Goal: Information Seeking & Learning: Understand process/instructions

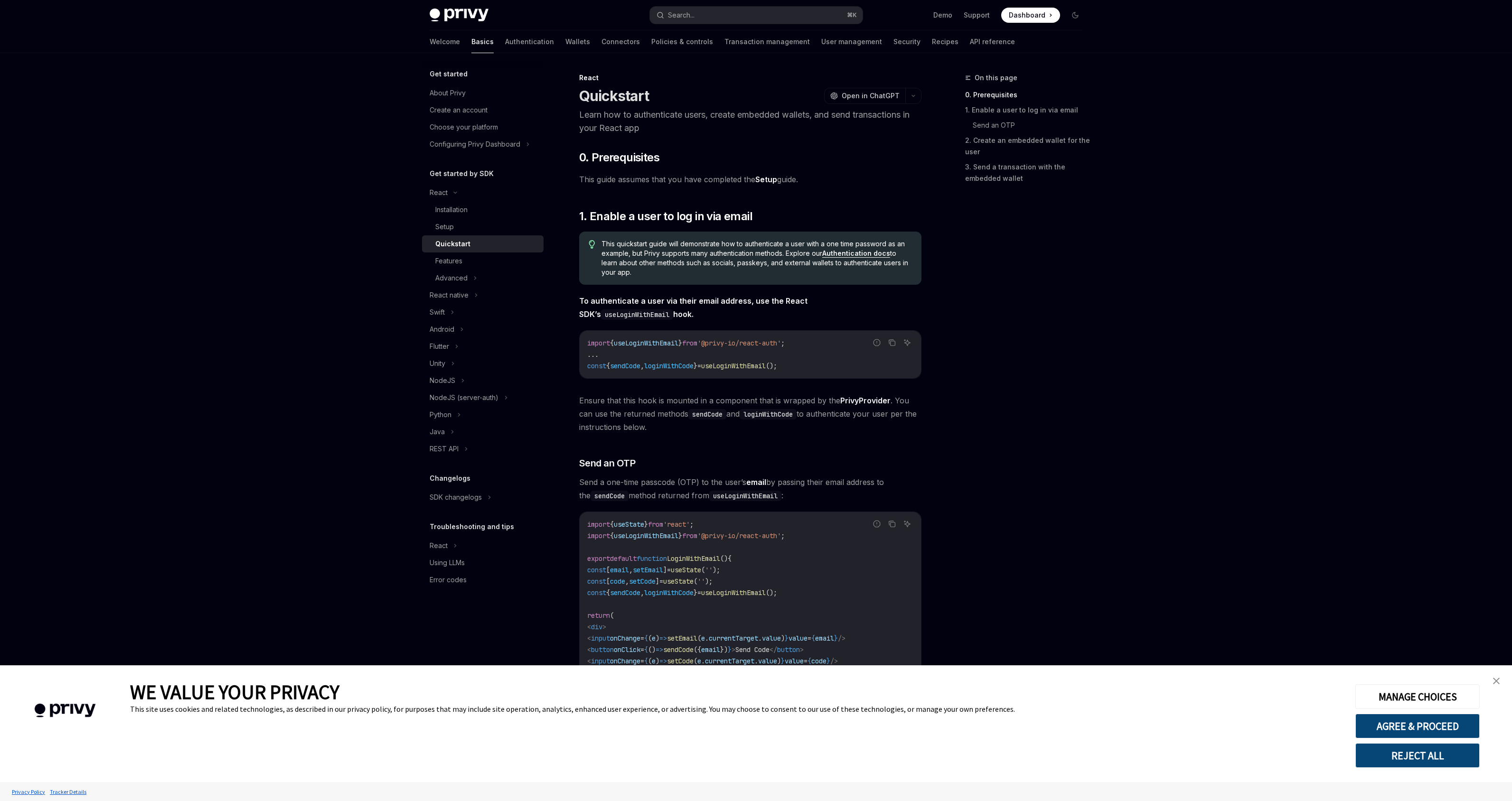
click at [1495, 673] on link "close banner" at bounding box center [1496, 681] width 19 height 19
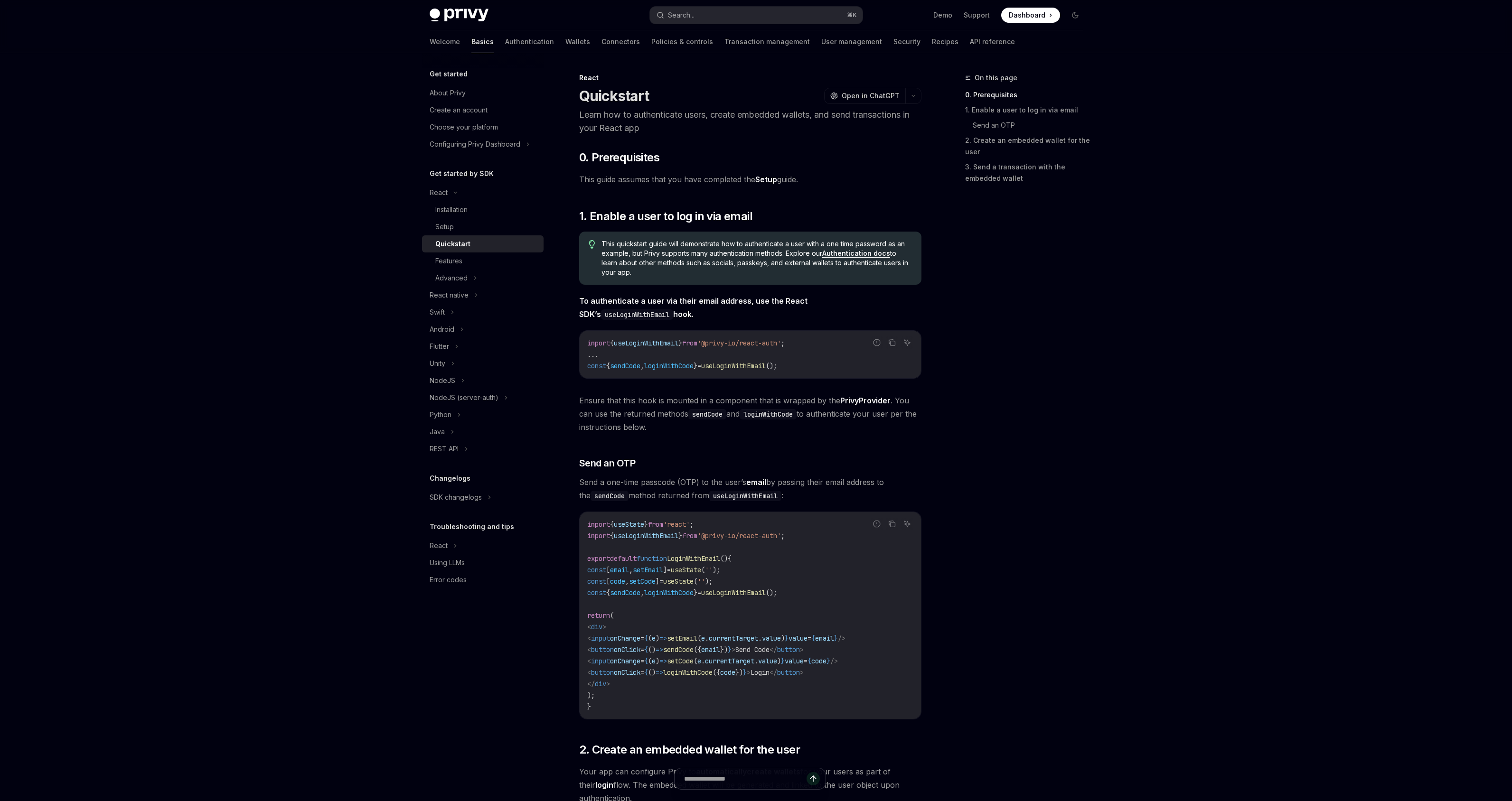
click at [1110, 422] on div "Privy Docs home page Search... ⌘ K Demo Support Dashboard Dashboard Search... N…" at bounding box center [756, 693] width 1512 height 1385
drag, startPoint x: 1093, startPoint y: 430, endPoint x: 1082, endPoint y: 427, distance: 11.4
click at [1090, 424] on div "Get started About Privy Create an account Choose your platform Configuring Priv…" at bounding box center [756, 719] width 699 height 1332
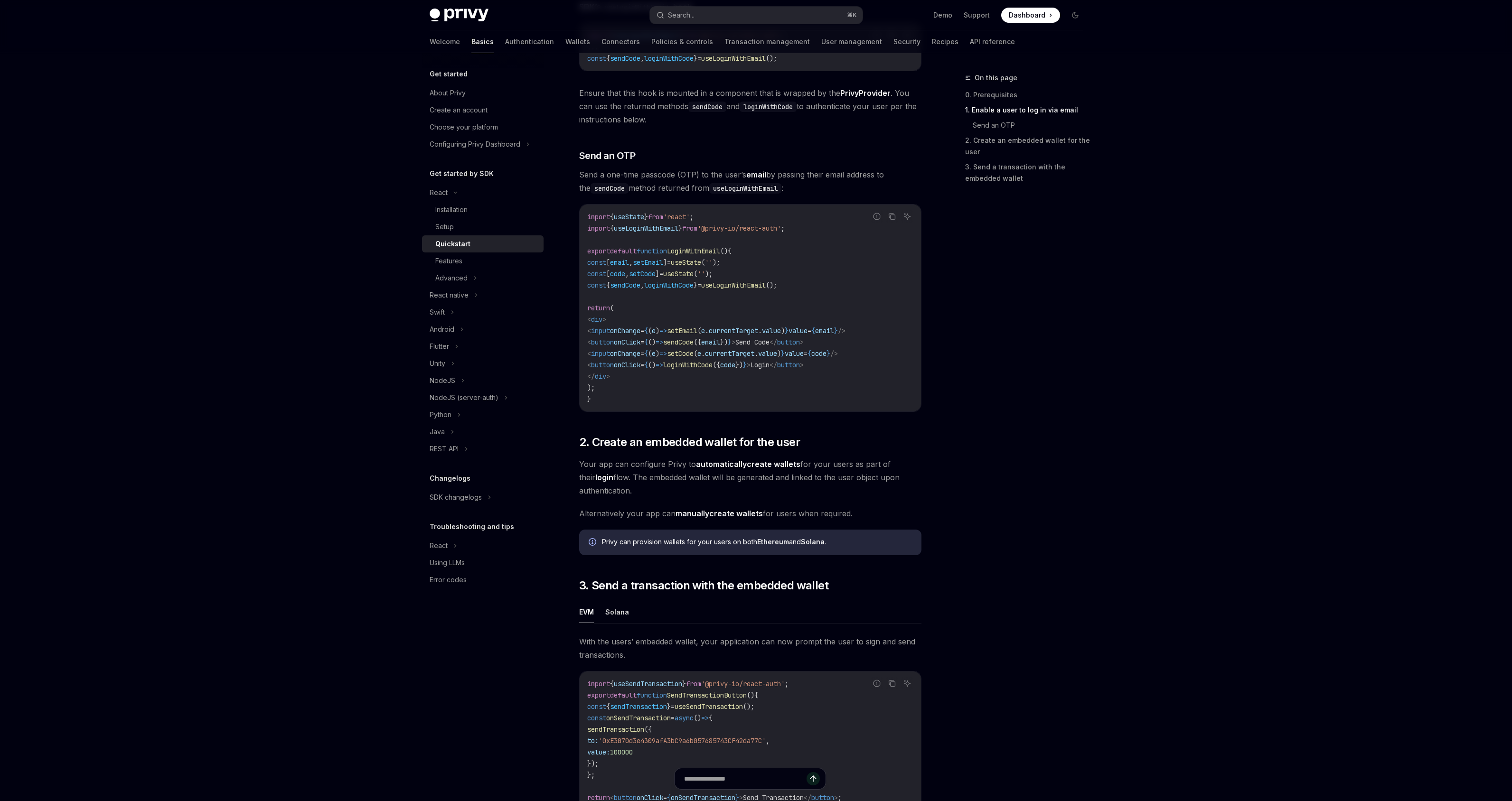
scroll to position [309, 0]
click at [1089, 529] on div "On this page 0. Prerequisites 1. Enable a user to log in via email Send an OTP …" at bounding box center [1018, 436] width 144 height 729
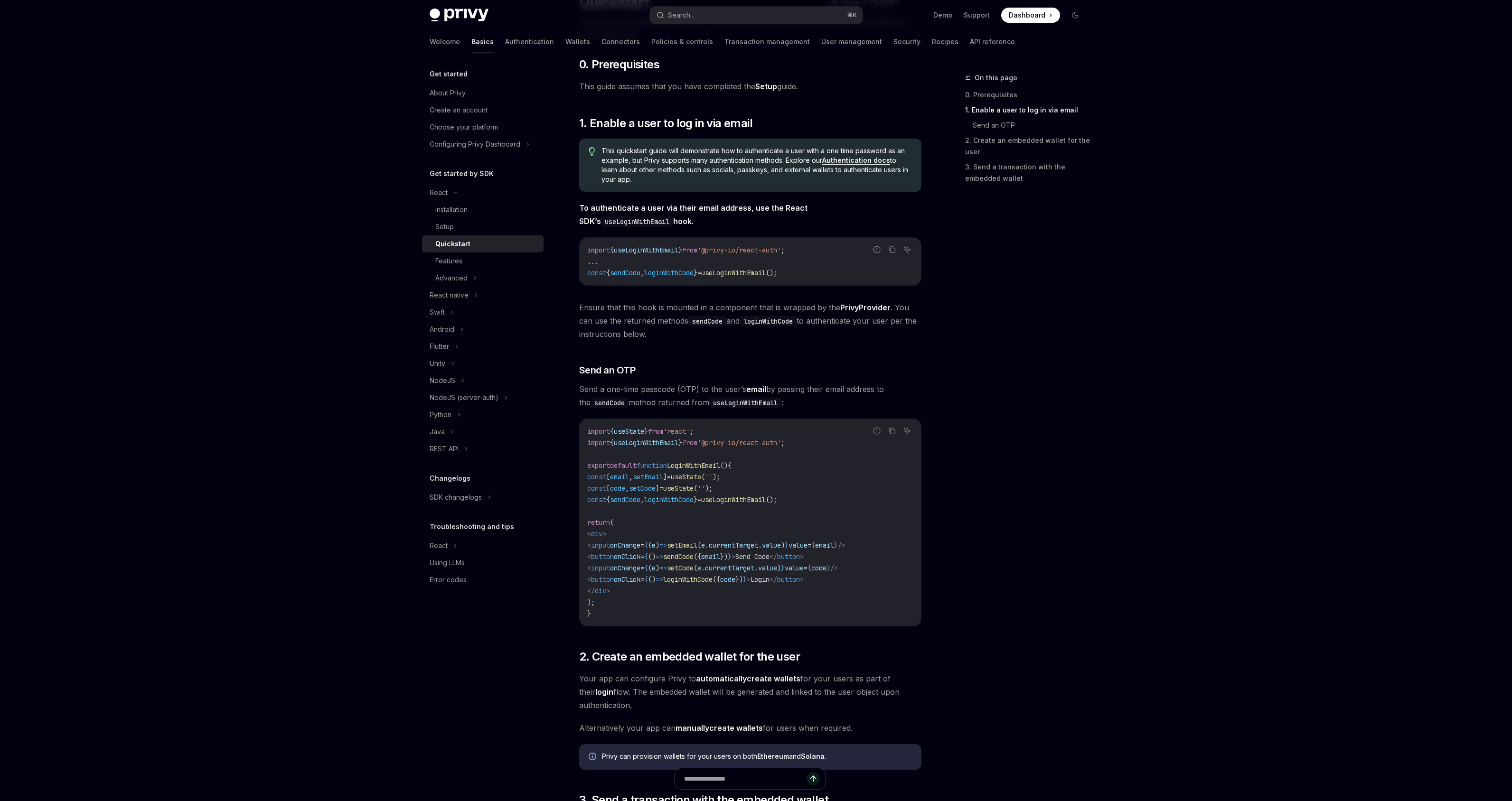
scroll to position [322, 0]
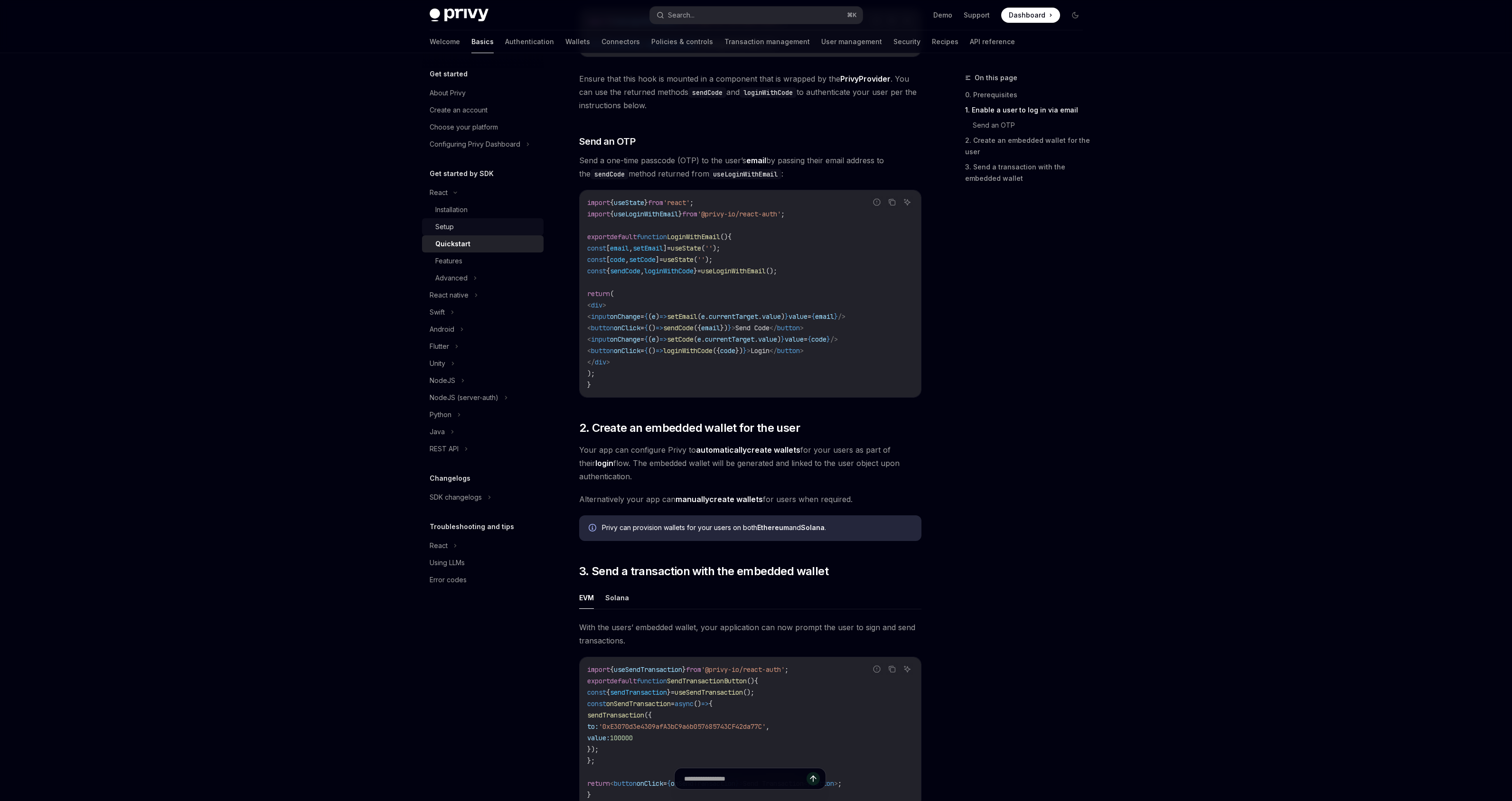
click at [478, 228] on div "Setup" at bounding box center [487, 226] width 103 height 11
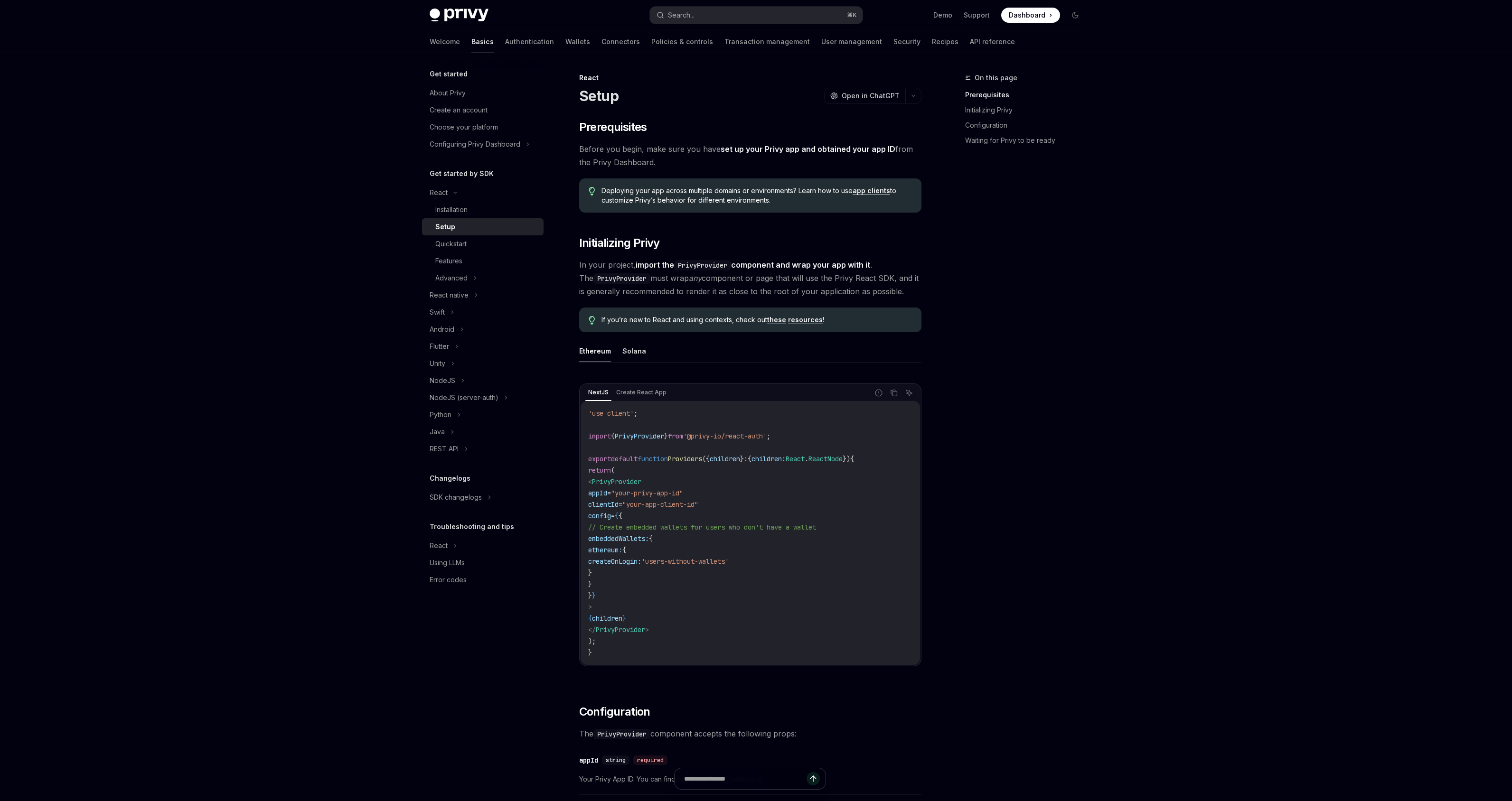
drag, startPoint x: 650, startPoint y: 572, endPoint x: 578, endPoint y: 553, distance: 74.5
copy code "ethereum: { createOnLogin: 'users-without-wallets' }"
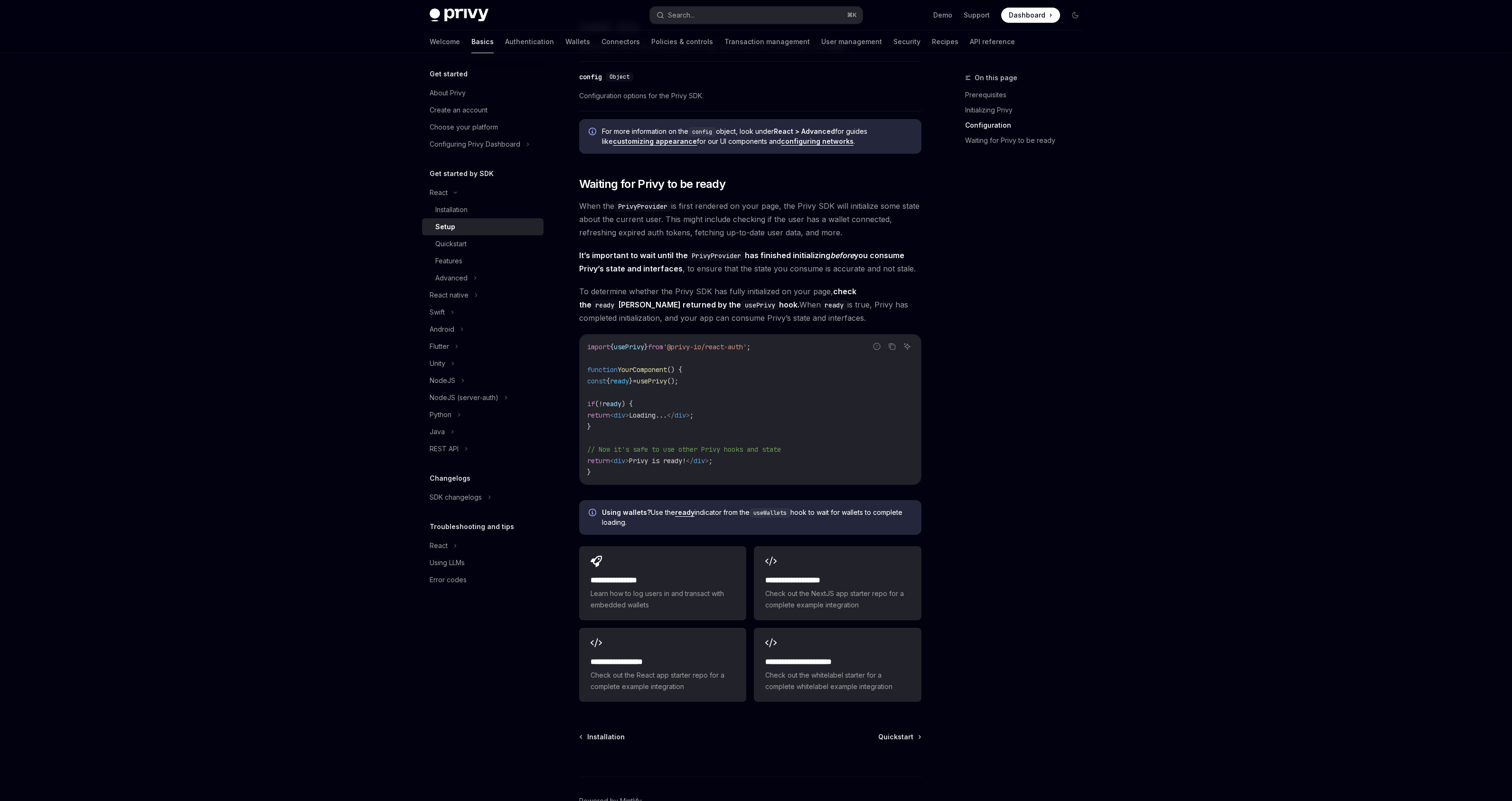
scroll to position [840, 0]
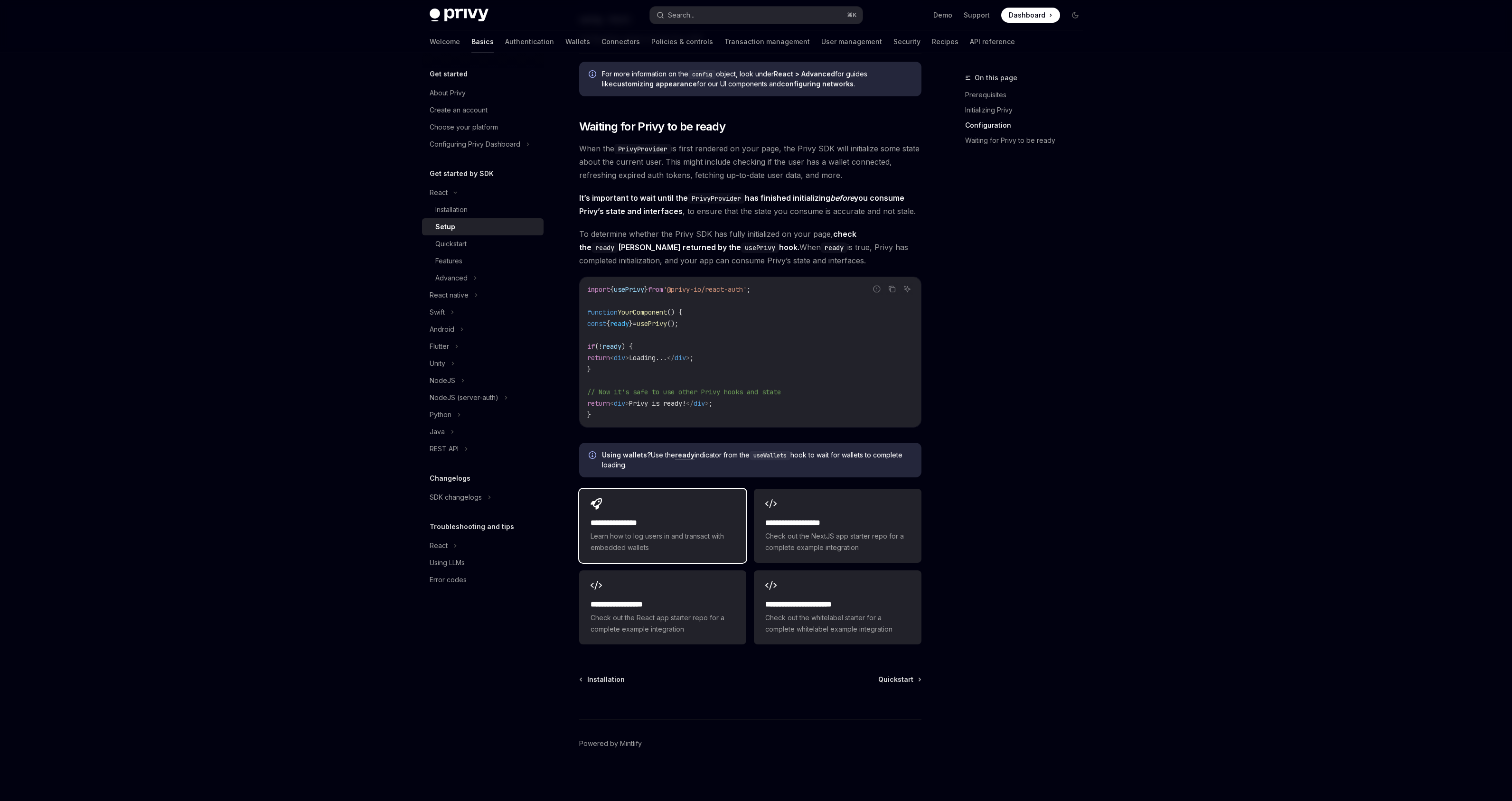
click at [715, 489] on div "**********" at bounding box center [662, 526] width 167 height 74
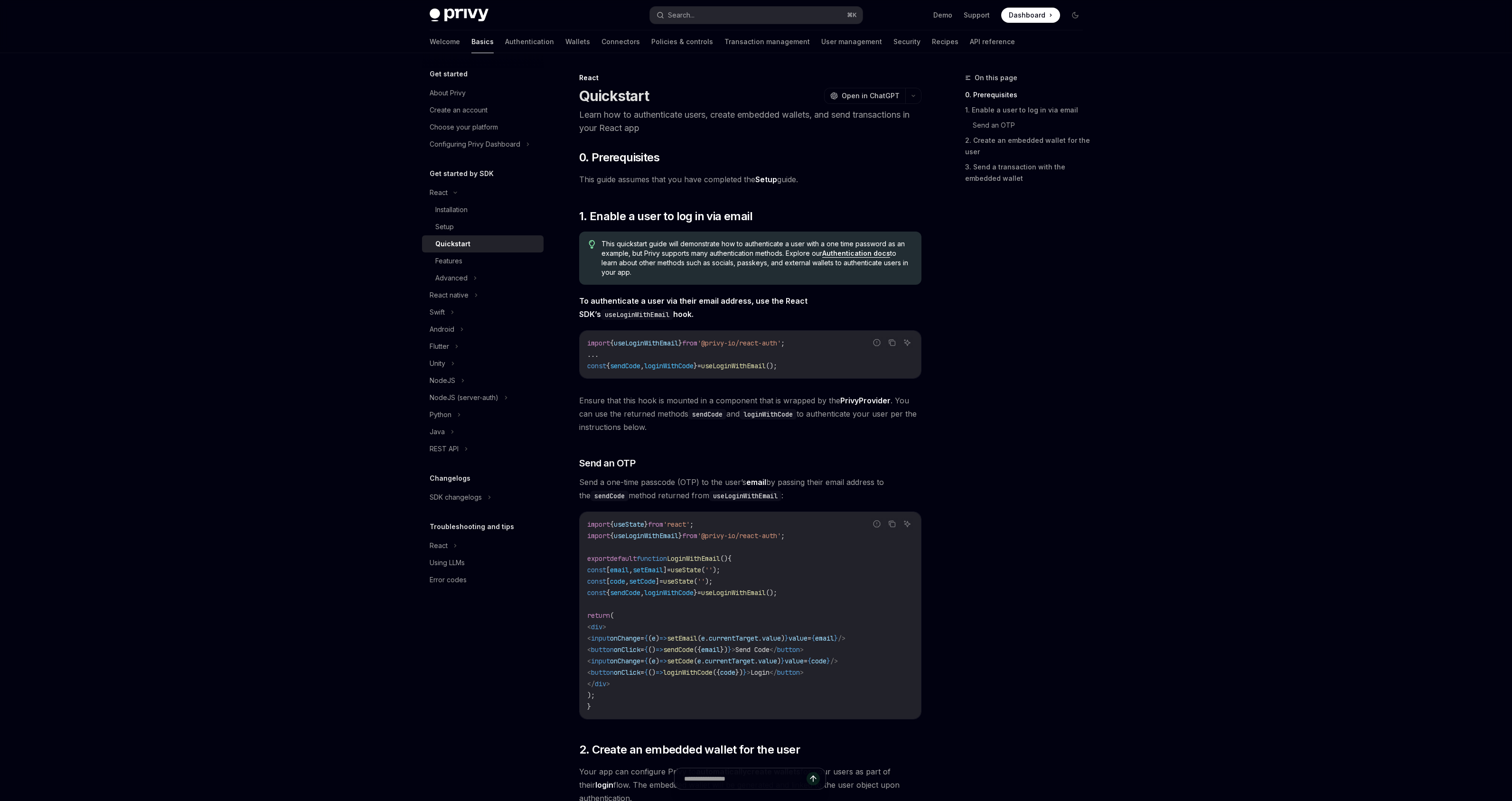
click at [760, 179] on link "Setup" at bounding box center [766, 179] width 22 height 10
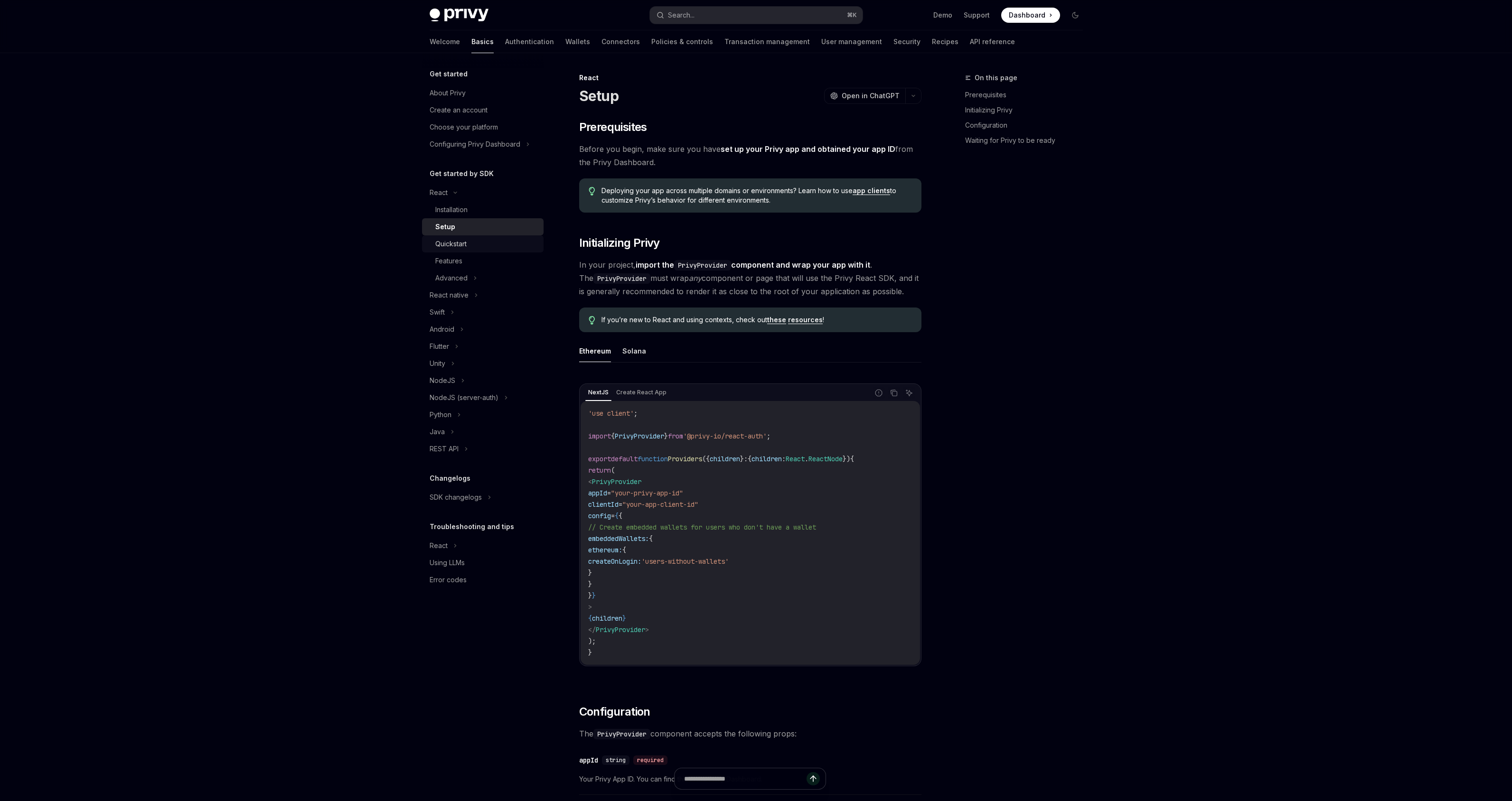
type textarea "*"
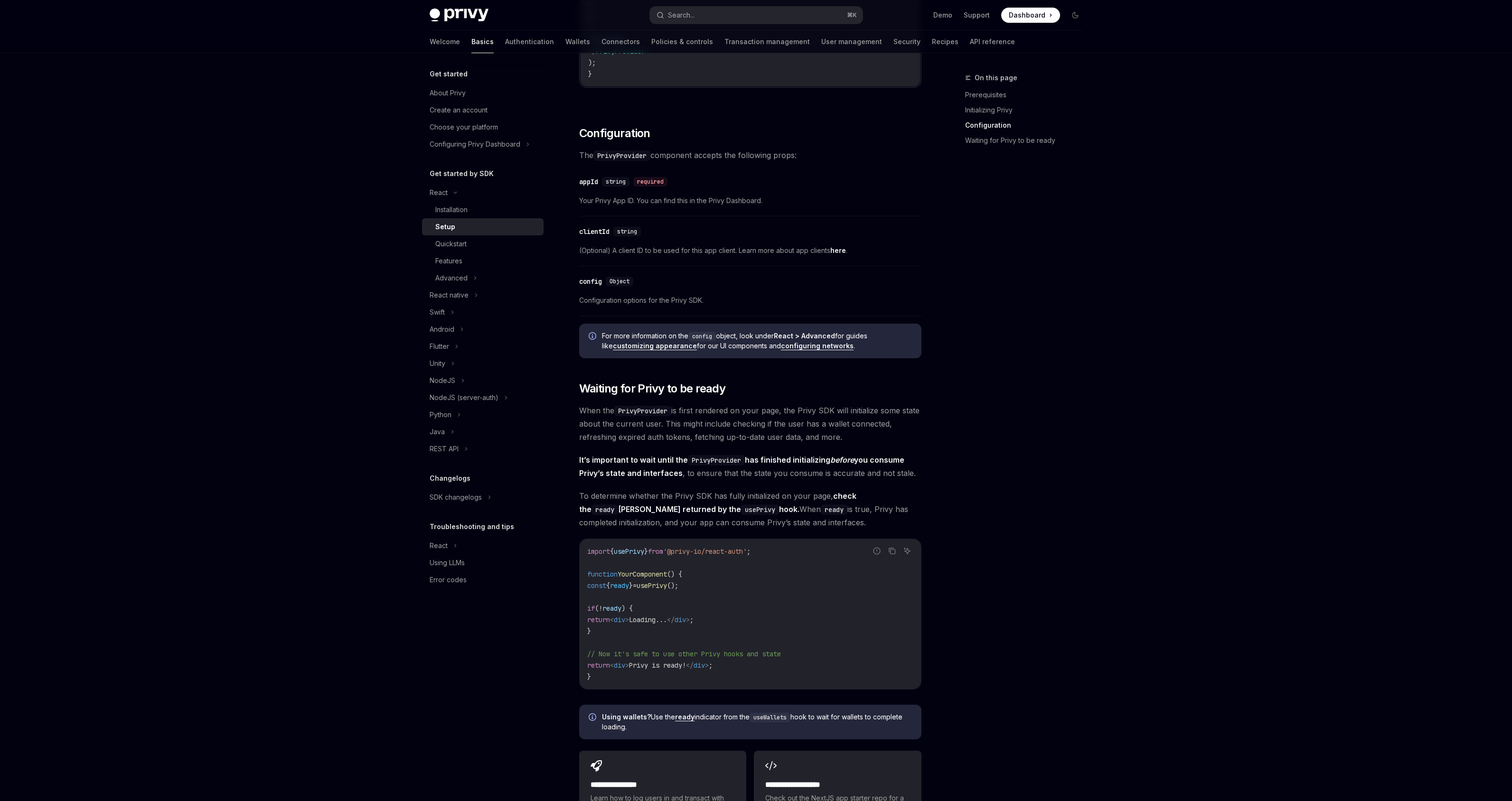
scroll to position [773, 0]
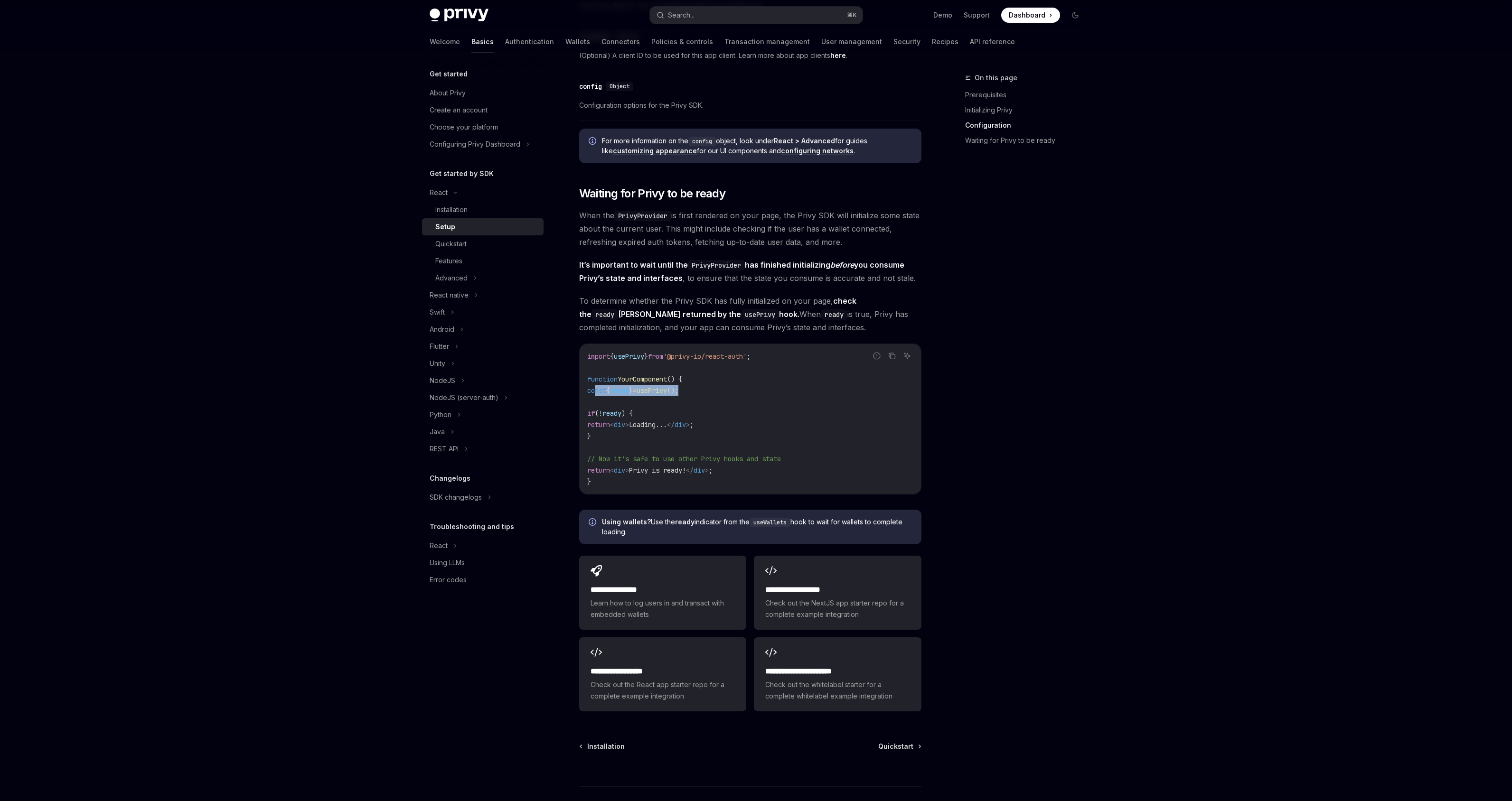
drag, startPoint x: 715, startPoint y: 386, endPoint x: 597, endPoint y: 389, distance: 118.0
click at [597, 389] on code "import { usePrivy } from '@privy-io/react-auth' ; function YourComponent () { c…" at bounding box center [750, 419] width 326 height 137
copy span "const { ready } = usePrivy ();"
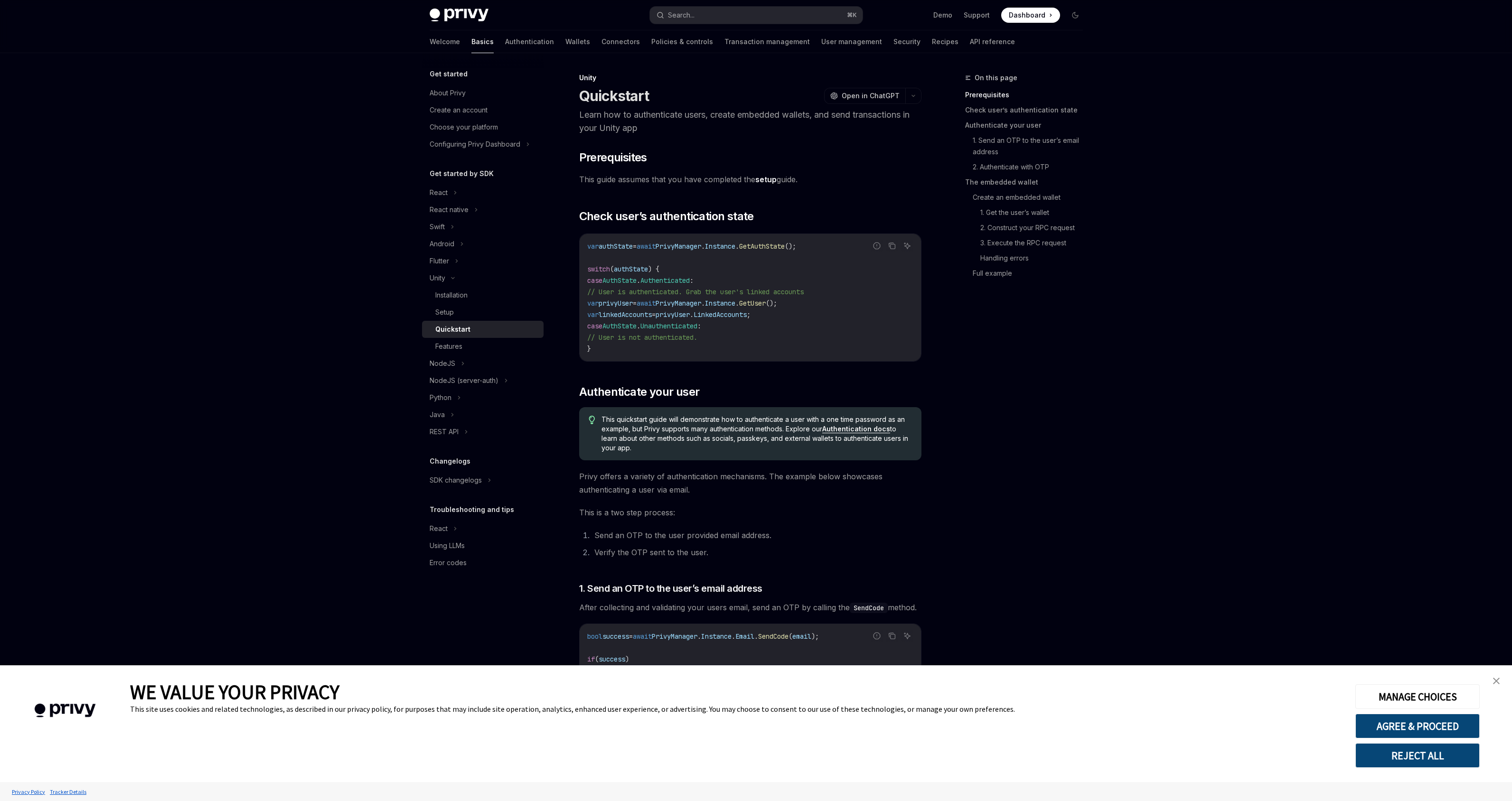
click at [1493, 674] on link "close banner" at bounding box center [1496, 681] width 19 height 19
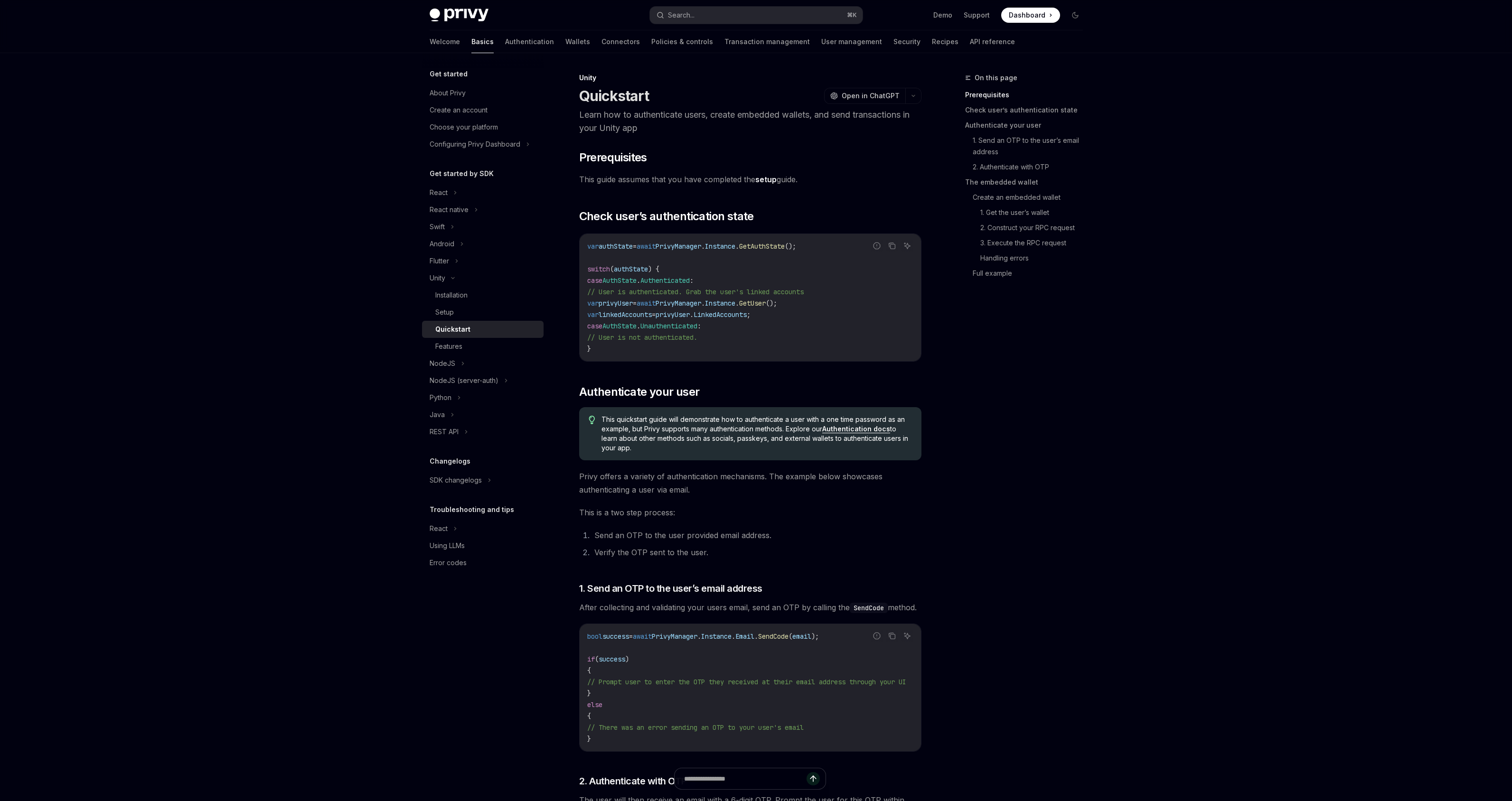
click at [450, 196] on div "React" at bounding box center [483, 192] width 121 height 17
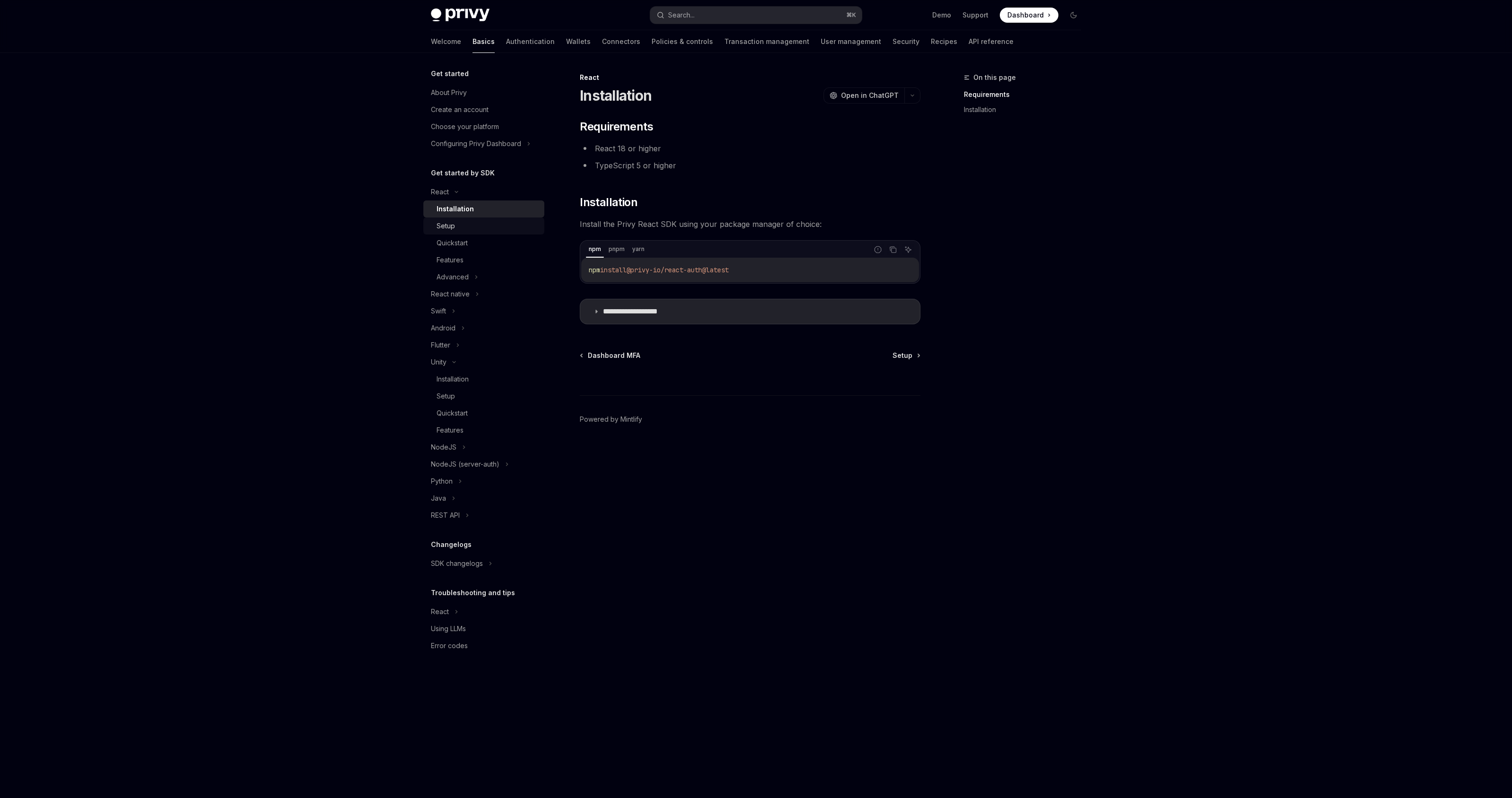
click at [455, 227] on div "Setup" at bounding box center [488, 225] width 102 height 11
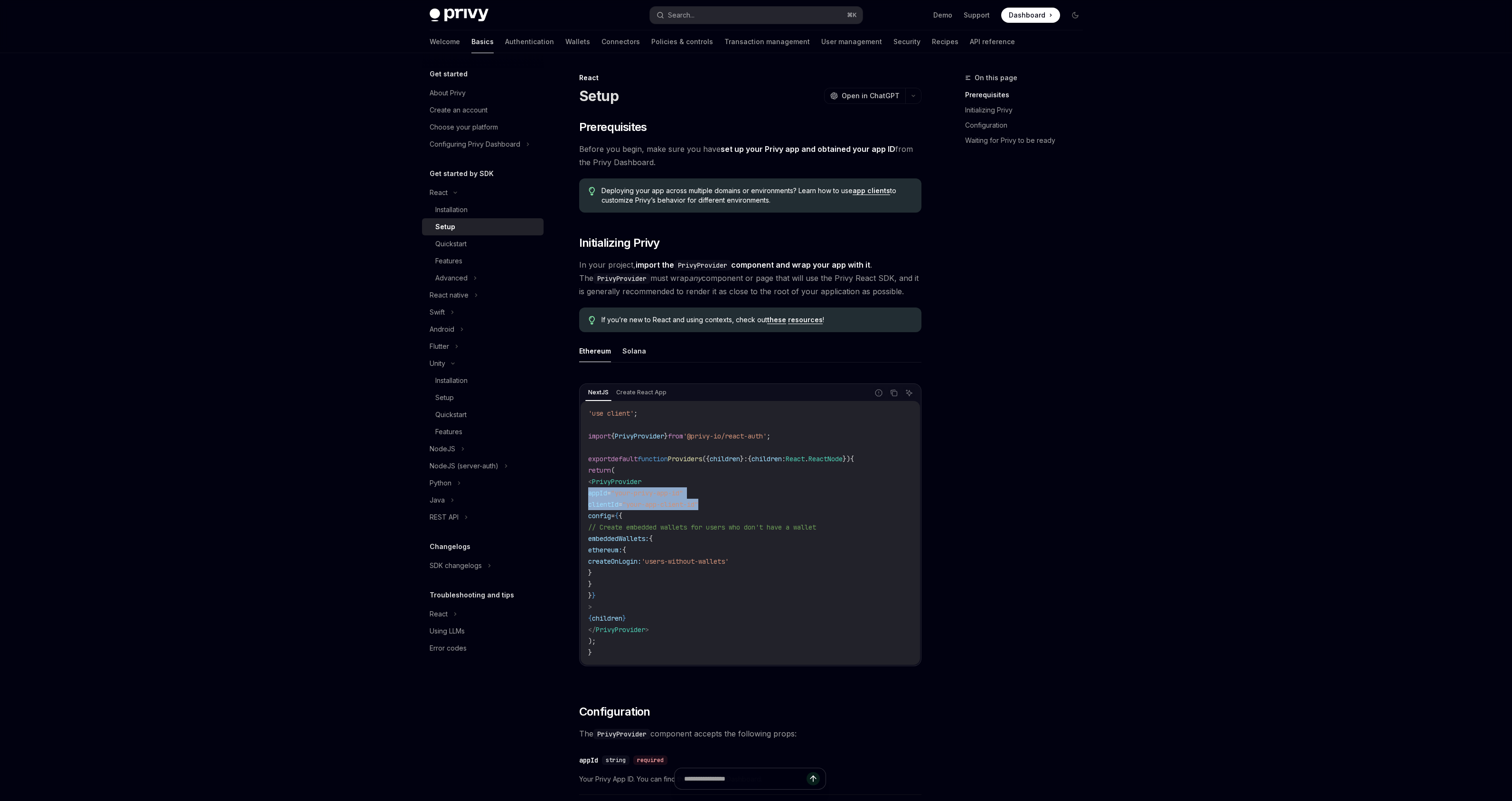
drag, startPoint x: 709, startPoint y: 507, endPoint x: 571, endPoint y: 493, distance: 138.7
copy code "appId = "your-privy-app-id" clientId = "your-app-client-id""
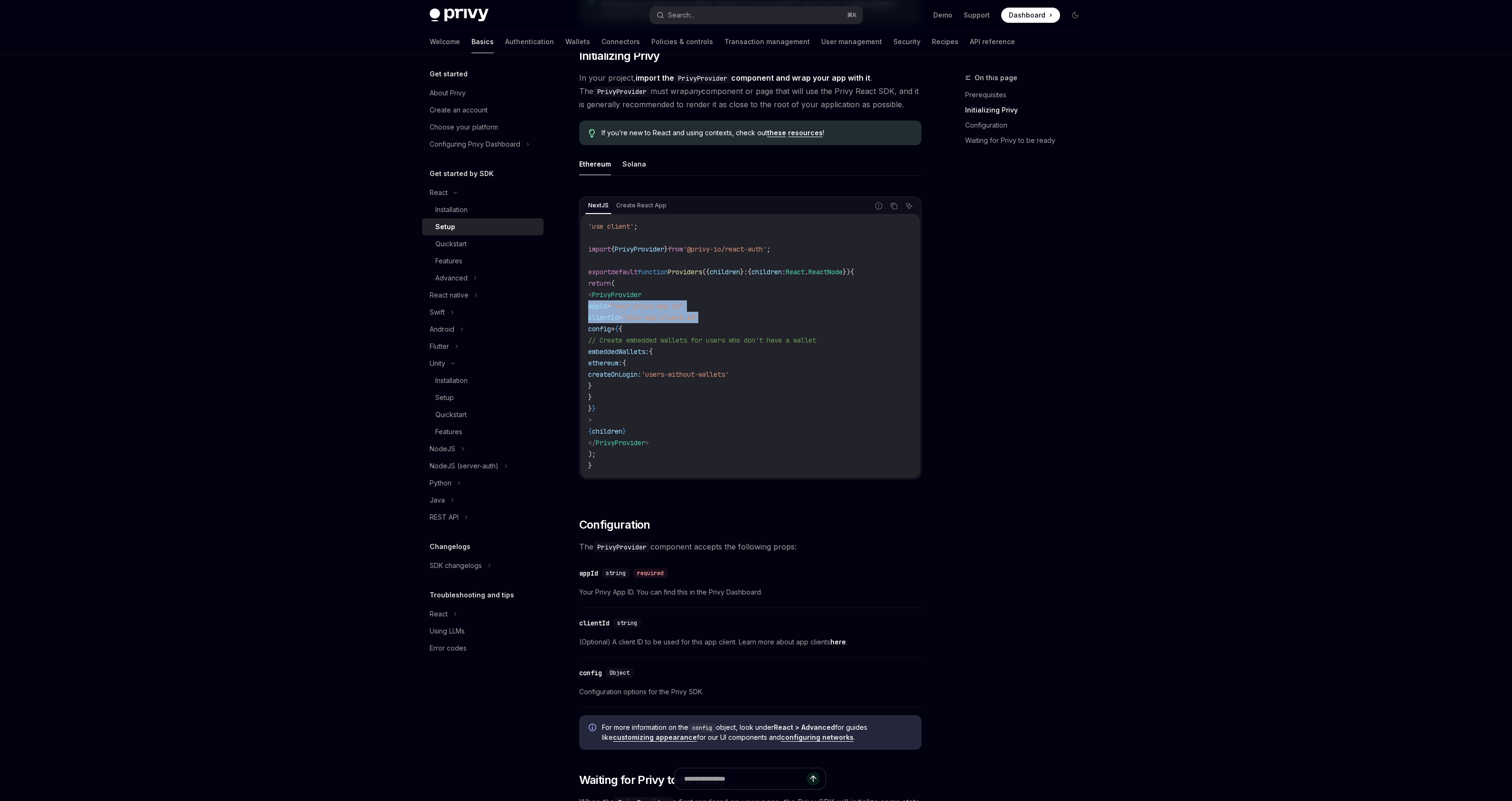
scroll to position [187, 0]
drag, startPoint x: 797, startPoint y: 276, endPoint x: 1143, endPoint y: 462, distance: 392.8
click at [1143, 462] on div "Privy Docs home page Search... ⌘ K Demo Support Dashboard Dashboard Search... N…" at bounding box center [756, 634] width 1512 height 1641
click at [893, 609] on div "​ Prerequisites Before you begin, make sure you have set up your Privy app and …" at bounding box center [750, 617] width 342 height 1369
click at [844, 637] on span "(Optional) A client ID to be used for this app client. Learn more about app cli…" at bounding box center [750, 642] width 342 height 11
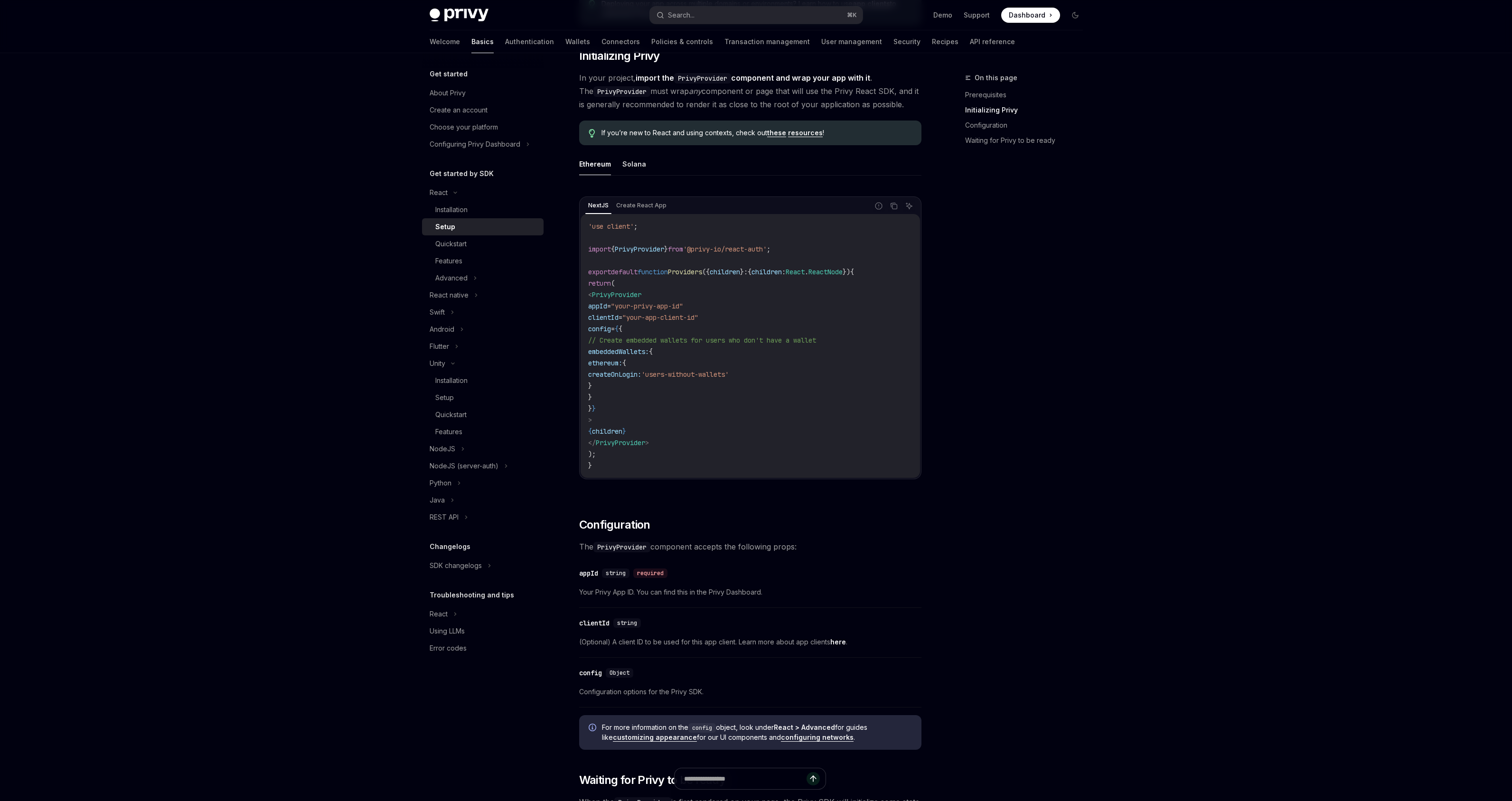
click at [841, 642] on link "here" at bounding box center [838, 642] width 16 height 8
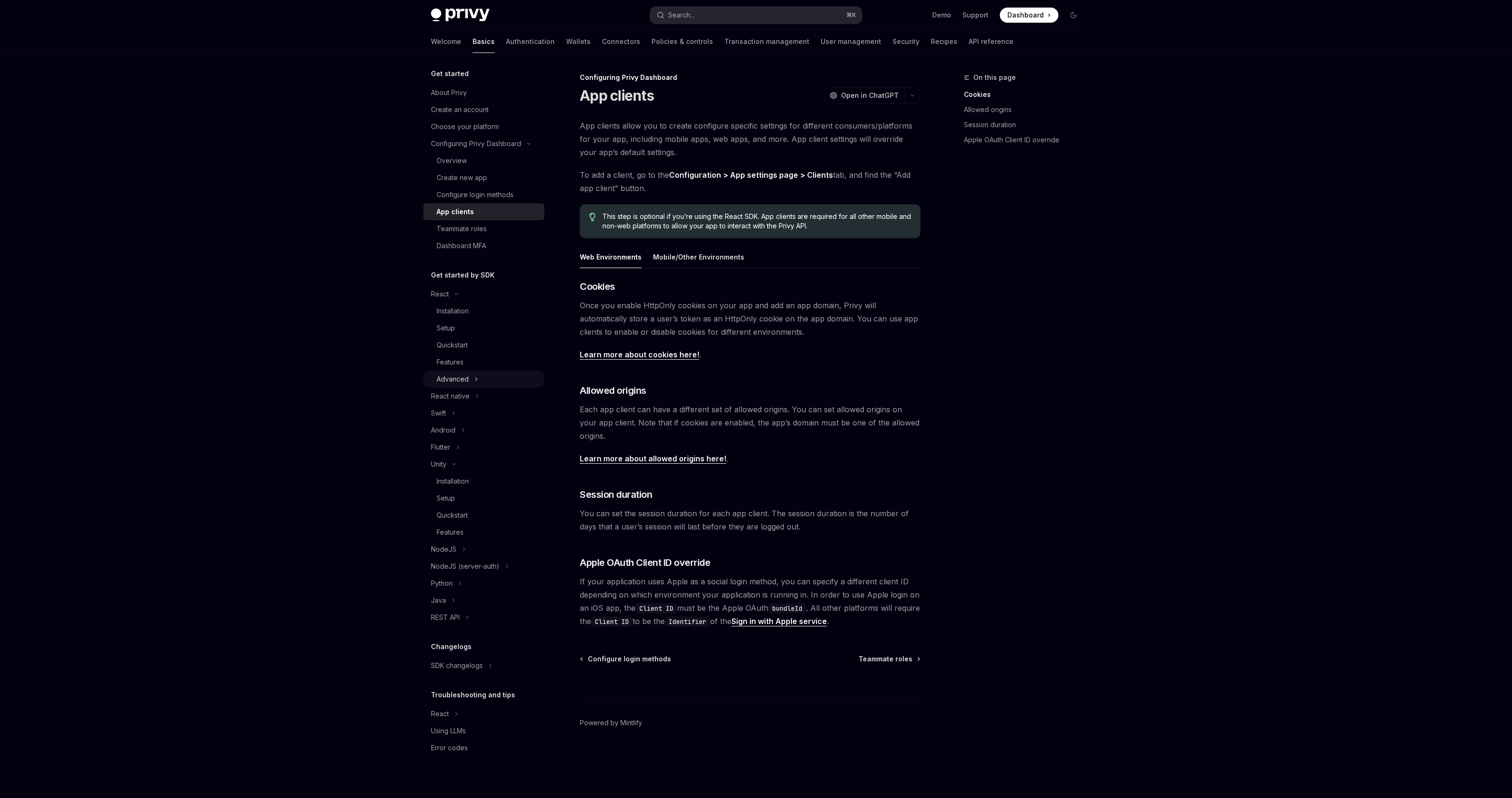
click at [470, 377] on div "Advanced" at bounding box center [484, 379] width 121 height 17
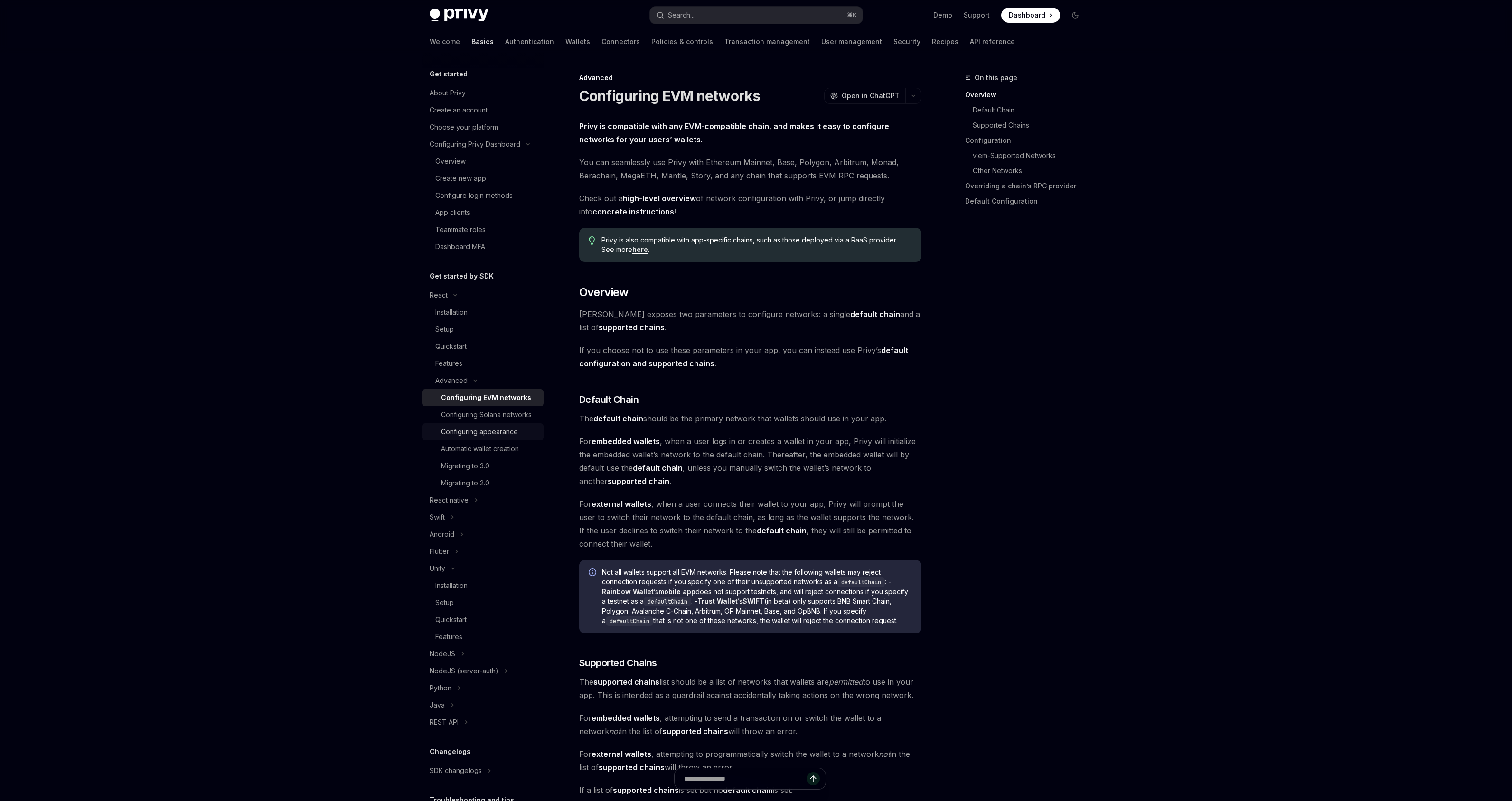
click at [496, 437] on div "Configuring appearance" at bounding box center [479, 431] width 77 height 11
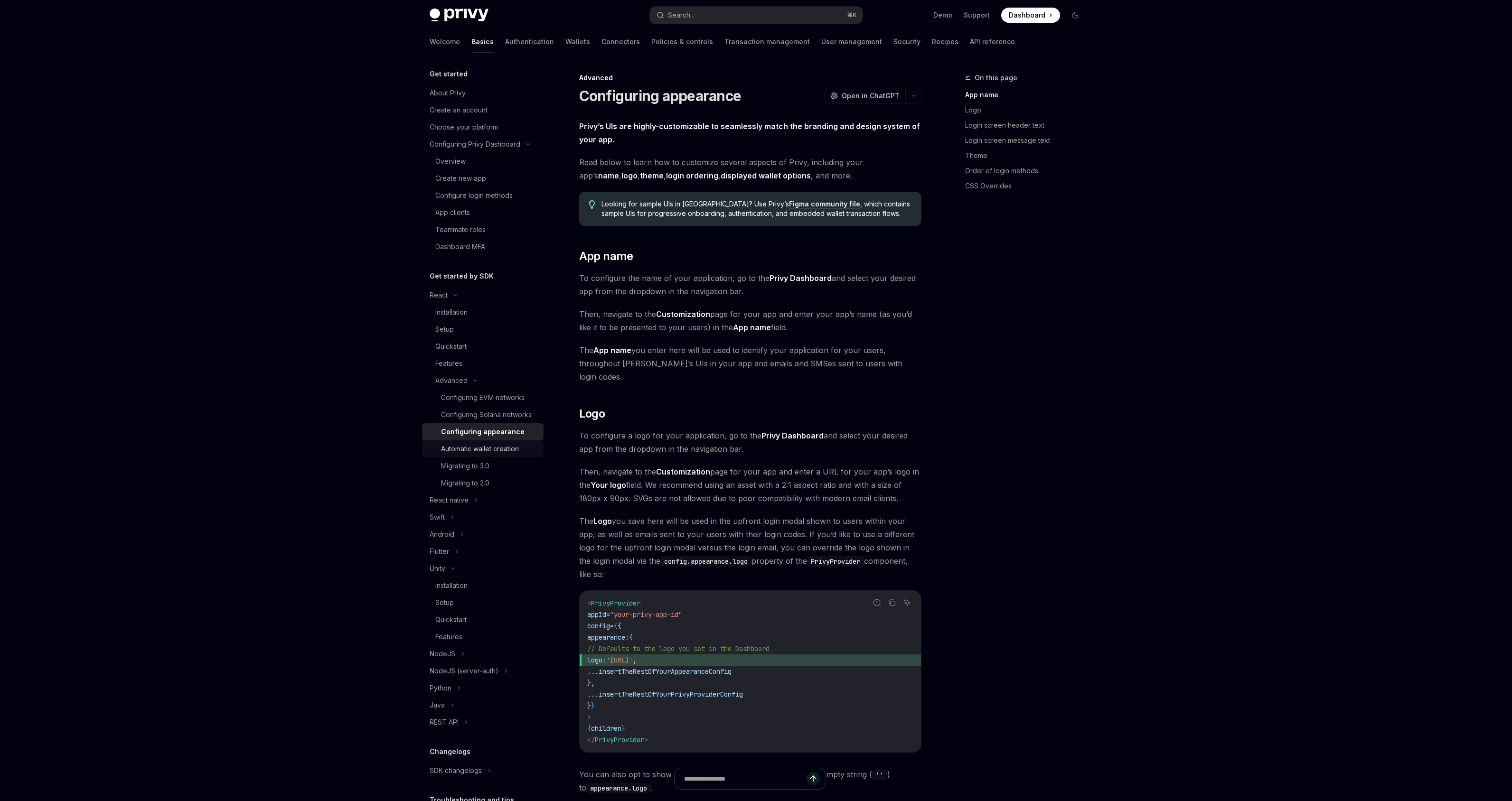
click at [489, 454] on div "Automatic wallet creation" at bounding box center [480, 449] width 78 height 11
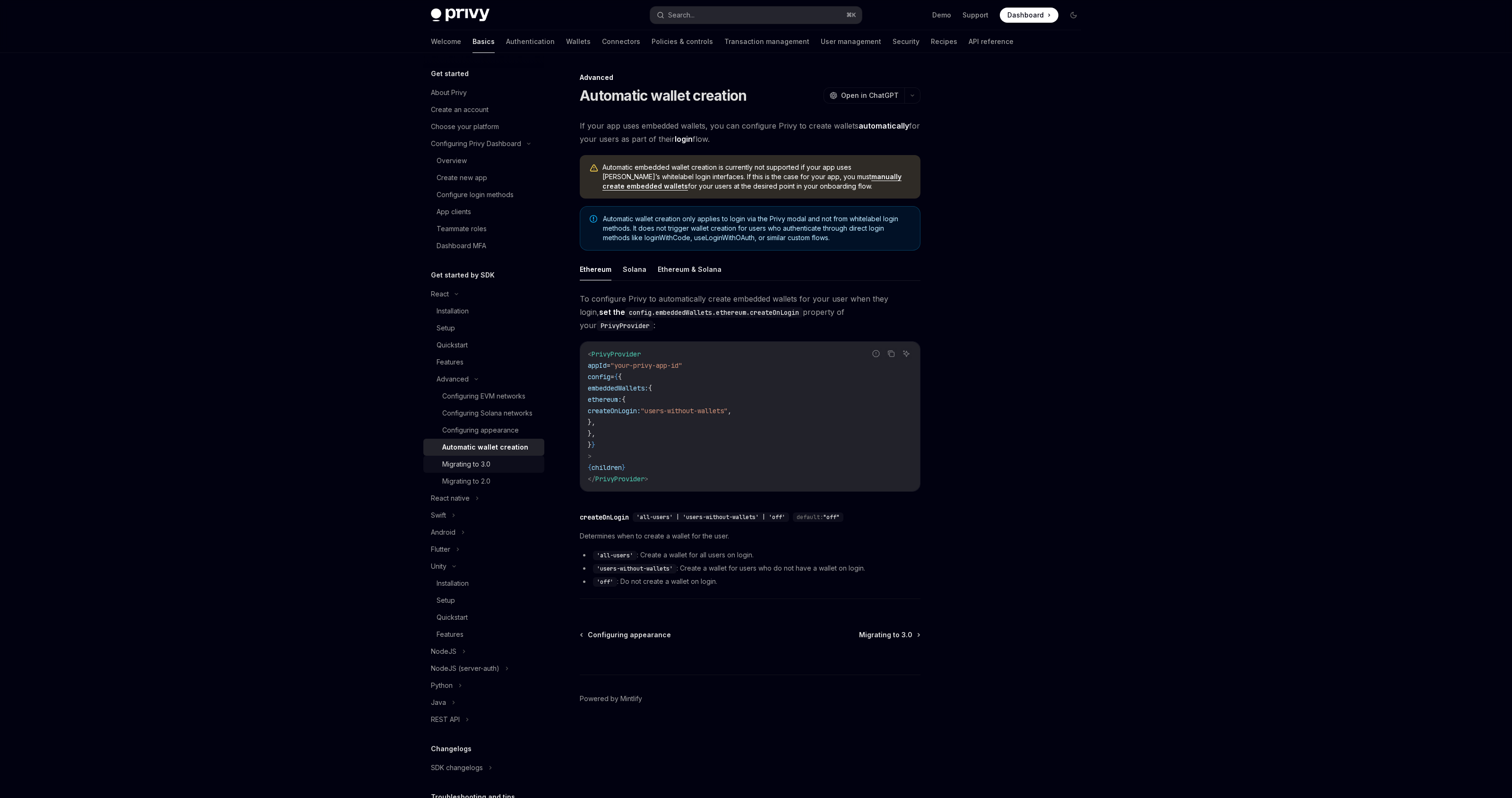
click at [484, 470] on div "Migrating to 3.0" at bounding box center [466, 464] width 48 height 11
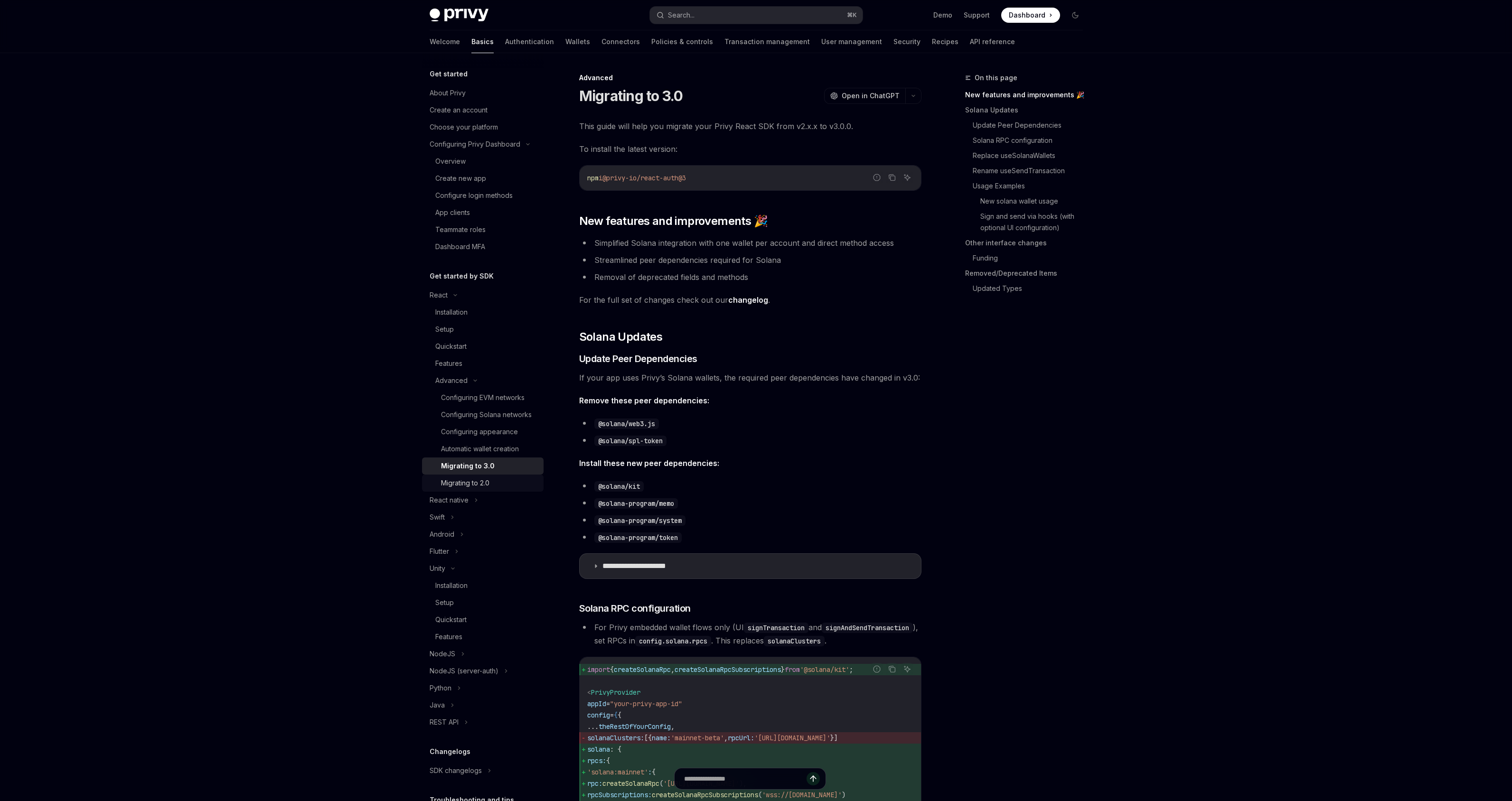
click at [499, 489] on div "Migrating to 2.0" at bounding box center [489, 483] width 97 height 11
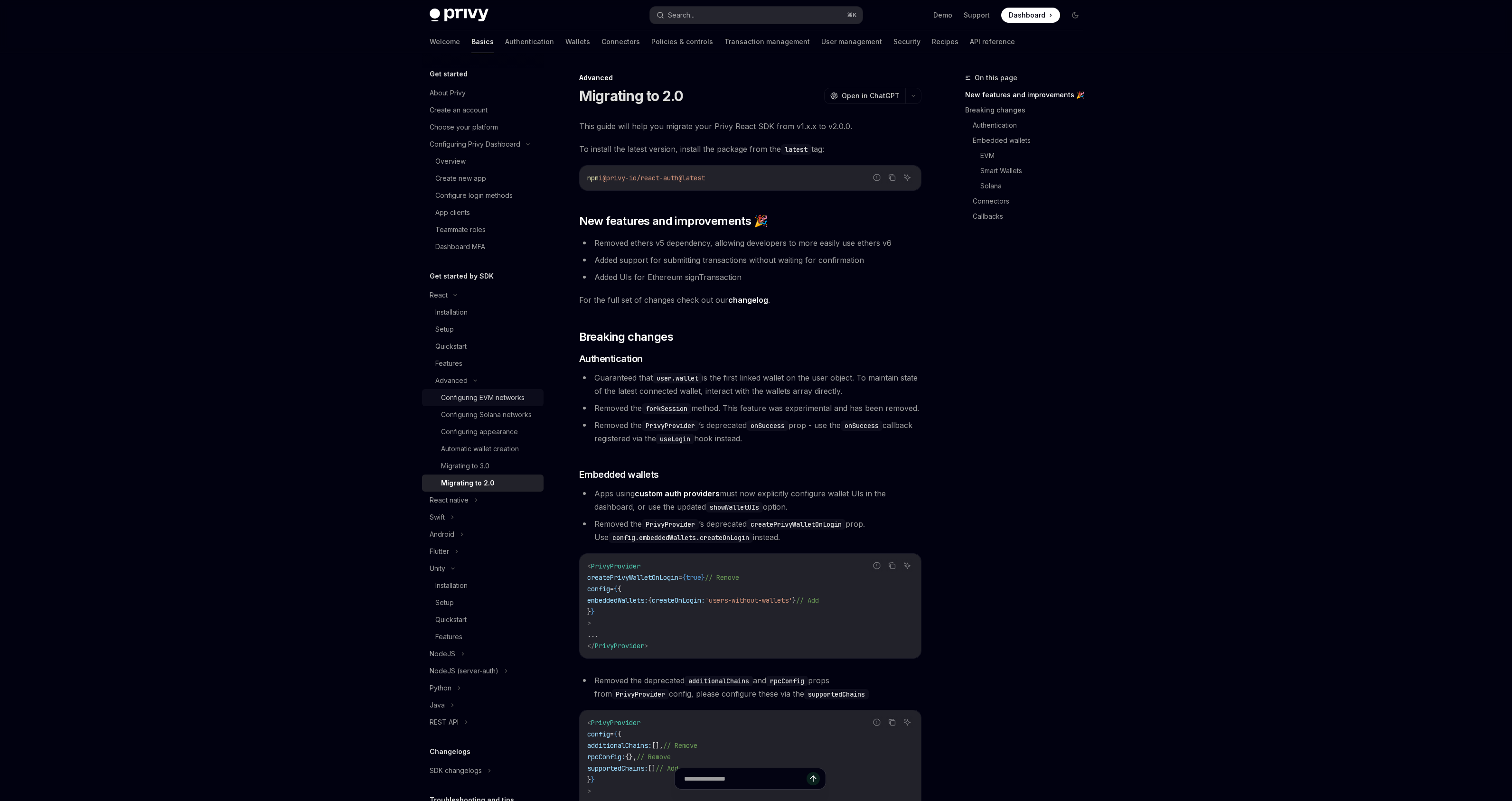
click at [469, 394] on div "Configuring EVM networks" at bounding box center [483, 397] width 84 height 11
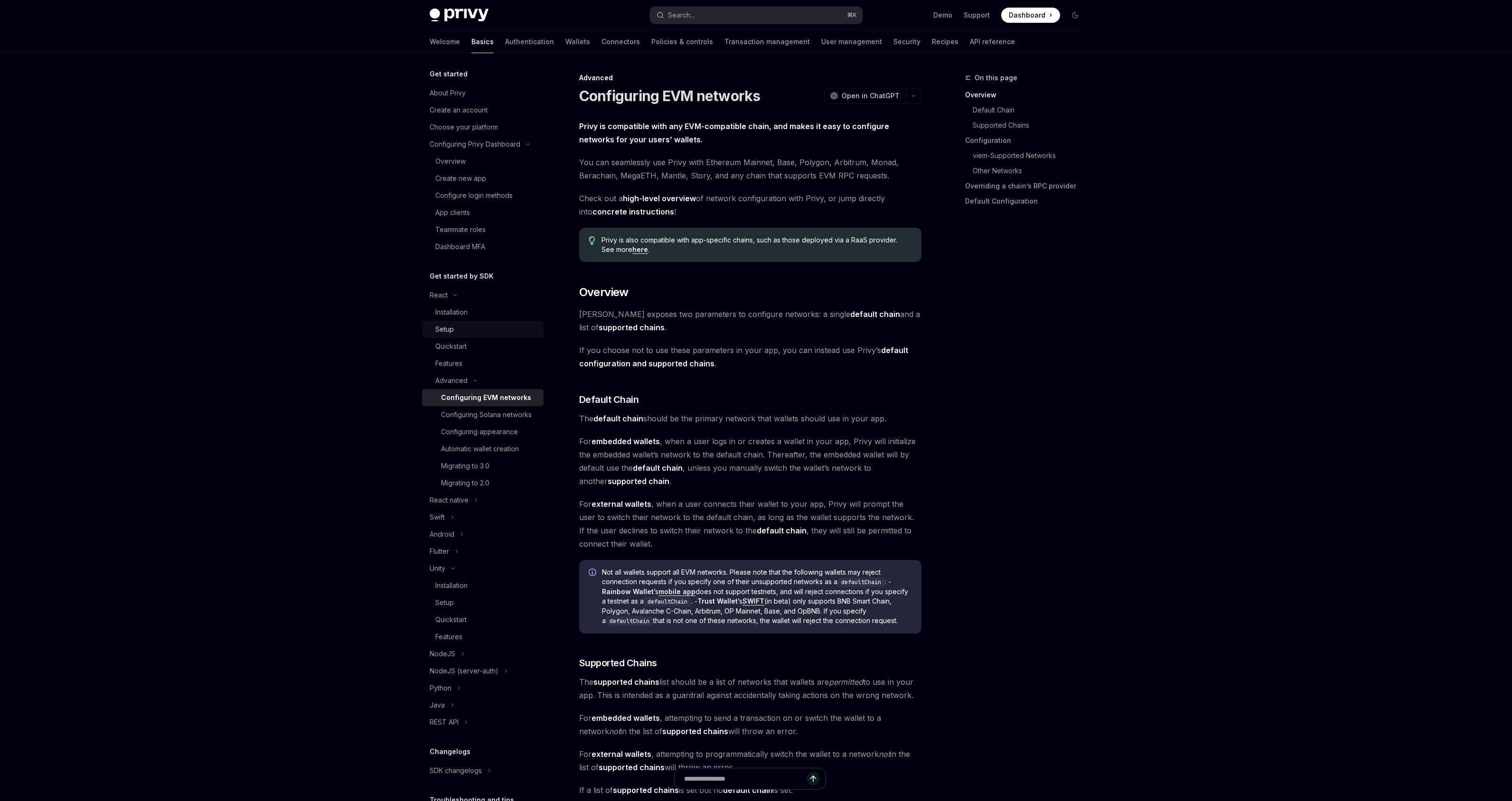
click at [459, 333] on div "Setup" at bounding box center [487, 329] width 103 height 11
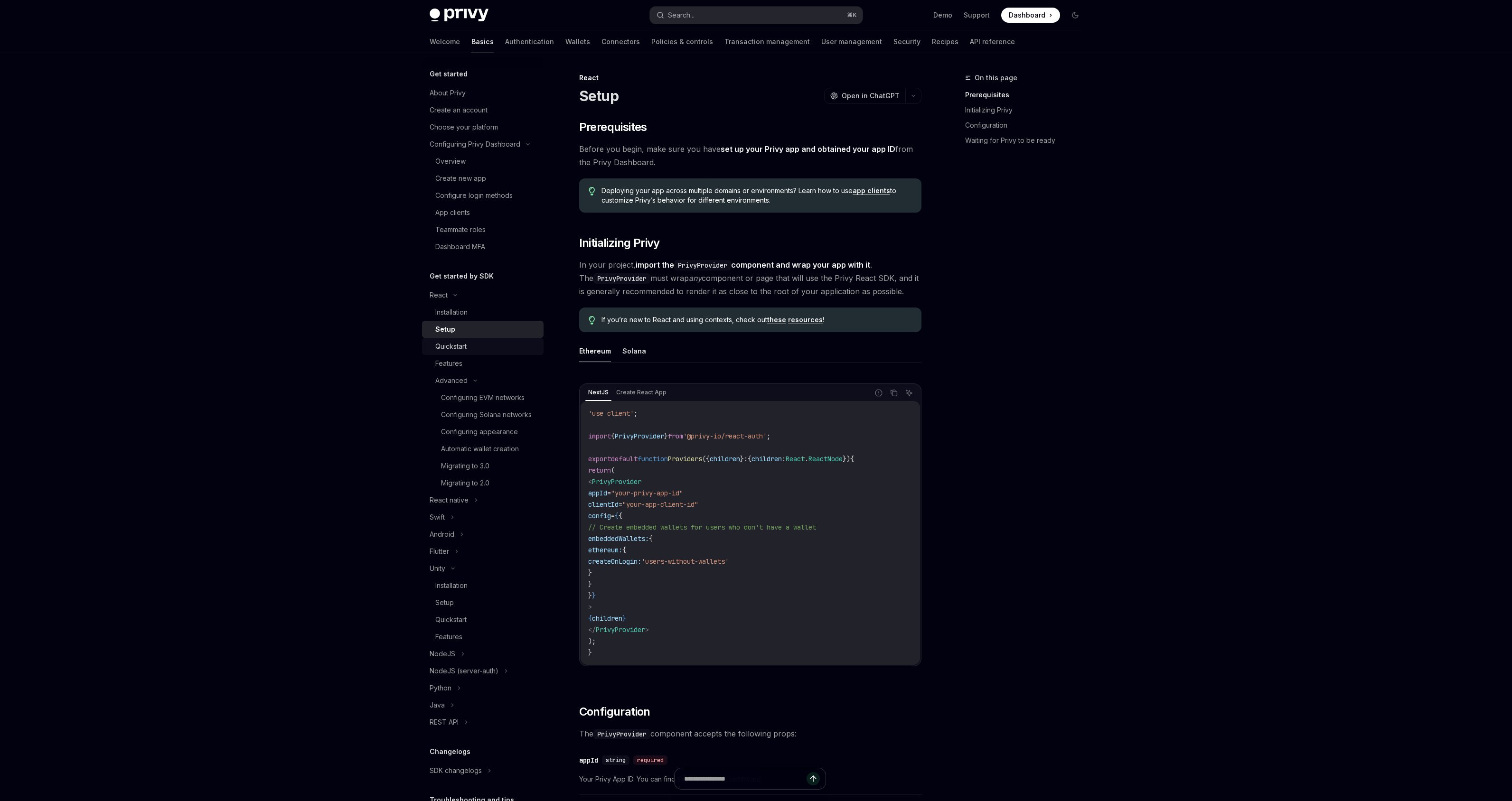
click at [451, 342] on div "Quickstart" at bounding box center [451, 346] width 31 height 11
type textarea "*"
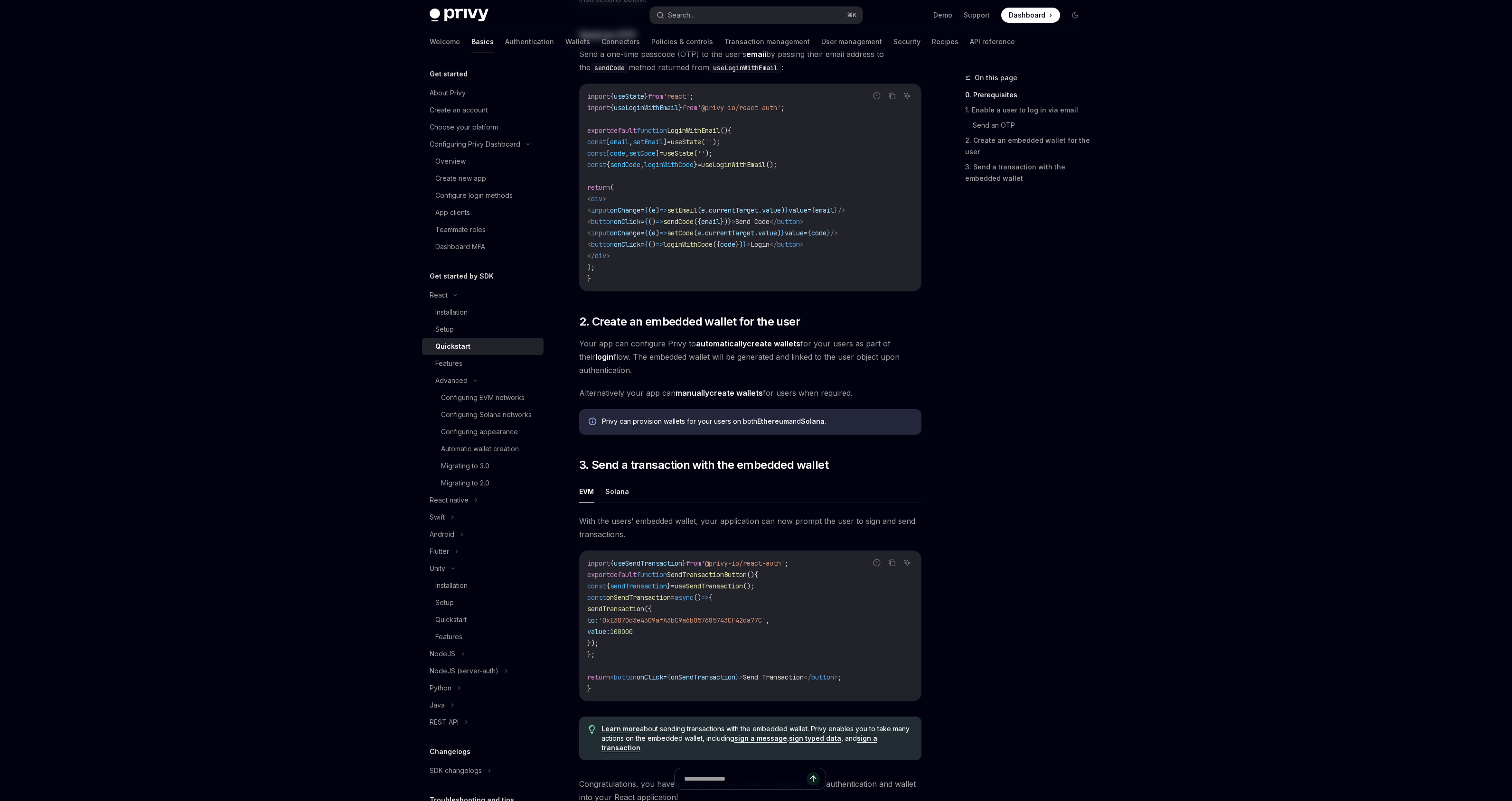
scroll to position [588, 0]
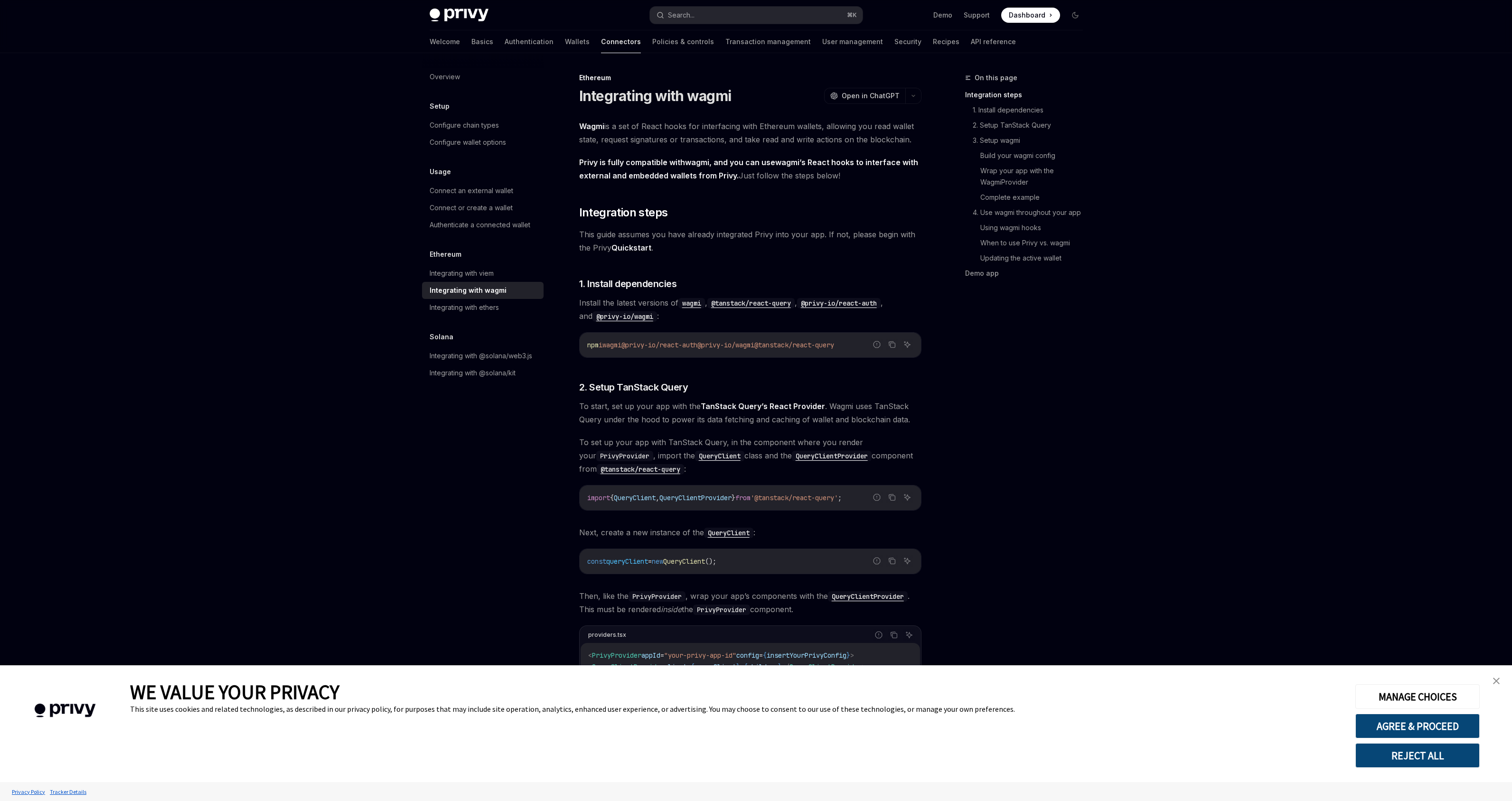
click at [1503, 687] on link "close banner" at bounding box center [1496, 681] width 19 height 19
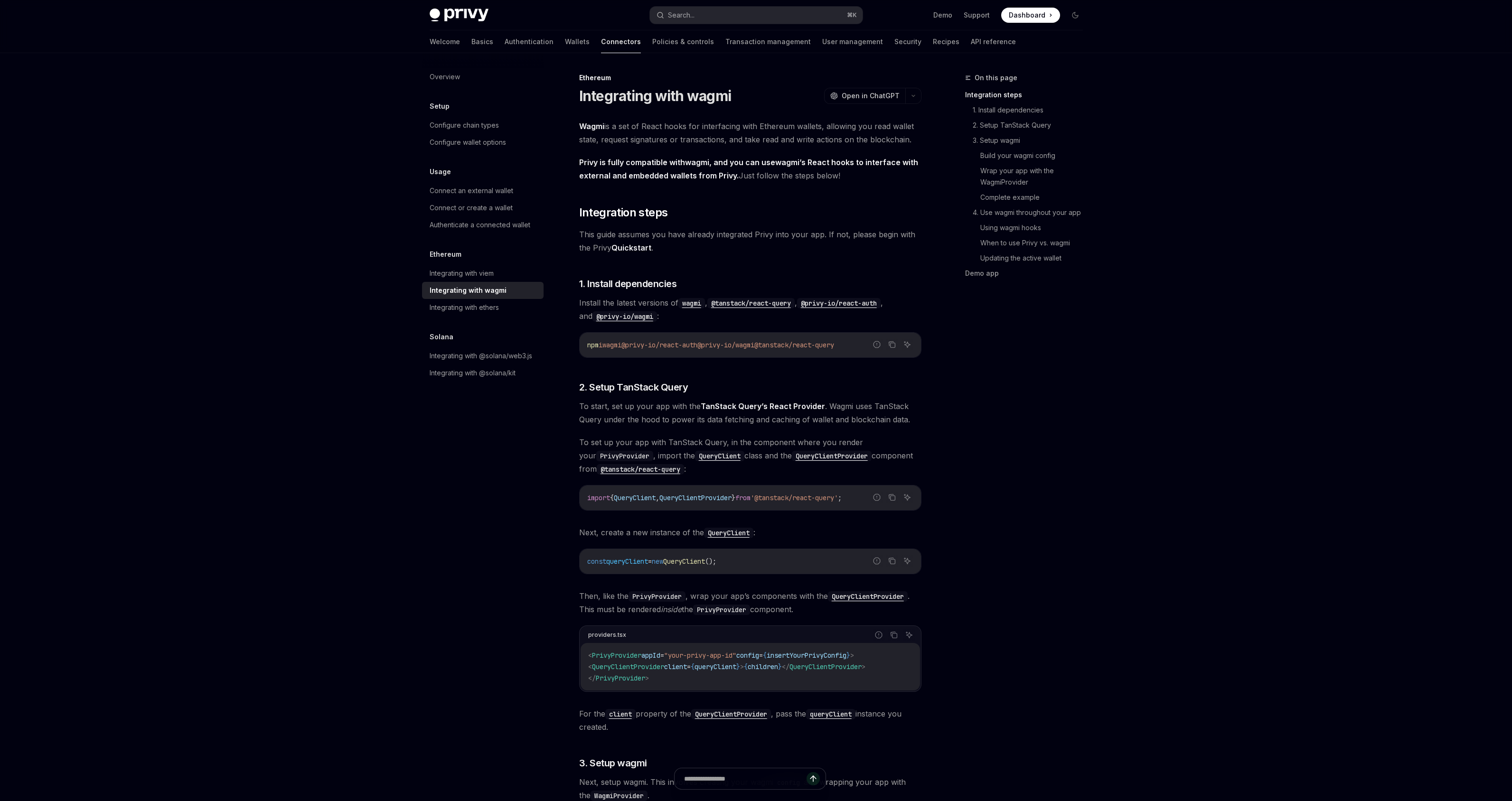
drag, startPoint x: 612, startPoint y: 345, endPoint x: 867, endPoint y: 345, distance: 255.0
click at [867, 345] on code "npm i wagmi @privy-io/react-auth @privy-io/wagmi @tanstack/react-query" at bounding box center [750, 345] width 326 height 11
copy span "wagmi @privy-io/react-auth @privy-io/wagmi @tanstack/react-query"
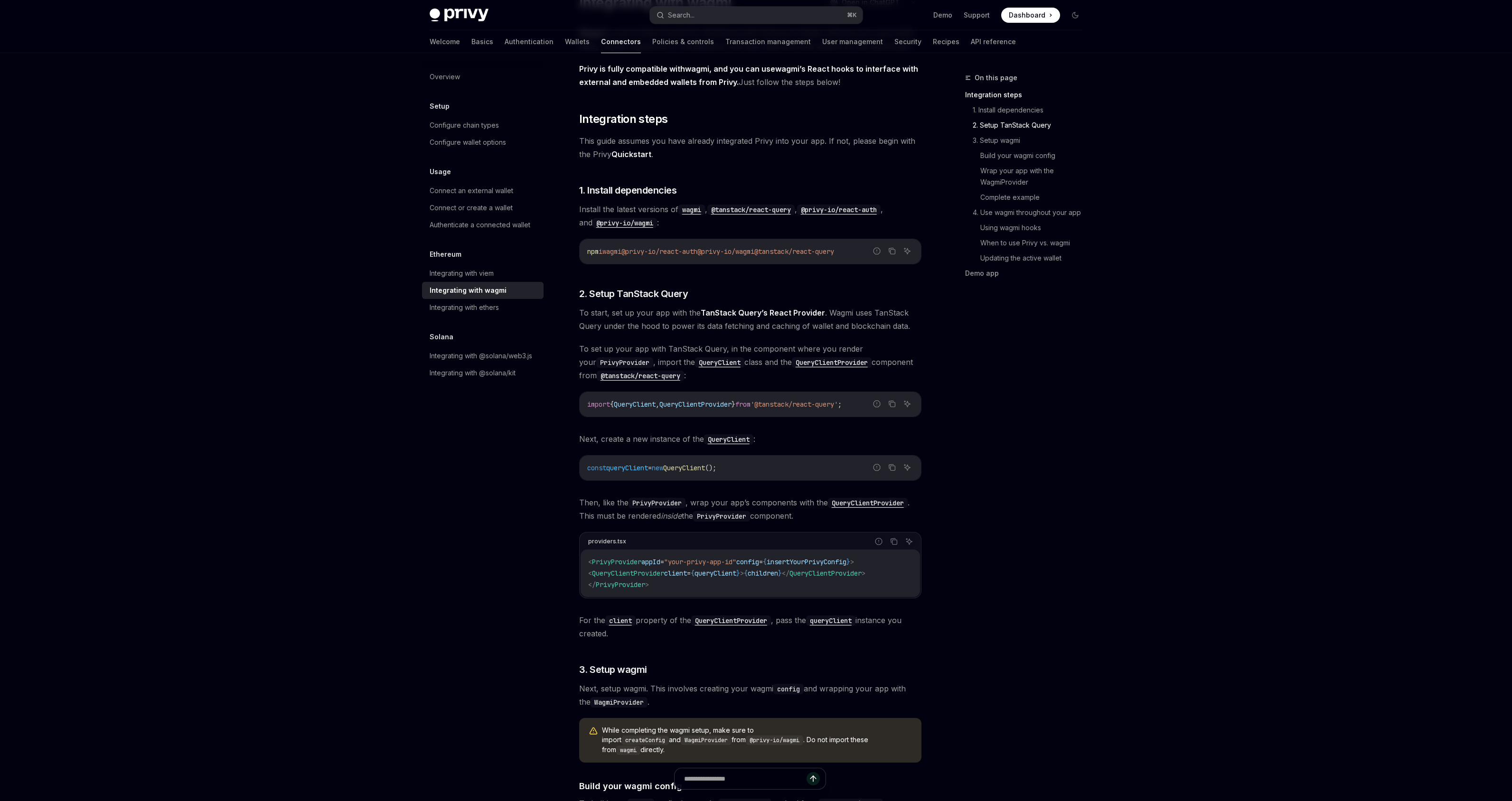
scroll to position [35, 0]
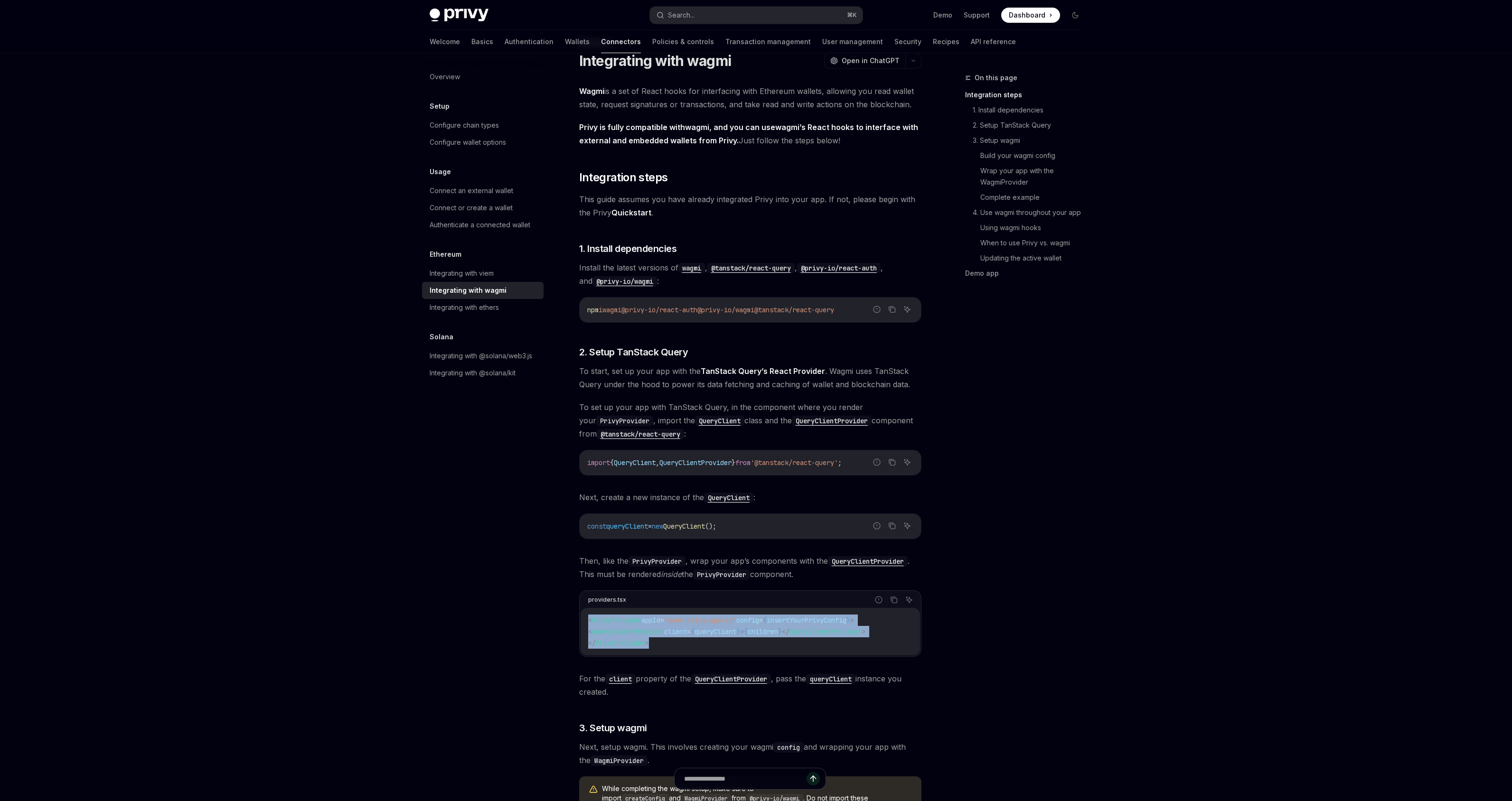
drag, startPoint x: 634, startPoint y: 635, endPoint x: 583, endPoint y: 619, distance: 53.5
click at [583, 619] on div "< PrivyProvider appId = "your-privy-app-id" config = { insertYourPrivyConfig } …" at bounding box center [751, 631] width 340 height 47
copy code "< PrivyProvider appId = "your-privy-app-id" config = { insertYourPrivyConfig } …"
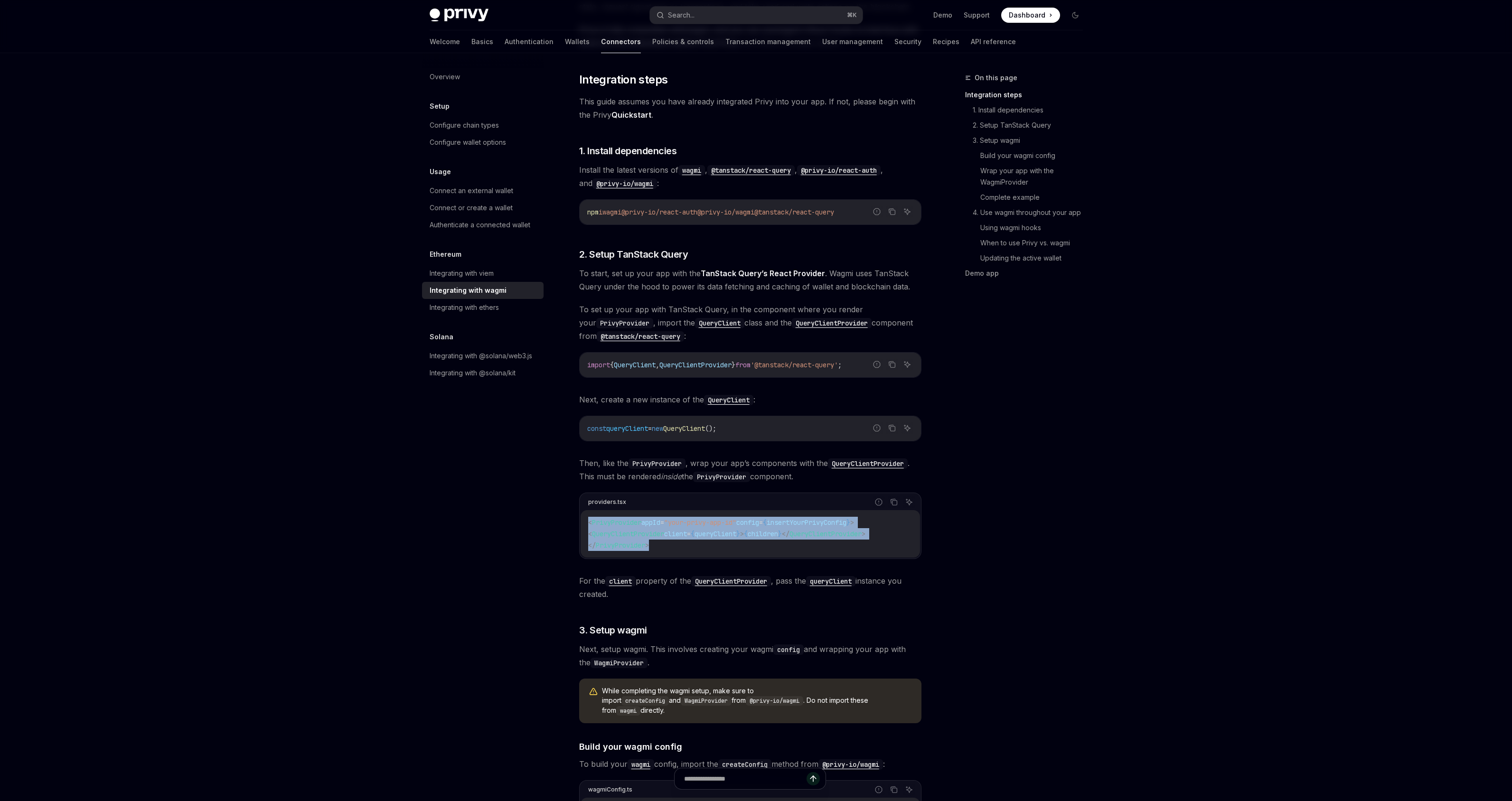
scroll to position [223, 0]
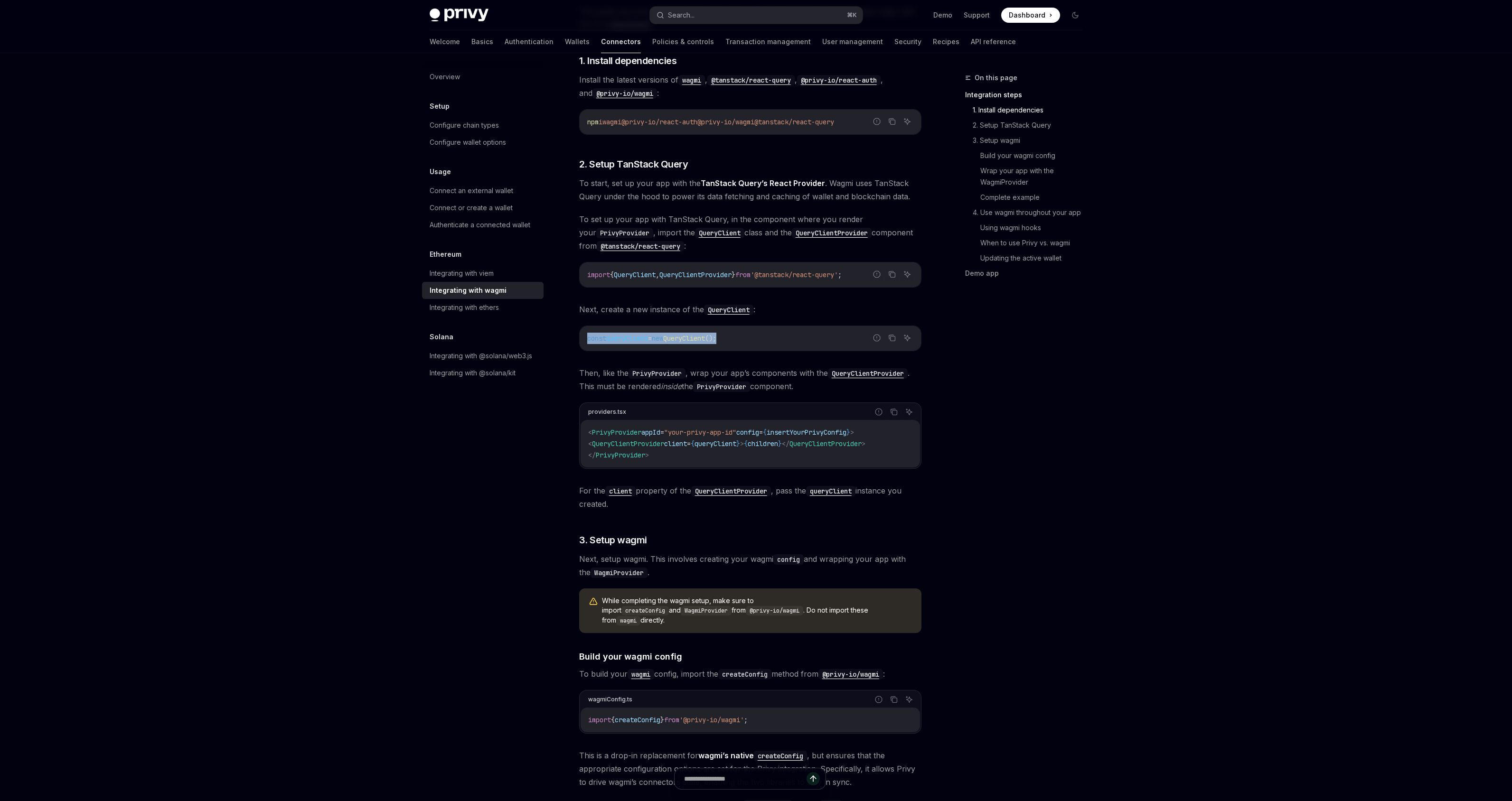
drag, startPoint x: 756, startPoint y: 340, endPoint x: 574, endPoint y: 327, distance: 182.5
click at [584, 273] on div "import { QueryClient , QueryClientProvider } from '@tanstack/react-query' ;" at bounding box center [750, 275] width 341 height 25
drag, startPoint x: 583, startPoint y: 275, endPoint x: 620, endPoint y: 291, distance: 40.3
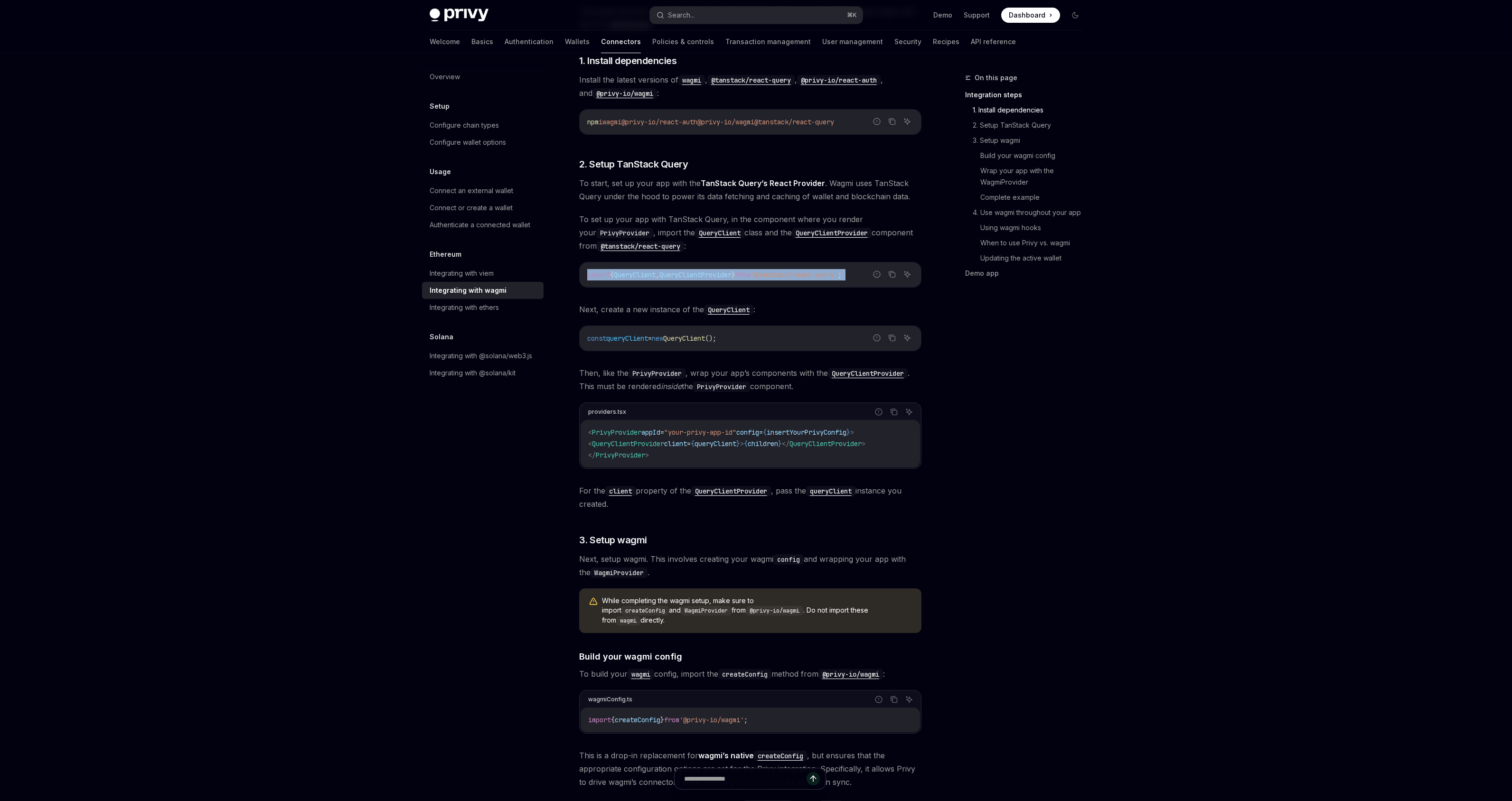
copy div "import { QueryClient , QueryClientProvider } from '@tanstack/react-query' ;"
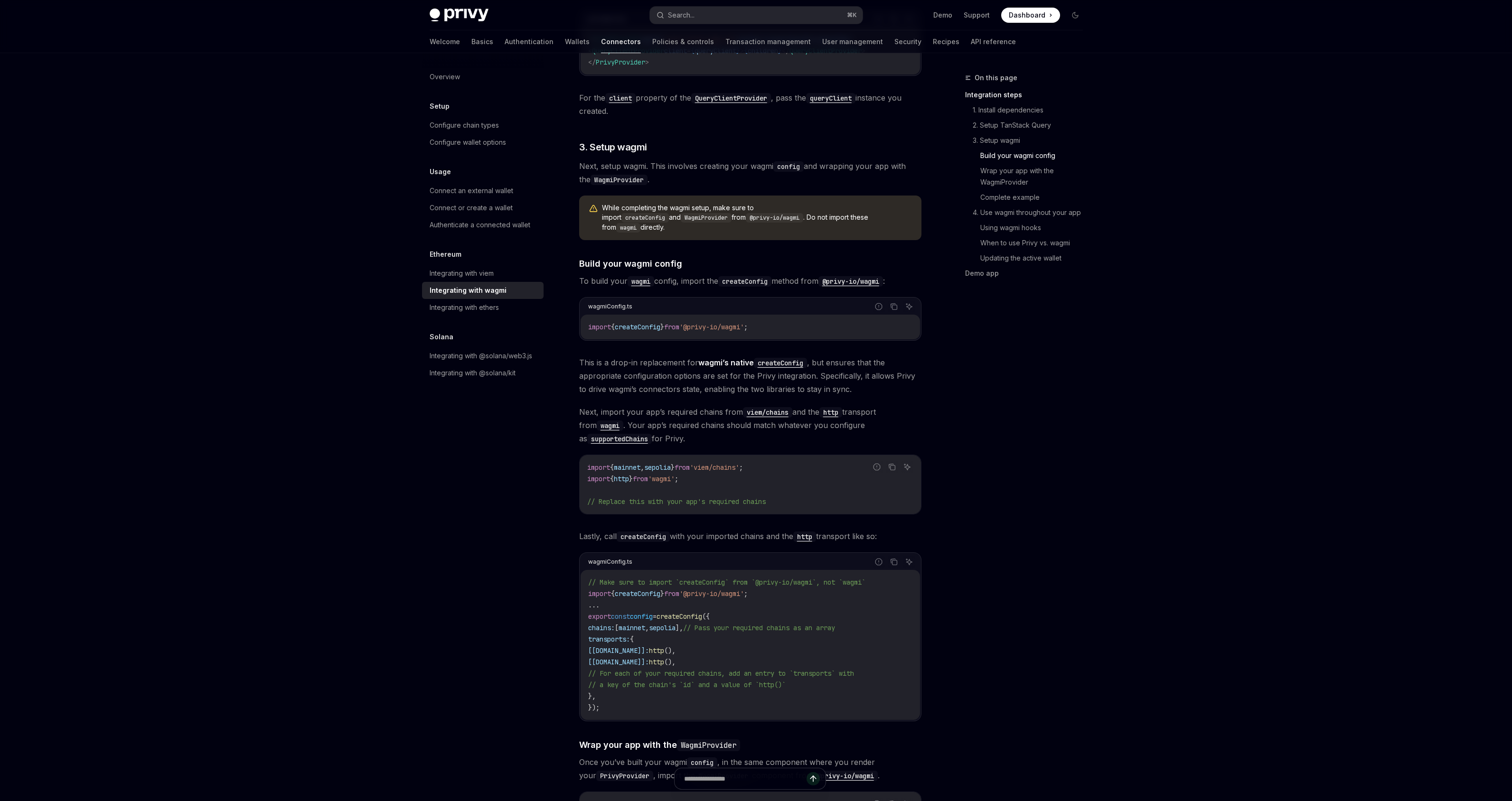
scroll to position [974, 0]
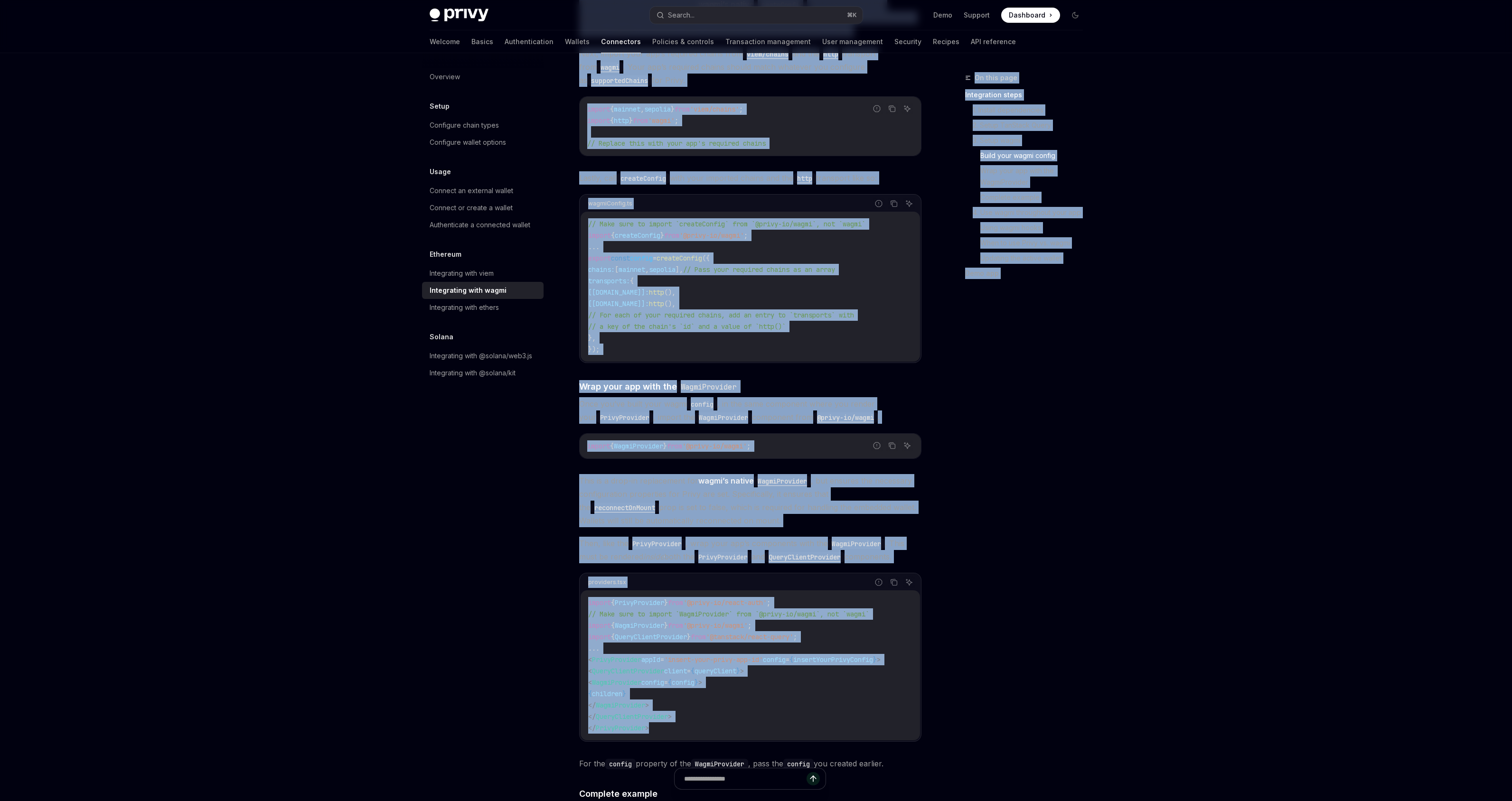
drag, startPoint x: 700, startPoint y: 719, endPoint x: 543, endPoint y: 567, distance: 218.5
click at [543, 567] on div "Overview Setup Configure chain types Configure wallet options Usage Connect an …" at bounding box center [756, 631] width 699 height 3104
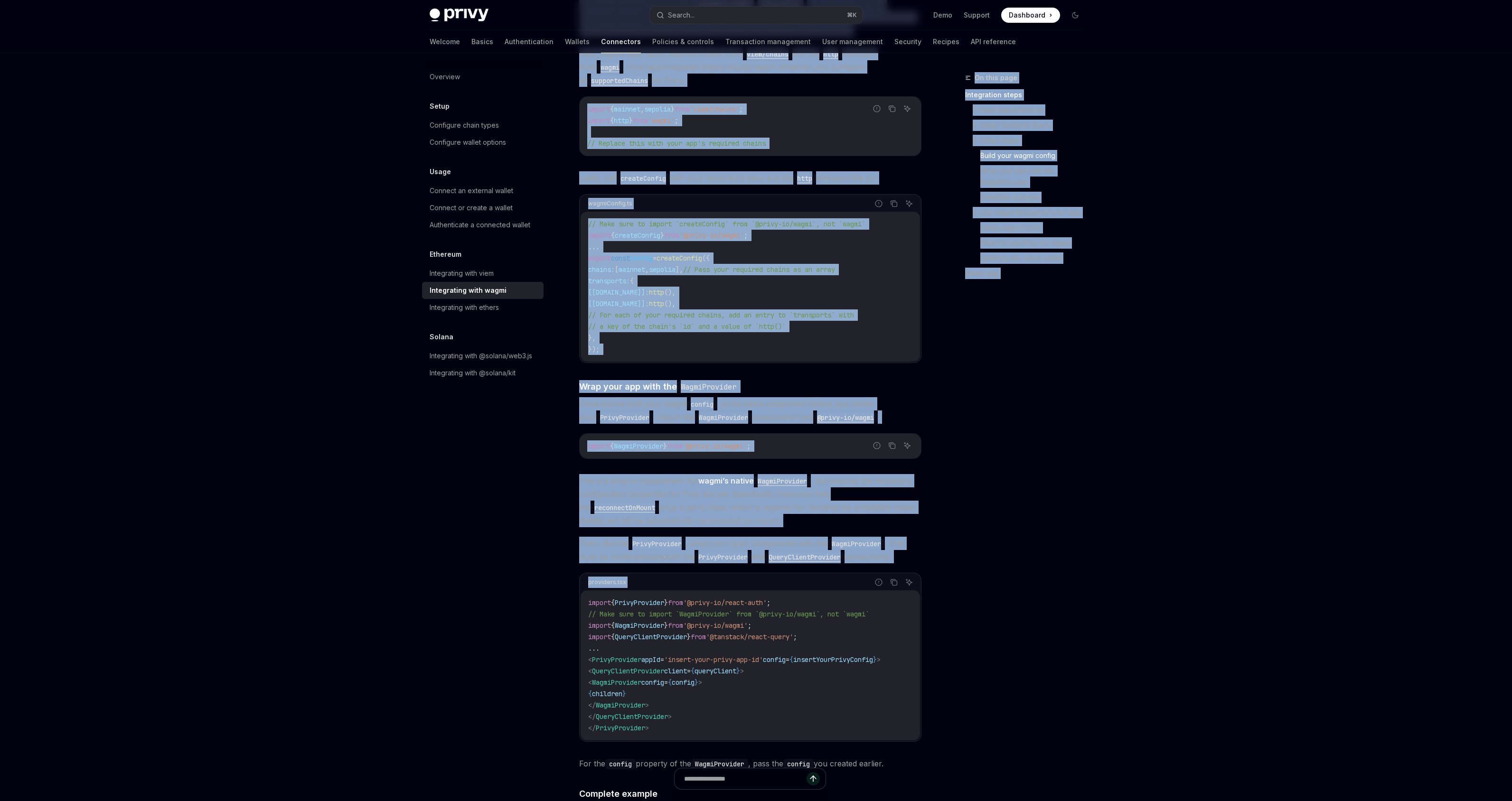
click at [590, 598] on span "import" at bounding box center [599, 602] width 23 height 8
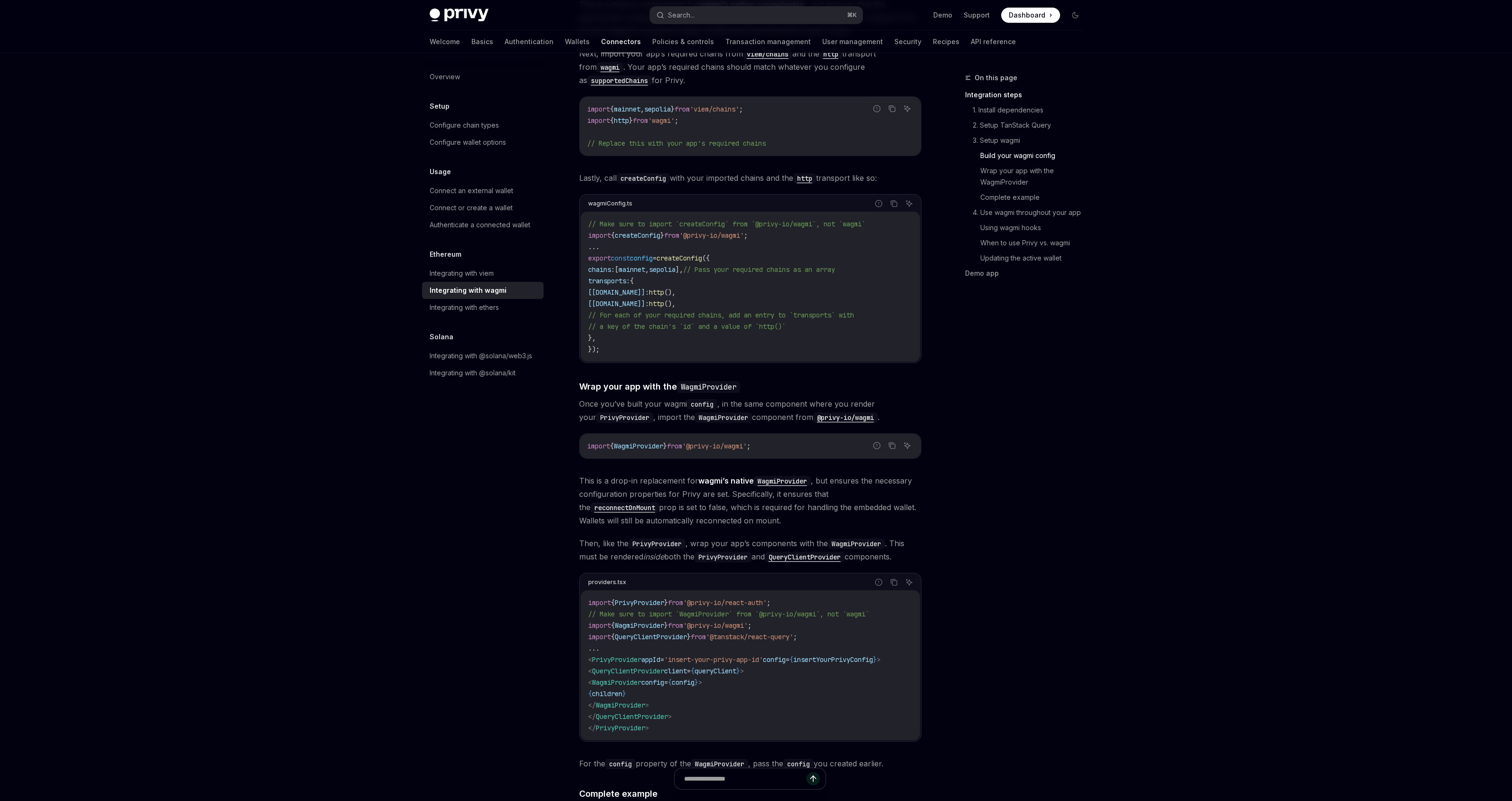
click at [687, 667] on span "client" at bounding box center [675, 671] width 23 height 8
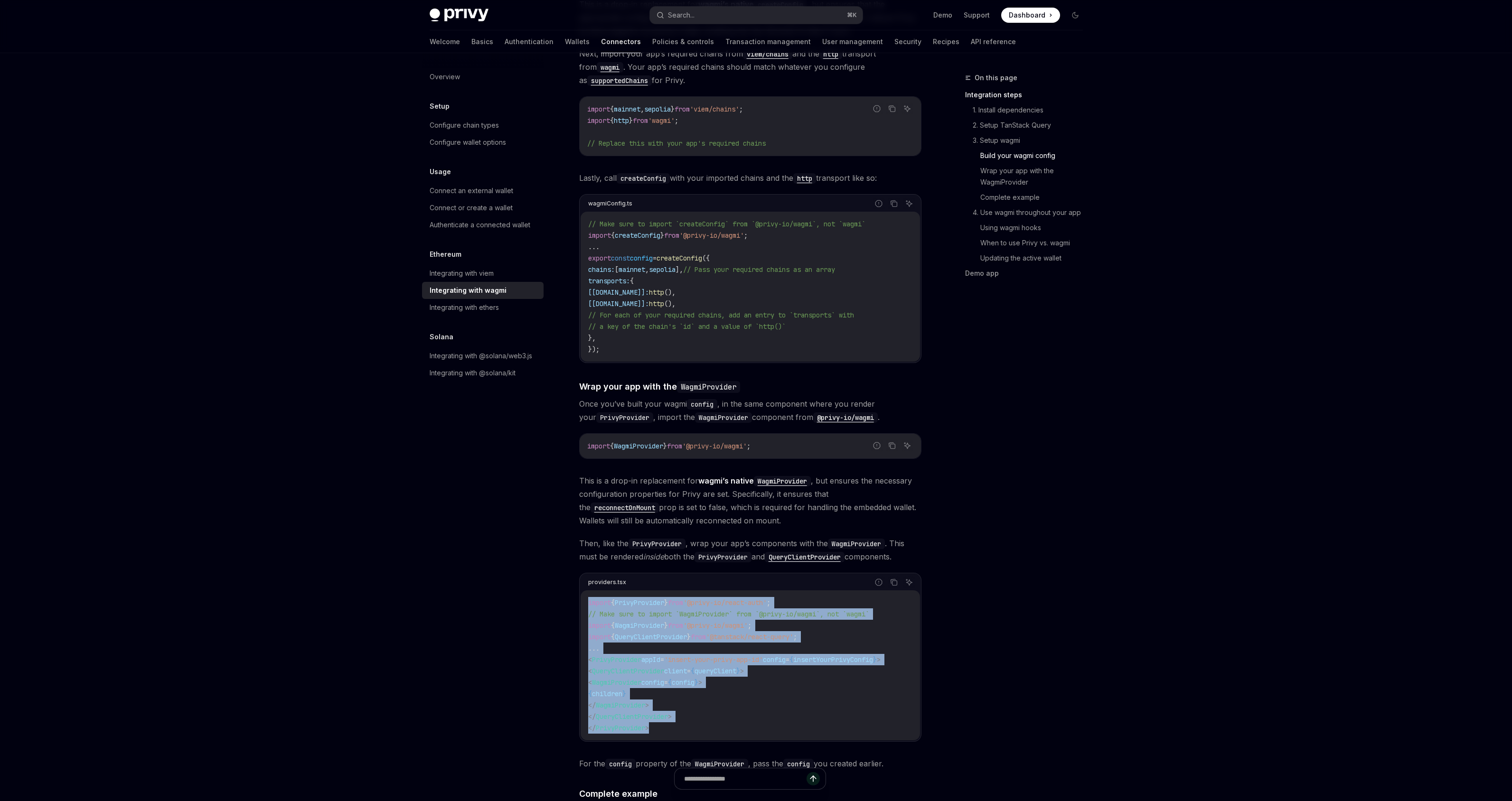
drag, startPoint x: 676, startPoint y: 726, endPoint x: 583, endPoint y: 598, distance: 158.2
click at [583, 598] on div "import { PrivyProvider } from '@privy-io/react-auth' ; // Make sure to import `…" at bounding box center [751, 665] width 340 height 150
copy code "import { PrivyProvider } from '@privy-io/react-auth' ; // Make sure to import `…"
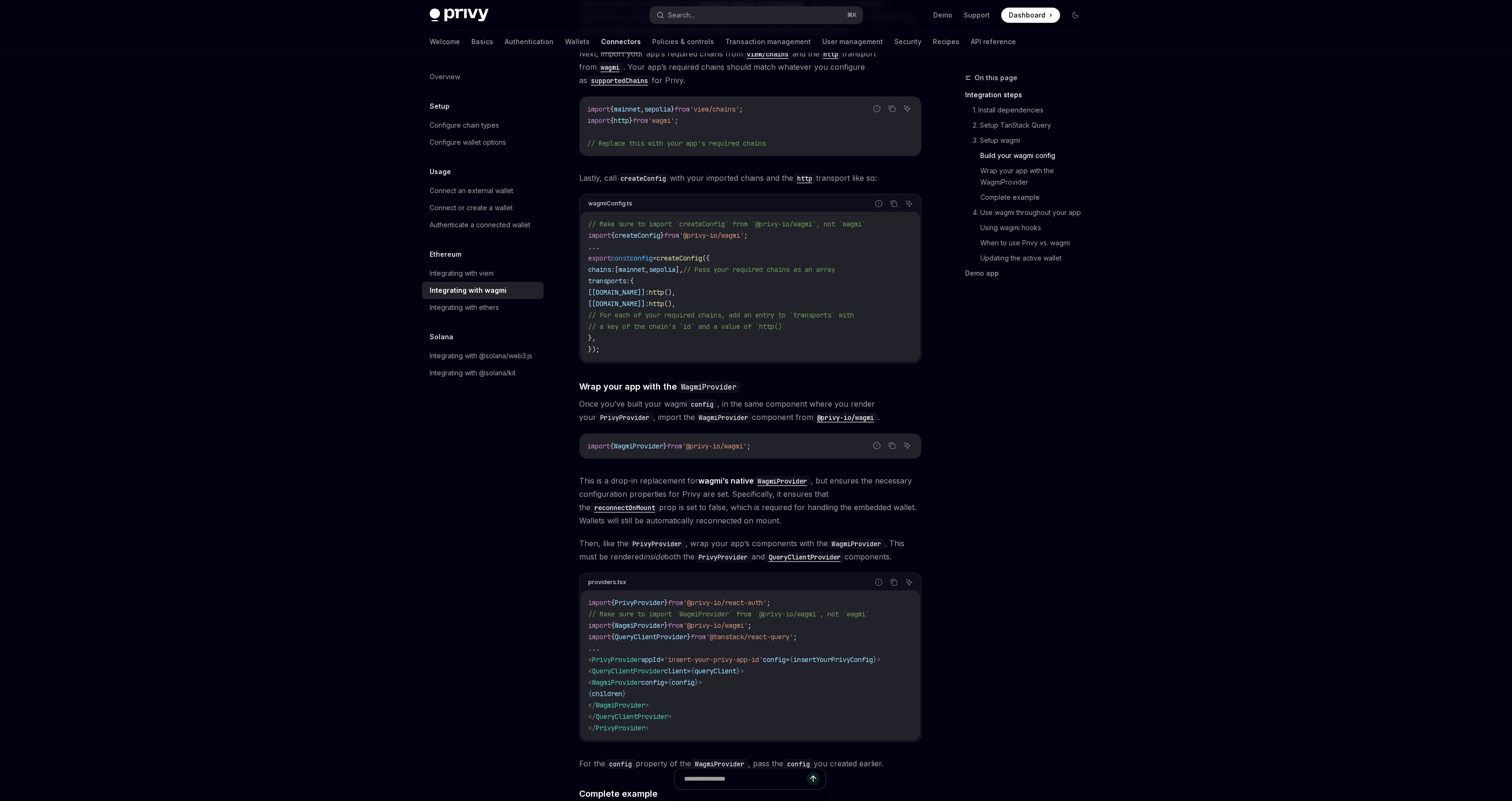
click at [1057, 386] on div "On this page Integration steps 1. Install dependencies 2. Setup TanStack Query …" at bounding box center [1018, 436] width 144 height 729
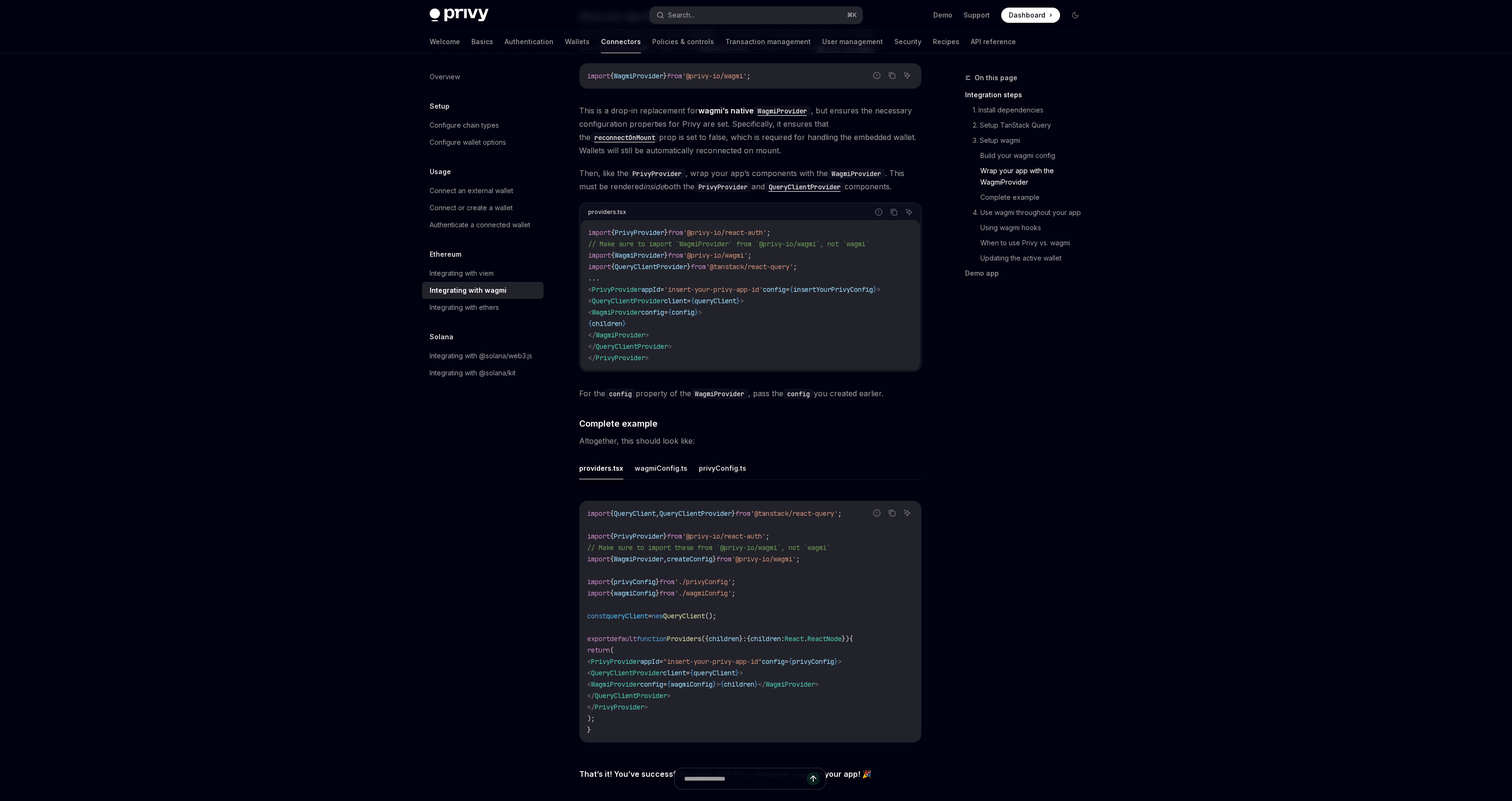
scroll to position [1357, 0]
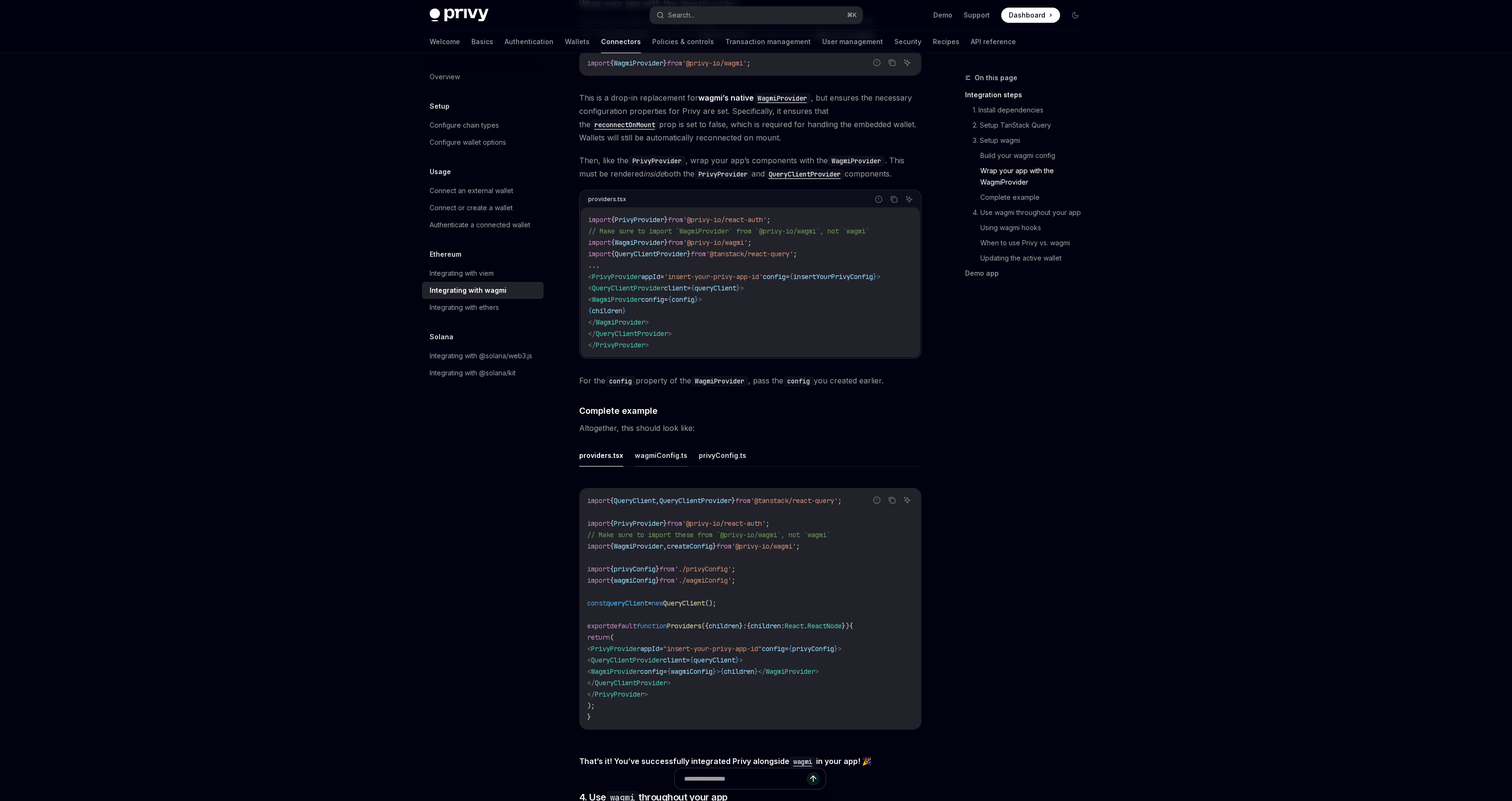
click at [656, 444] on button "wagmiConfig.ts" at bounding box center [660, 455] width 52 height 22
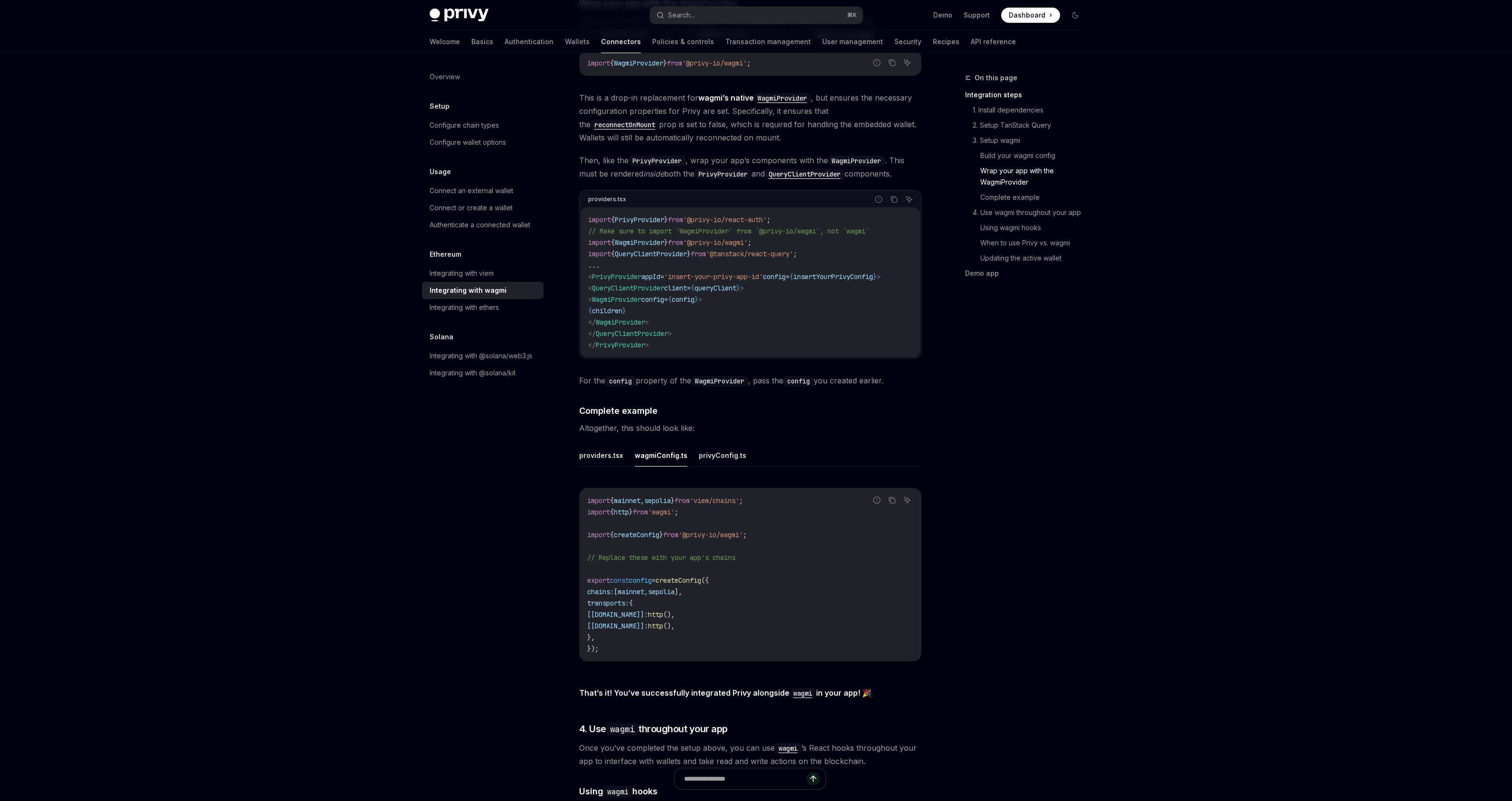
click at [715, 449] on button "privyConfig.ts" at bounding box center [722, 455] width 47 height 22
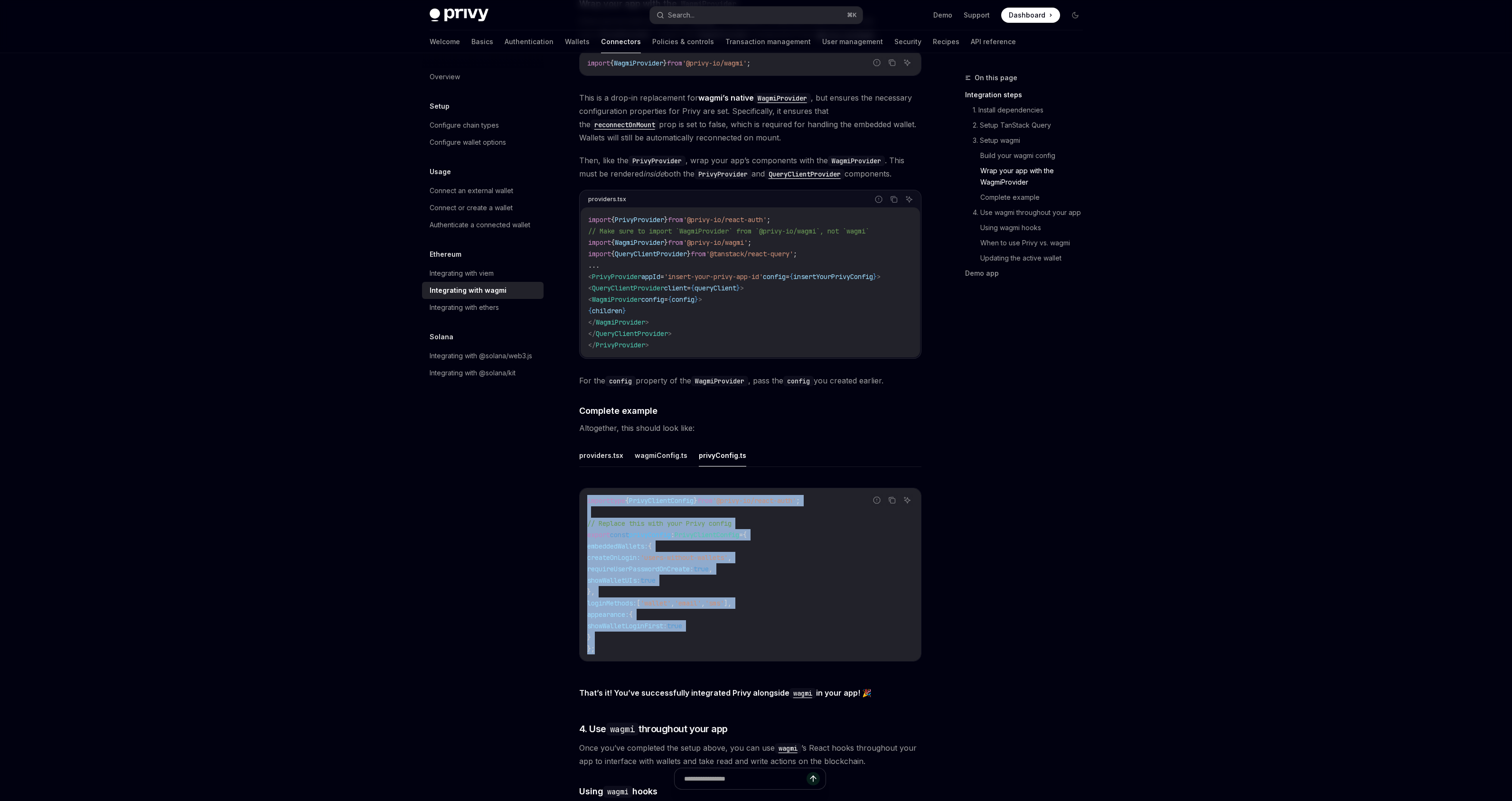
drag, startPoint x: 637, startPoint y: 641, endPoint x: 573, endPoint y: 490, distance: 164.0
click at [573, 490] on div "Ethereum Integrating with wagmi OpenAI Open in ChatGPT OpenAI Open in ChatGPT W…" at bounding box center [661, 223] width 524 height 3016
copy code "import type { PrivyClientConfig } from '@privy-io/react-auth' ; // Replace this…"
click at [660, 450] on button "wagmiConfig.ts" at bounding box center [660, 455] width 52 height 22
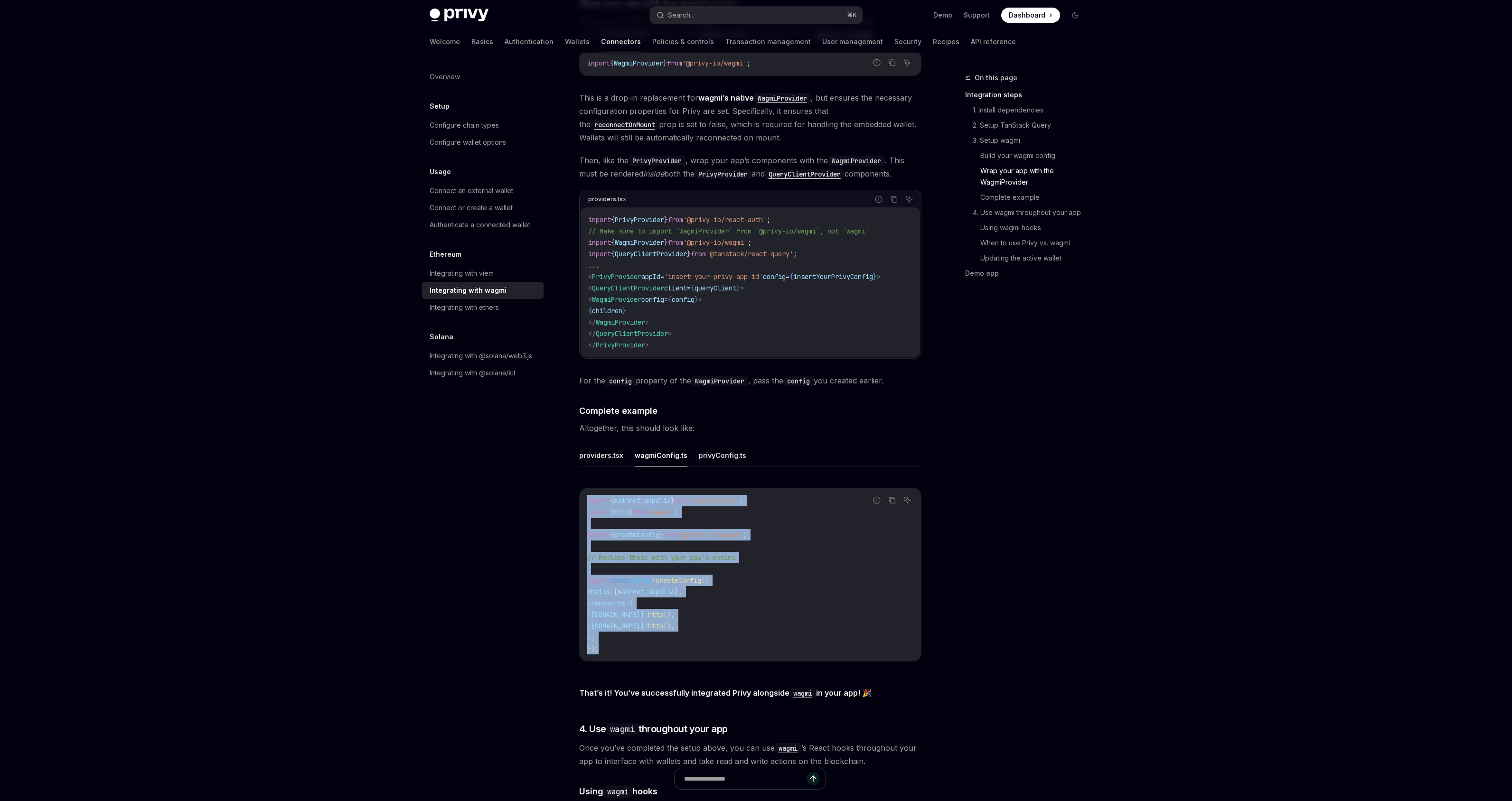
drag, startPoint x: 635, startPoint y: 641, endPoint x: 587, endPoint y: 494, distance: 154.6
click at [587, 495] on code "import { mainnet , sepolia } from 'viem/chains' ; import { http } from 'wagmi' …" at bounding box center [750, 575] width 326 height 159
copy code "import { mainnet , sepolia } from 'viem/chains' ; import { http } from 'wagmi' …"
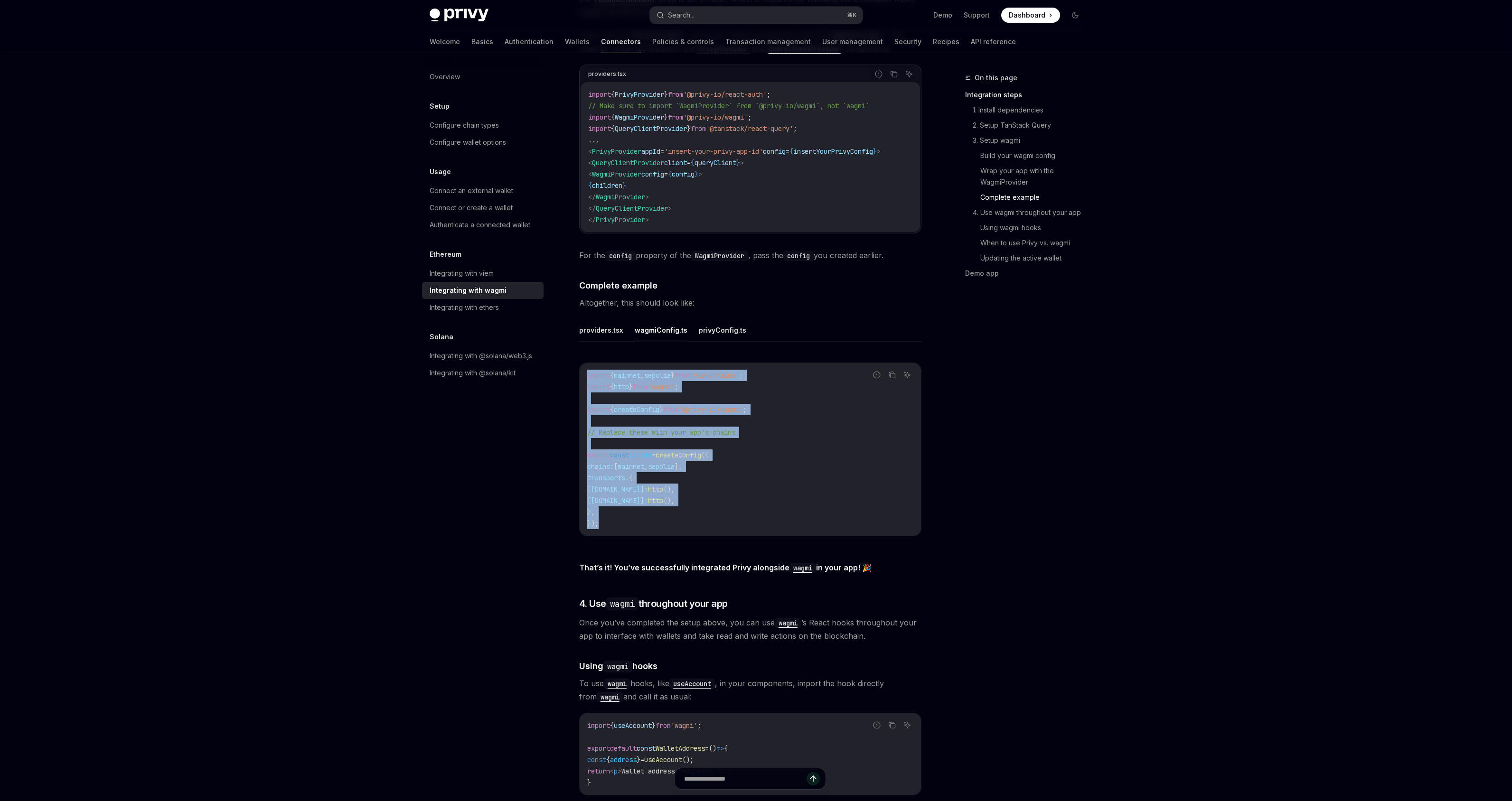
scroll to position [424, 0]
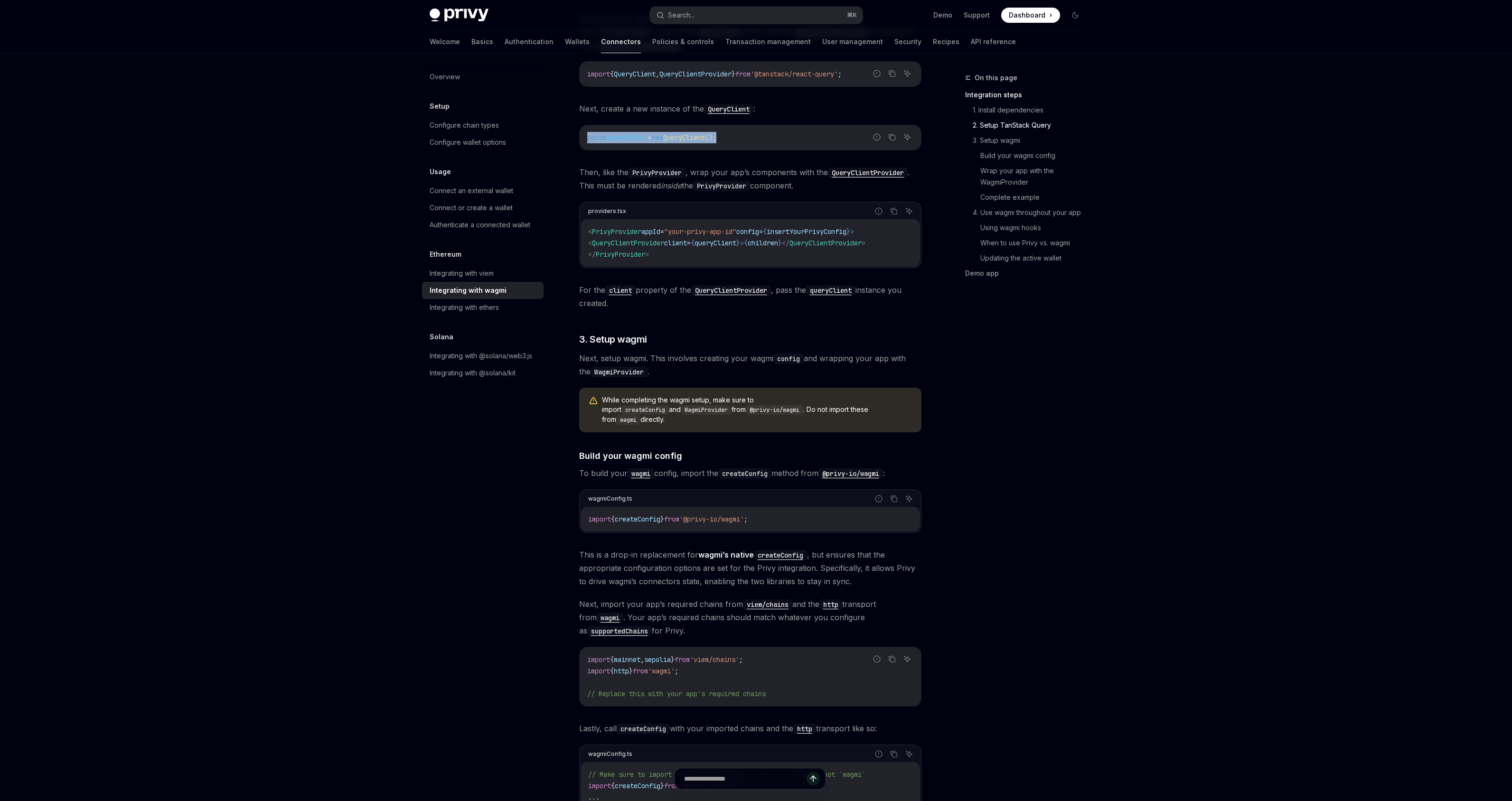
drag, startPoint x: 739, startPoint y: 137, endPoint x: 578, endPoint y: 133, distance: 161.0
click at [579, 133] on div "Report incorrect code Copy Ask AI const queryClient = new QueryClient ();" at bounding box center [750, 137] width 342 height 25
copy span "const queryClient = new QueryClient ();"
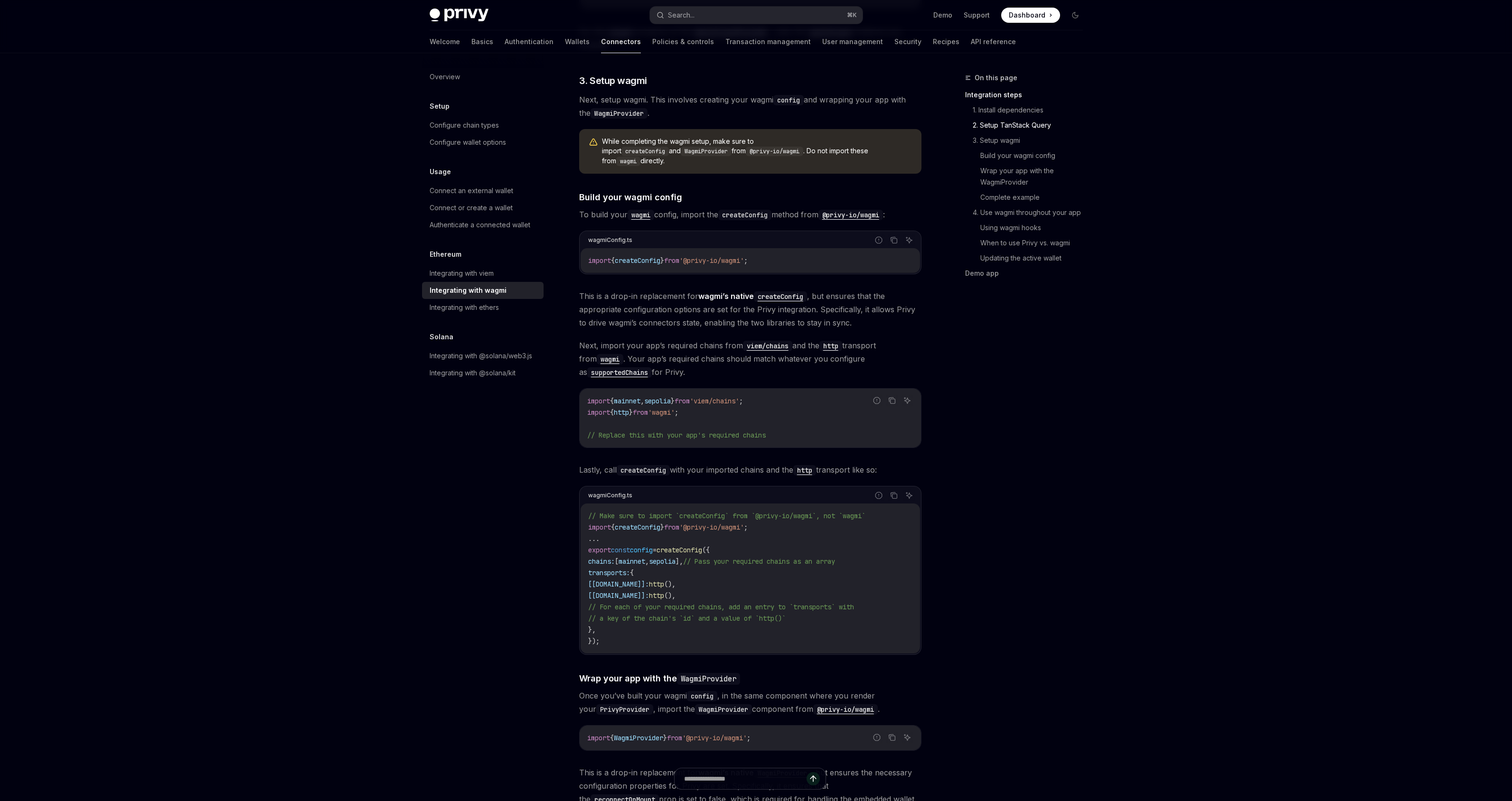
scroll to position [577, 0]
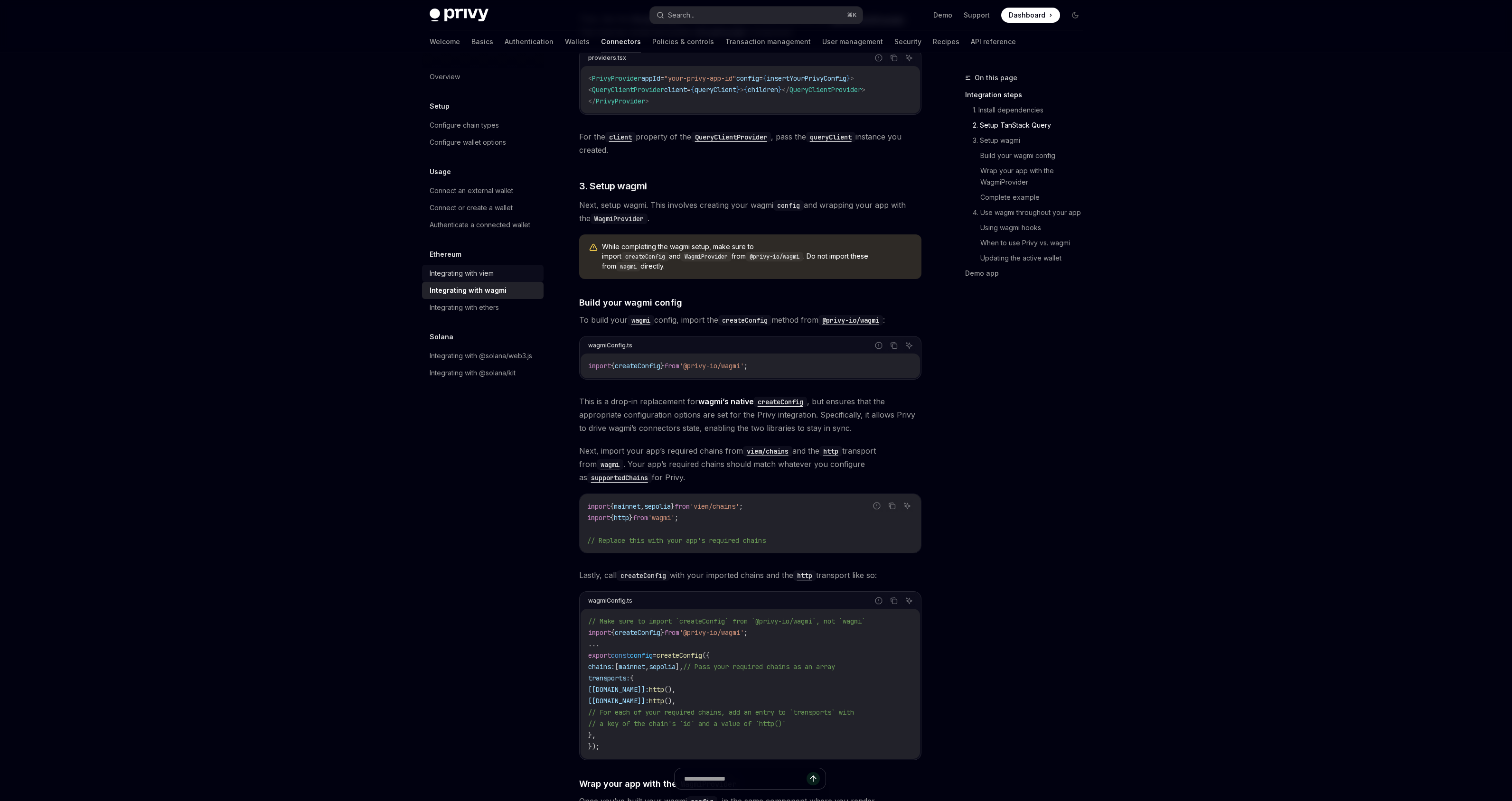
click at [493, 278] on div "Integrating with viem" at bounding box center [462, 273] width 64 height 11
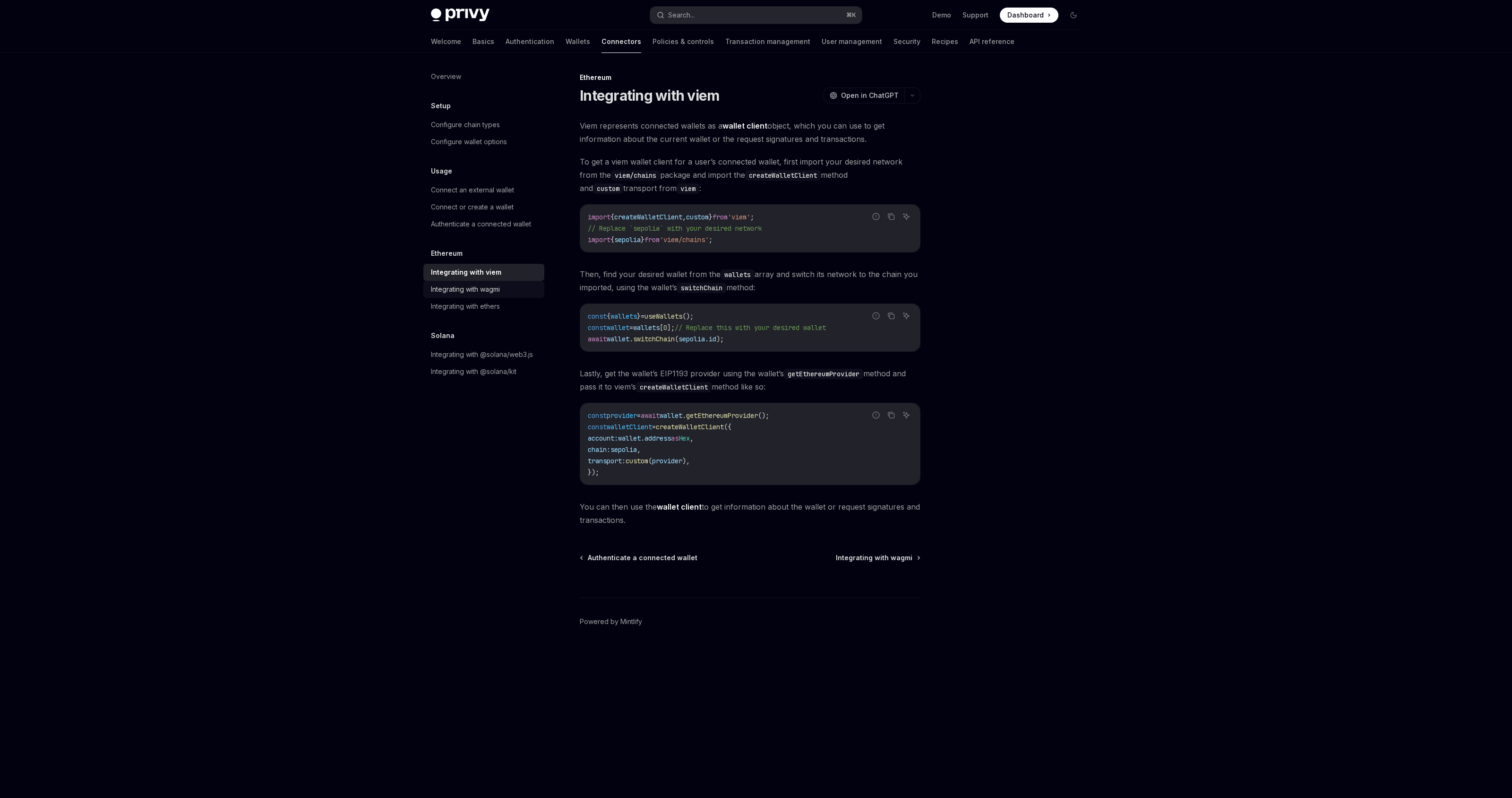
click at [482, 287] on div "Integrating with wagmi" at bounding box center [465, 289] width 69 height 11
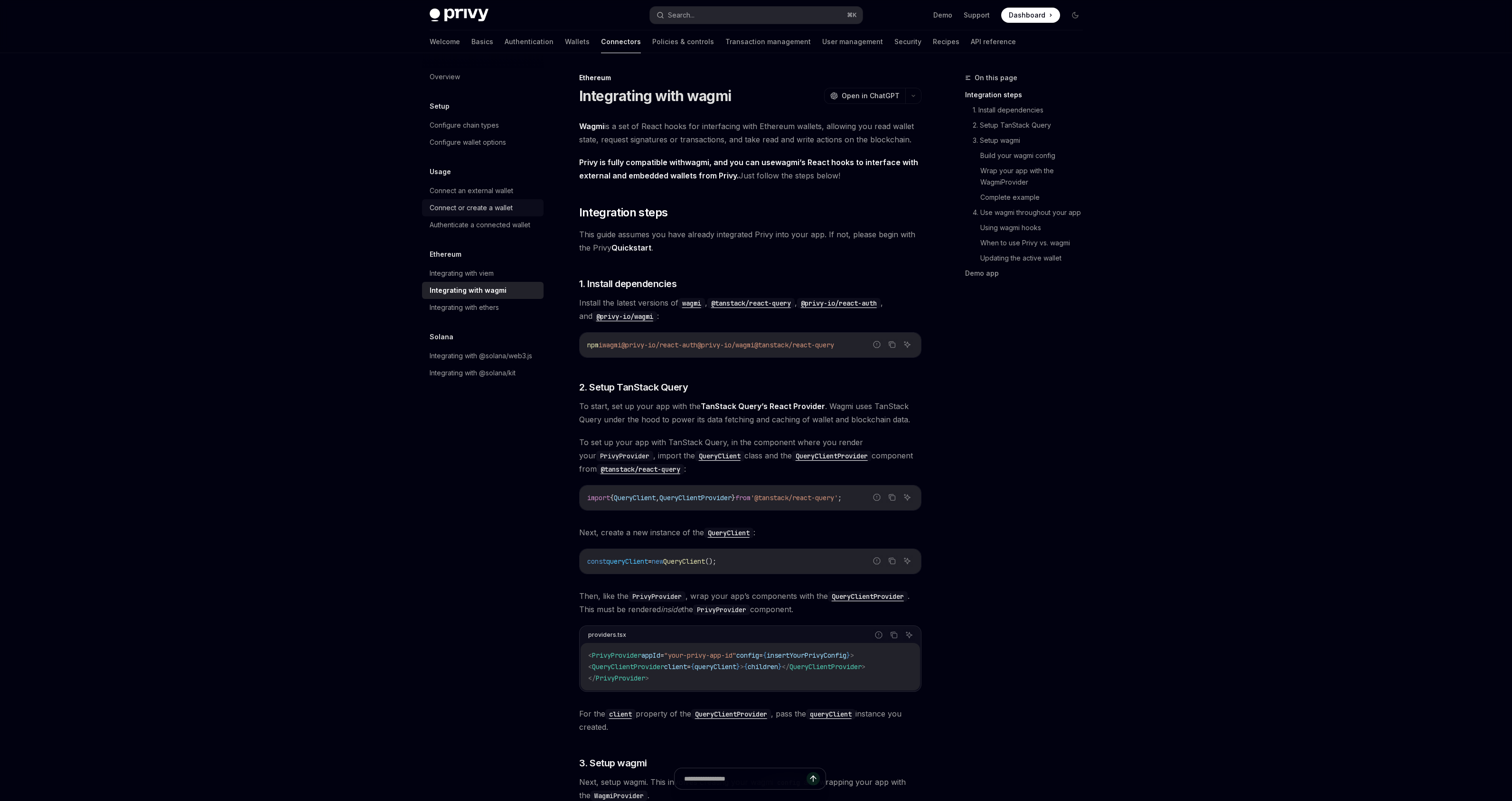
click at [503, 211] on div "Connect or create a wallet" at bounding box center [471, 207] width 83 height 11
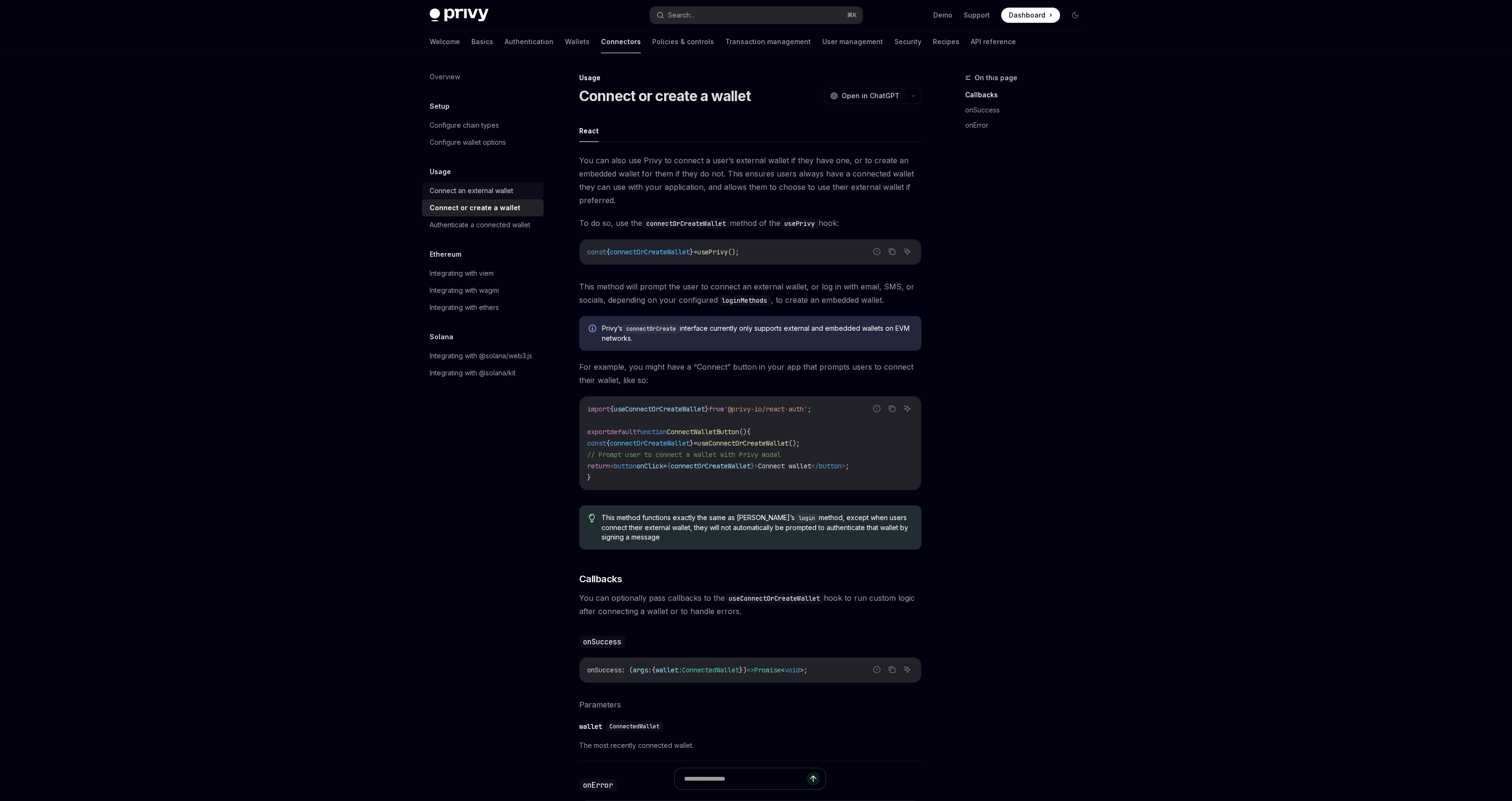
click at [503, 194] on div "Connect an external wallet" at bounding box center [472, 190] width 84 height 11
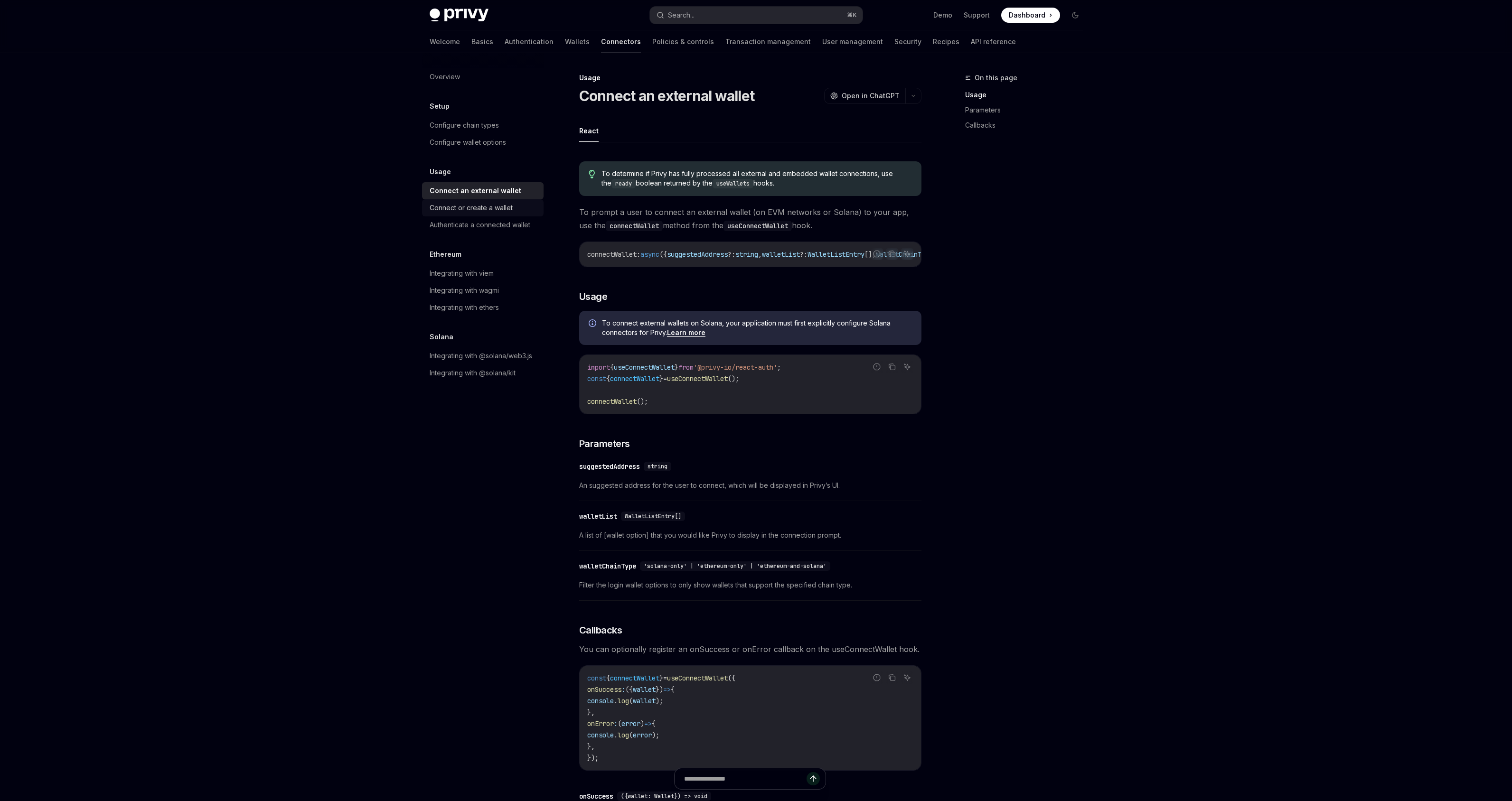
click at [478, 215] on link "Connect or create a wallet" at bounding box center [483, 207] width 121 height 17
click at [478, 209] on div "Connect or create a wallet" at bounding box center [471, 207] width 83 height 11
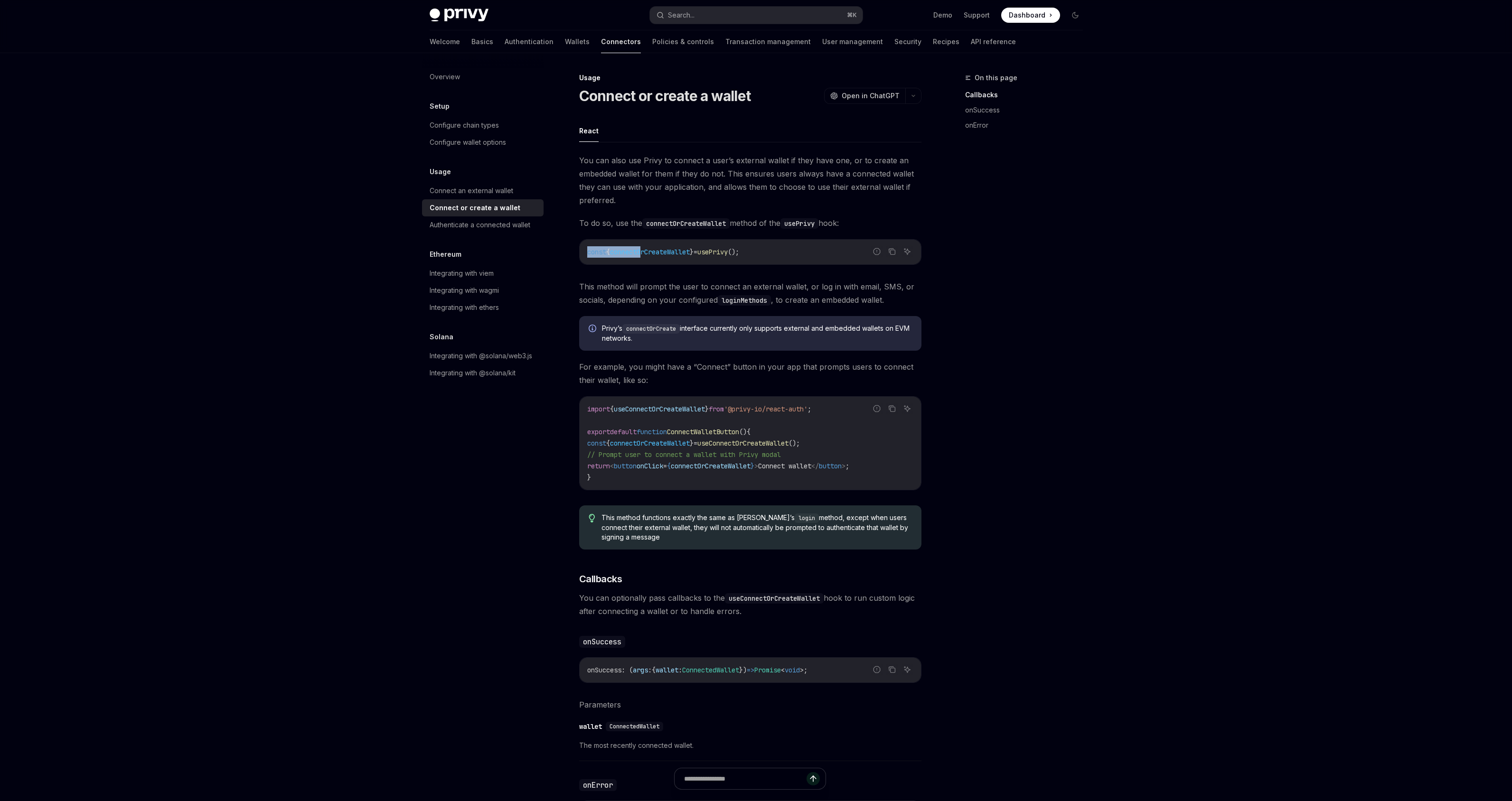
drag, startPoint x: 774, startPoint y: 244, endPoint x: 655, endPoint y: 248, distance: 119.1
click at [644, 252] on div "const { connectOrCreateWallet } = usePrivy ();" at bounding box center [750, 252] width 341 height 25
drag, startPoint x: 803, startPoint y: 249, endPoint x: 797, endPoint y: 249, distance: 6.0
click at [802, 249] on code "const { connectOrCreateWallet } = usePrivy ();" at bounding box center [750, 252] width 326 height 11
drag, startPoint x: 765, startPoint y: 252, endPoint x: 580, endPoint y: 257, distance: 185.1
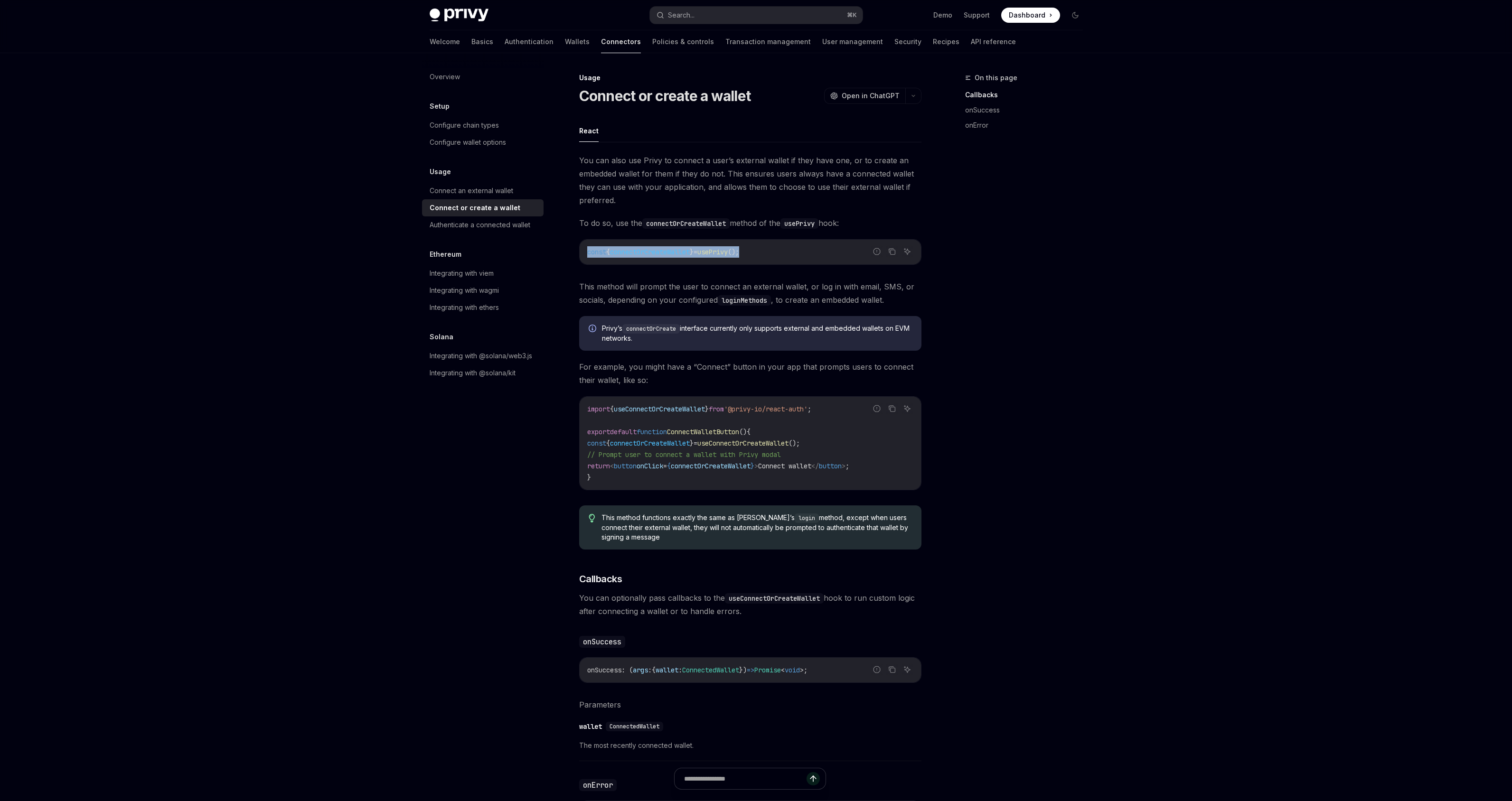
click at [580, 257] on div "const { connectOrCreateWallet } = usePrivy ();" at bounding box center [750, 252] width 341 height 25
copy span "const { connectOrCreateWallet } = usePrivy ();"
click at [1033, 318] on div "On this page Callbacks onSuccess onError" at bounding box center [1018, 436] width 144 height 729
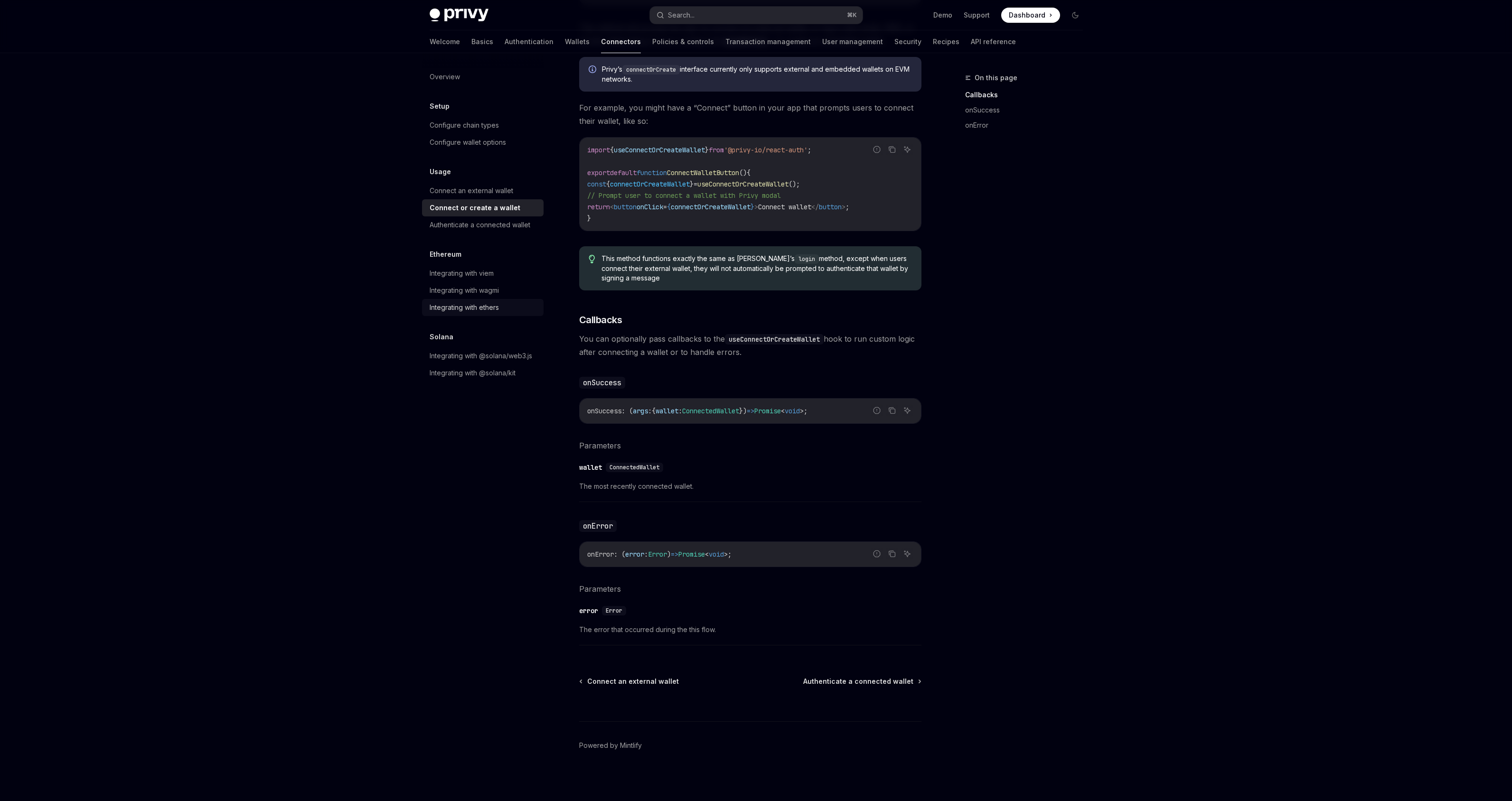
scroll to position [259, 0]
click at [493, 291] on div "Integrating with wagmi" at bounding box center [465, 290] width 70 height 11
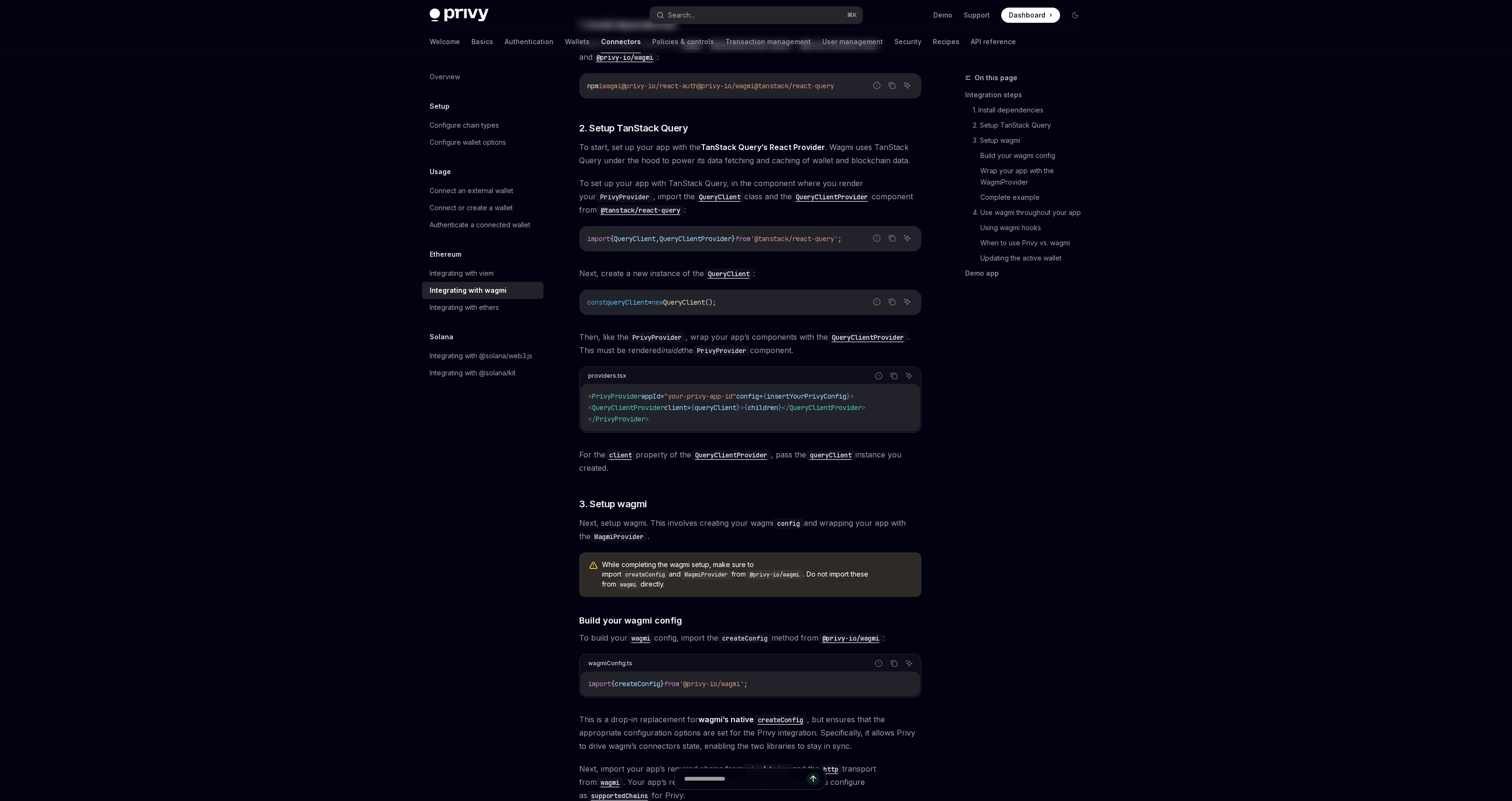
type textarea "*"
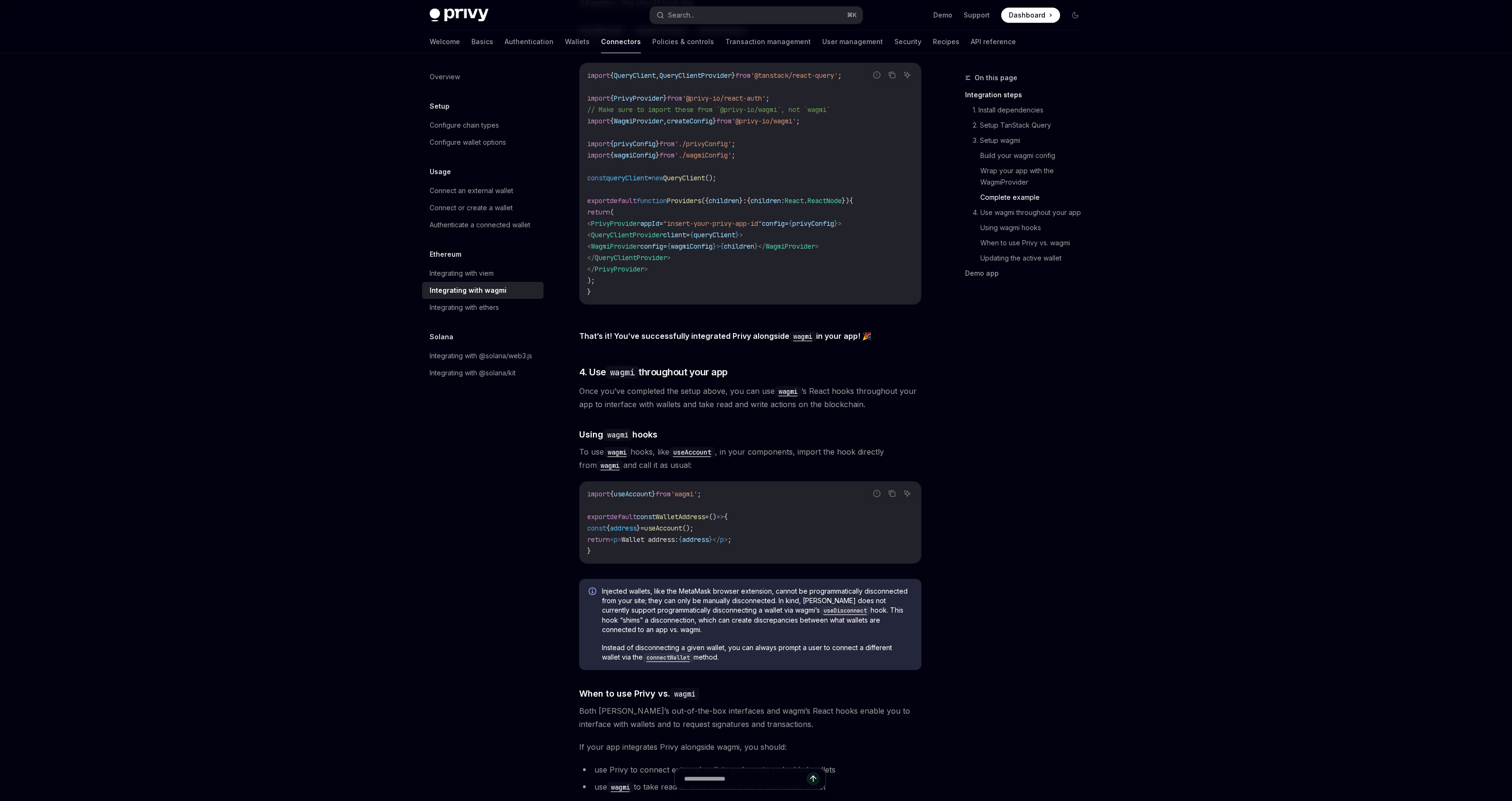
scroll to position [1750, 0]
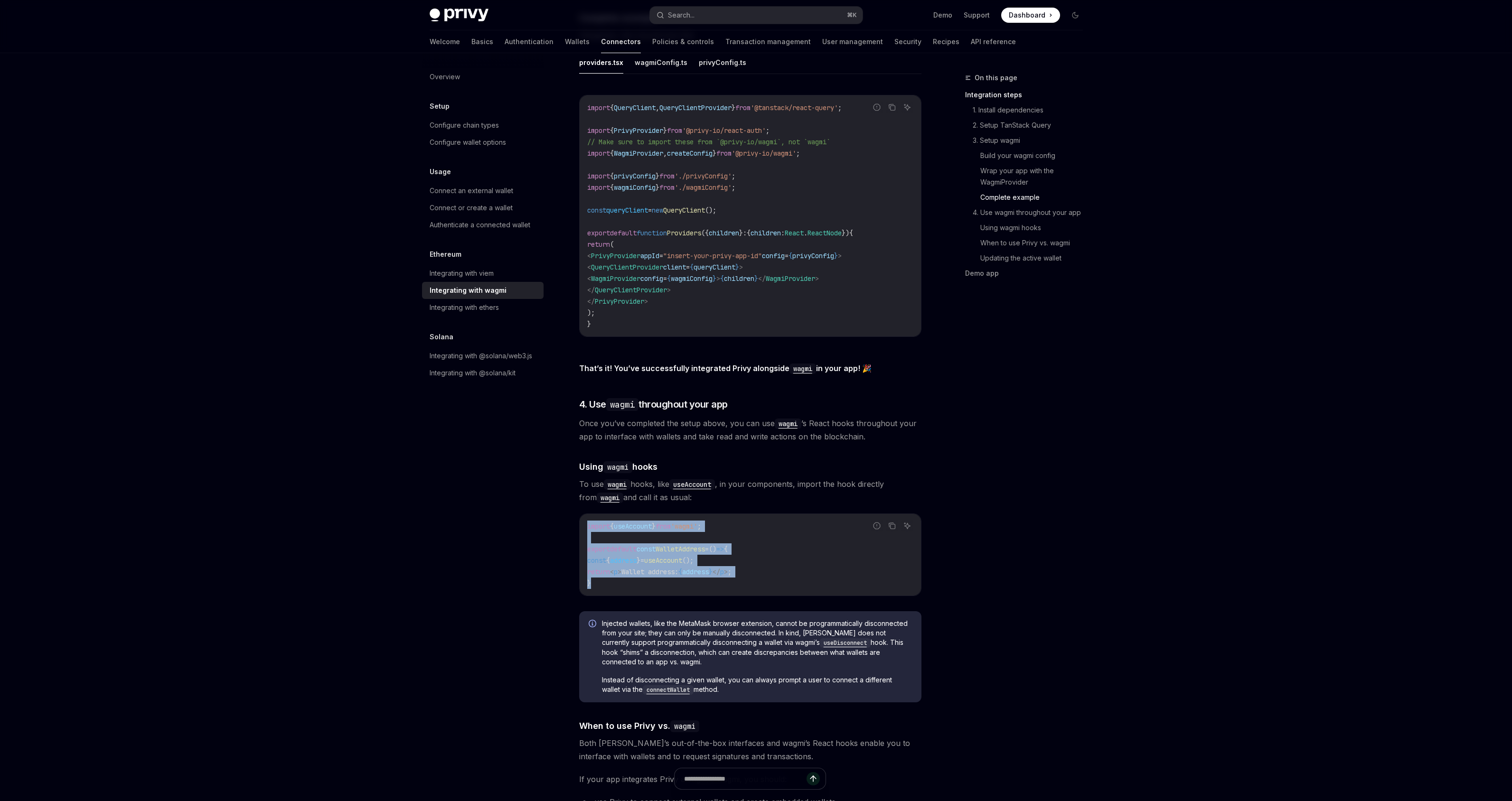
drag, startPoint x: 608, startPoint y: 571, endPoint x: 573, endPoint y: 517, distance: 64.4
copy code "import { useAccount } from 'wagmi' ; export default const WalletAddress = () =>…"
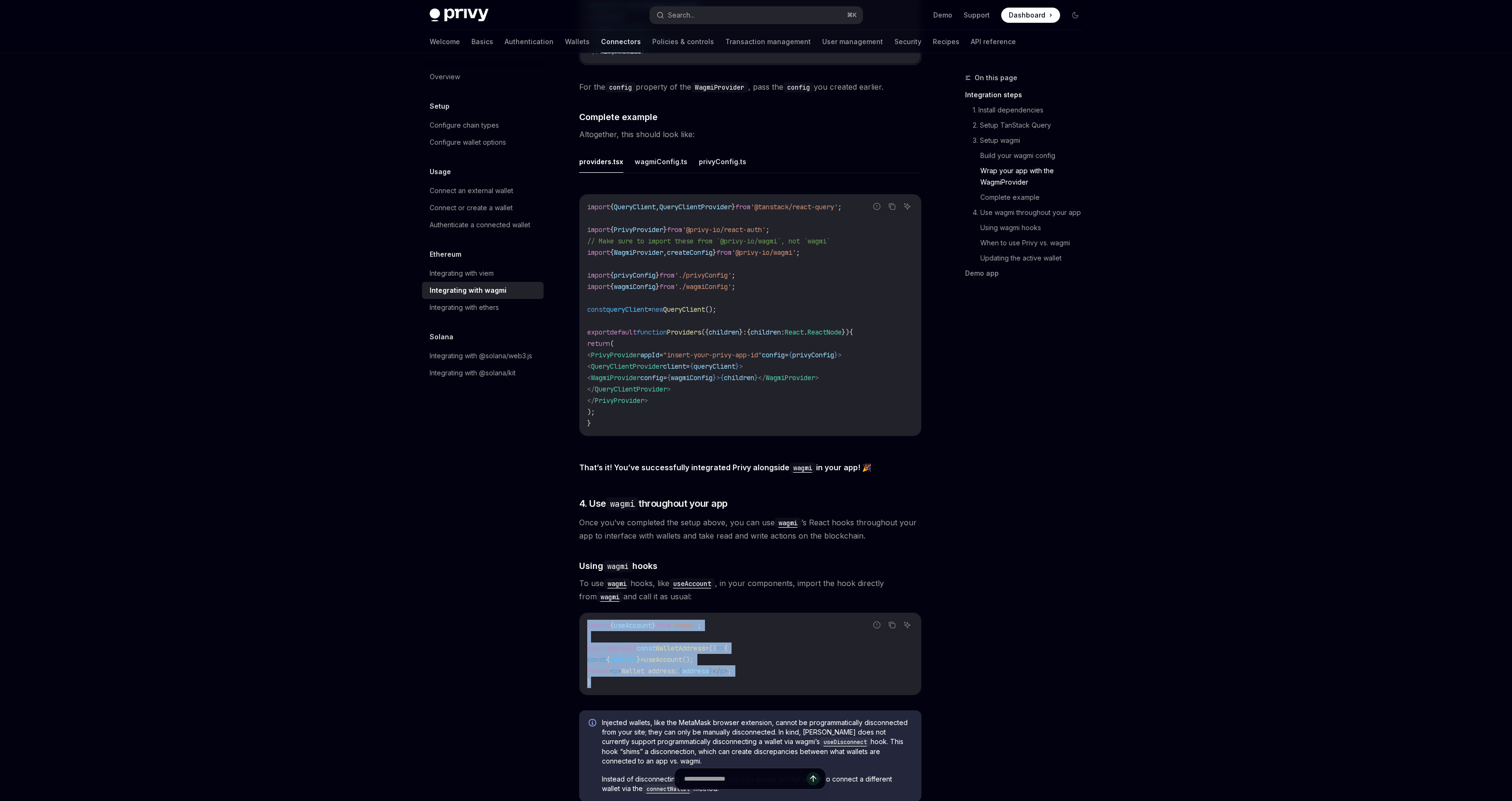
scroll to position [1775, 0]
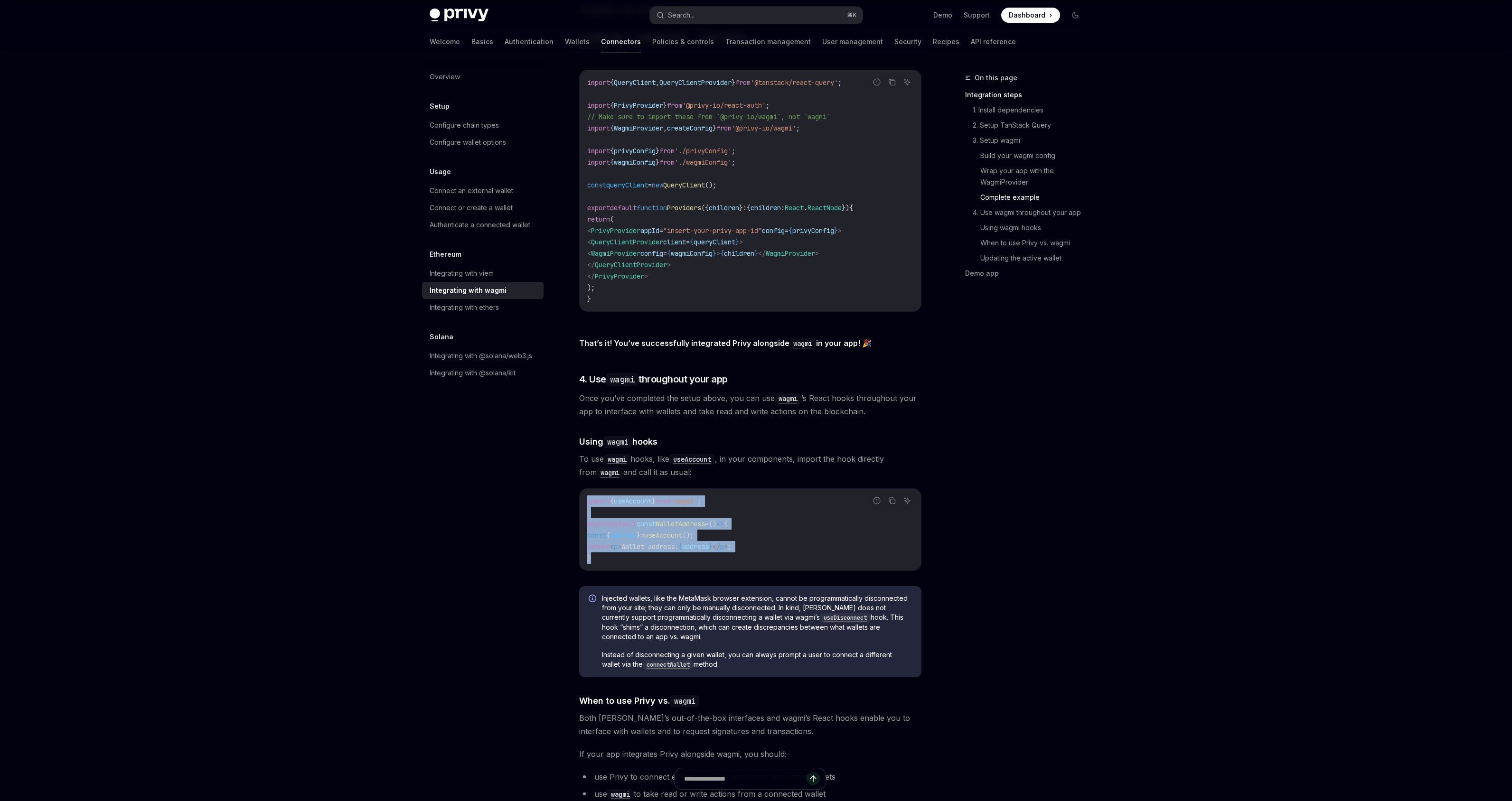
click at [673, 533] on span "useAccount" at bounding box center [663, 535] width 38 height 8
drag, startPoint x: 640, startPoint y: 558, endPoint x: 586, endPoint y: 495, distance: 83.0
click at [586, 495] on div "import { useAccount } from 'wagmi' ; export default const WalletAddress = () =>…" at bounding box center [750, 529] width 341 height 81
copy code "import { useAccount } from 'wagmi' ; export default const WalletAddress = () =>…"
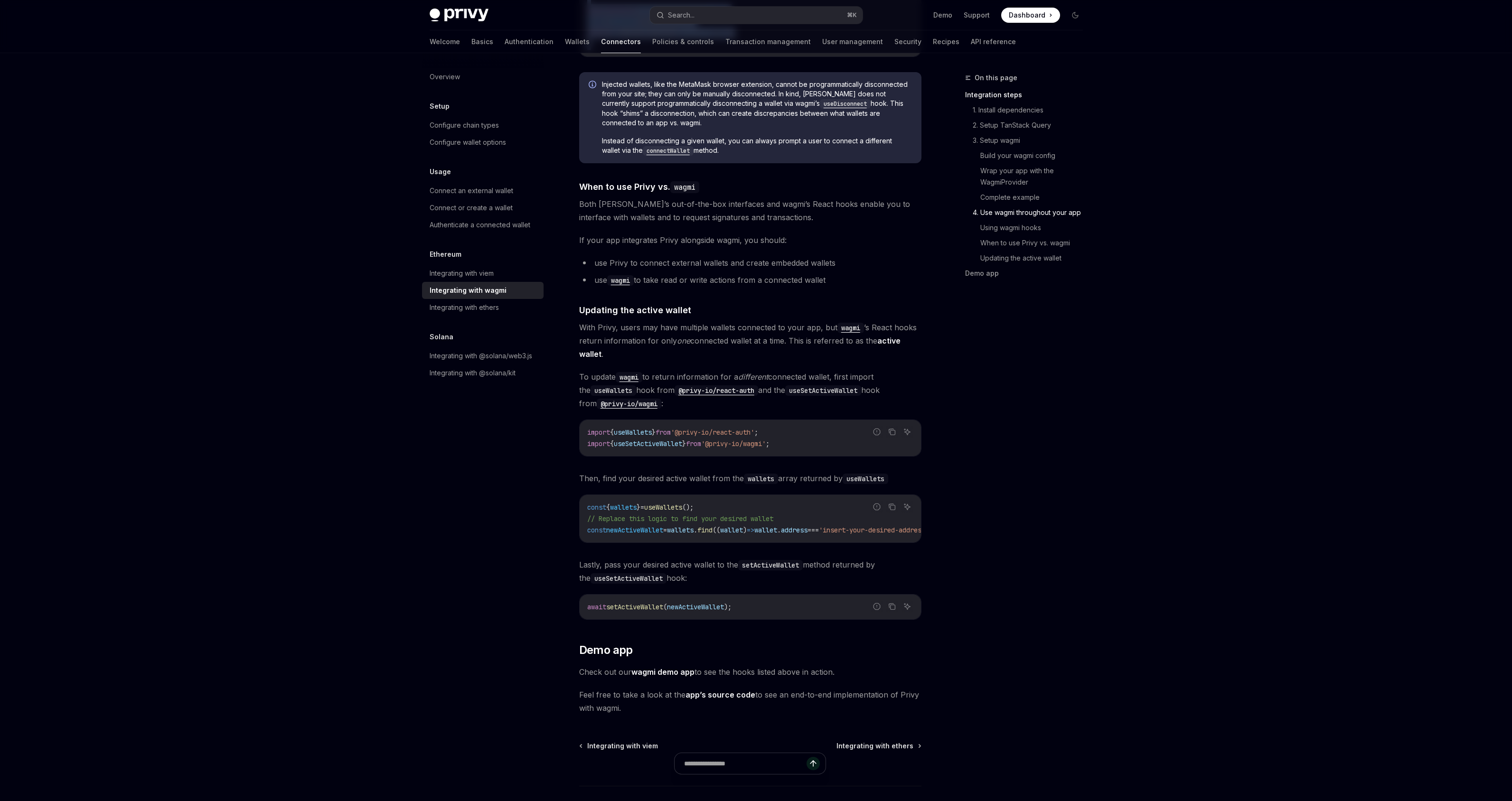
scroll to position [2352, 0]
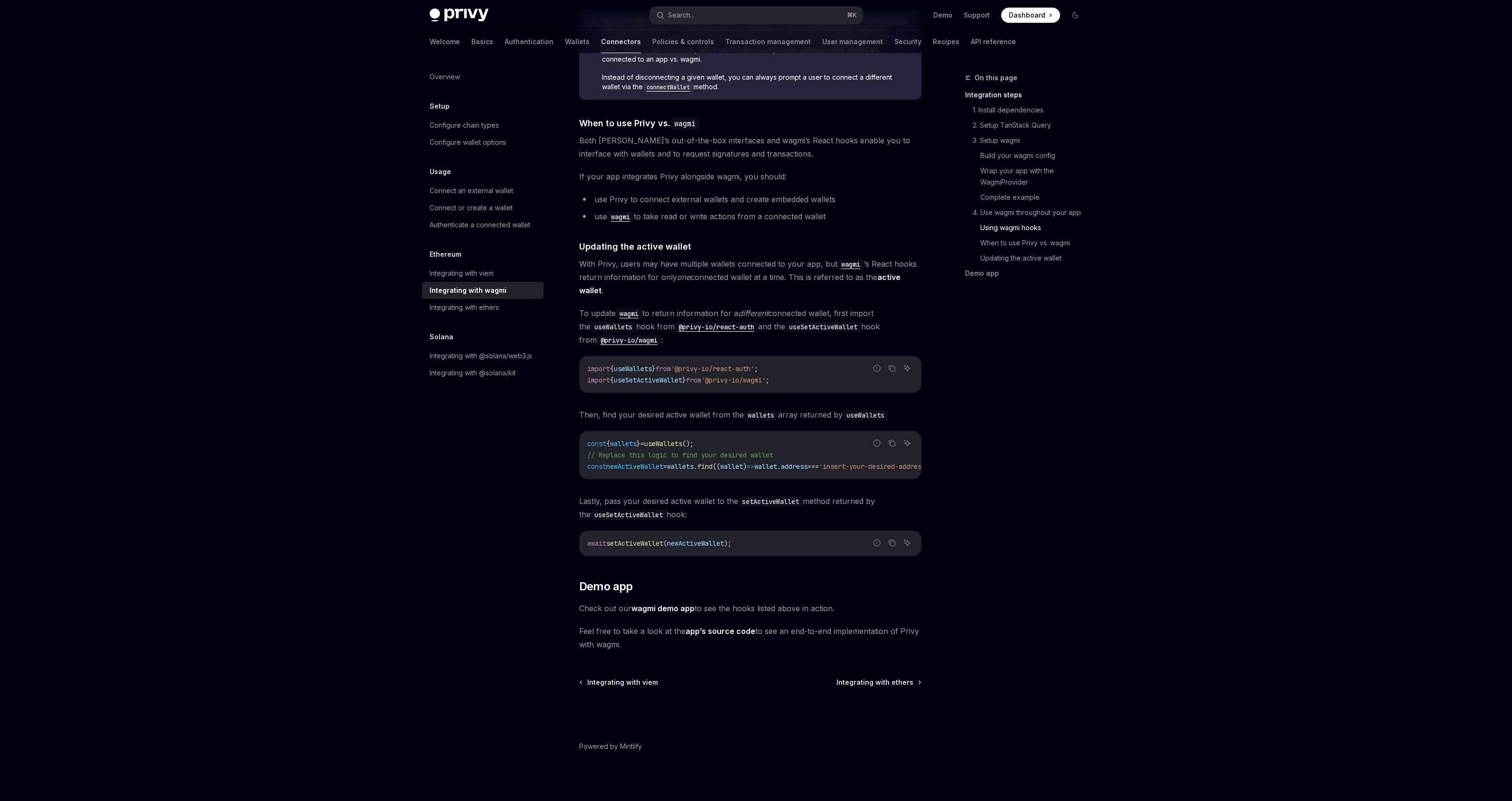
click at [681, 605] on link "wagmi demo app" at bounding box center [663, 608] width 63 height 10
